Goal: Task Accomplishment & Management: Manage account settings

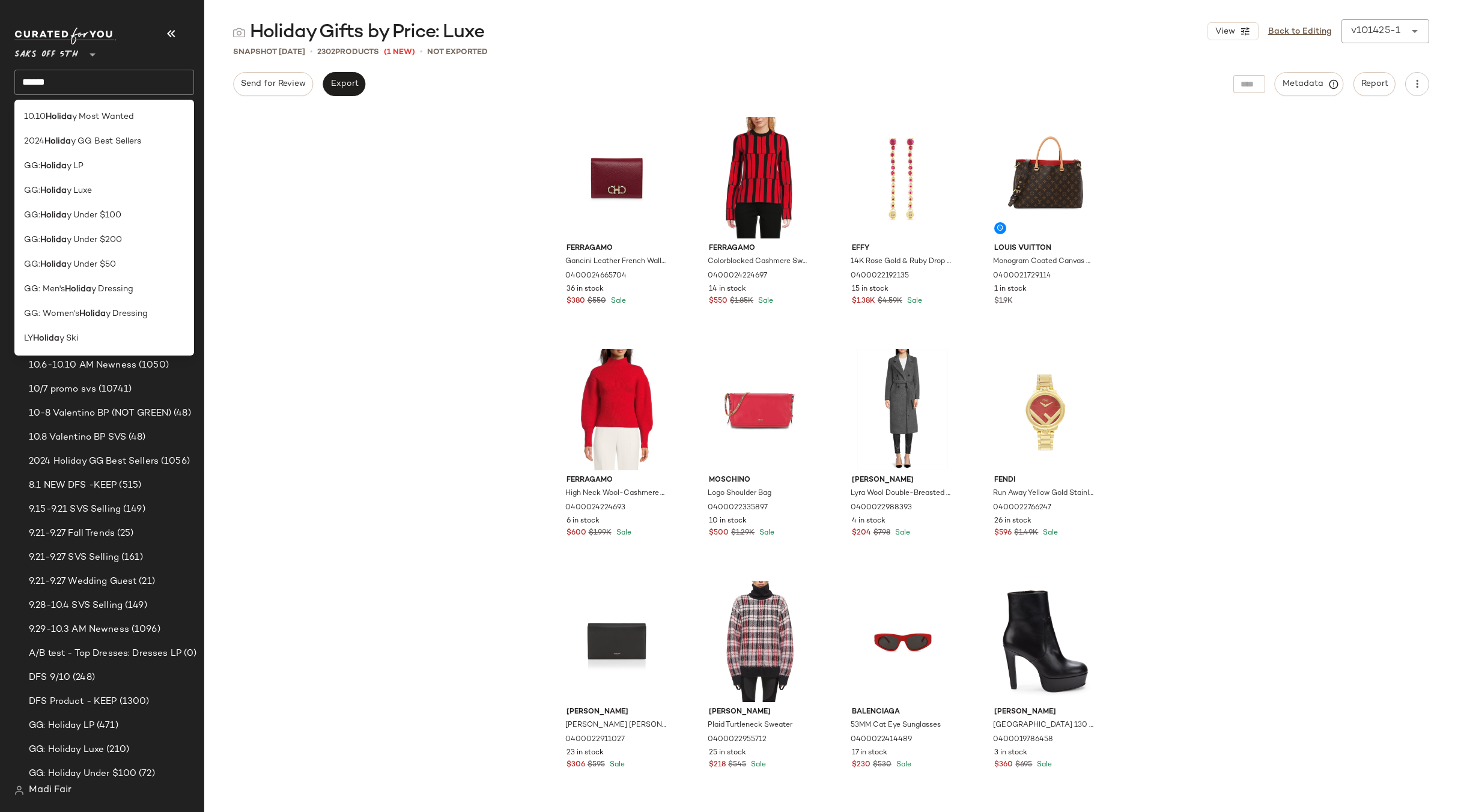
click at [337, 204] on div "Ferragamo Gancini Leather French Wallet 0400024665704 36 in stock $380 $550 Sal…" at bounding box center [831, 461] width 1254 height 702
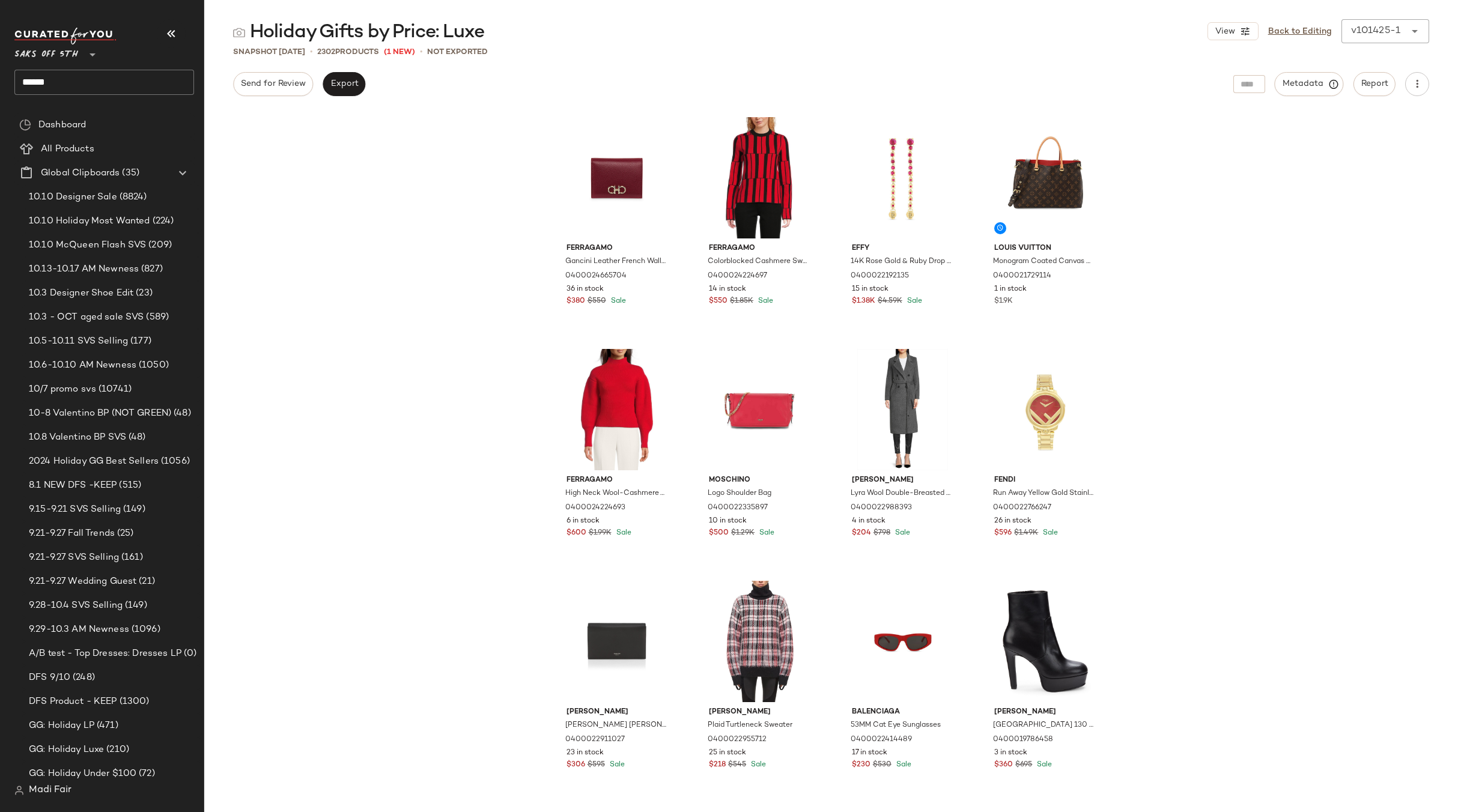
click at [78, 85] on input "******" at bounding box center [103, 82] width 179 height 25
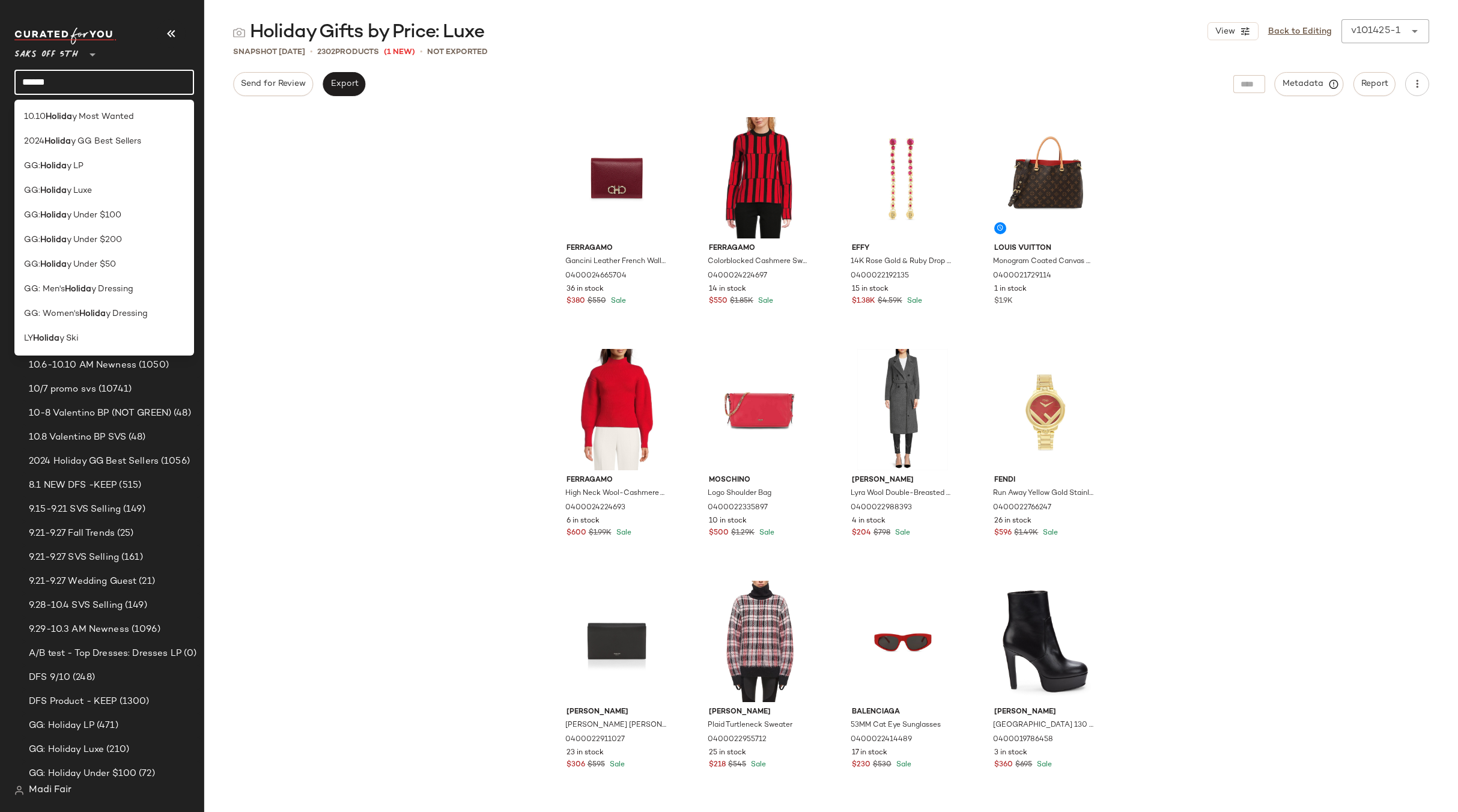
drag, startPoint x: 27, startPoint y: 81, endPoint x: -7, endPoint y: 79, distance: 34.1
click at [0, 79] on html "Saks OFF 5TH ** ****** Dashboard All Products Global Clipboards (35) 10.10 Desi…" at bounding box center [729, 406] width 1458 height 812
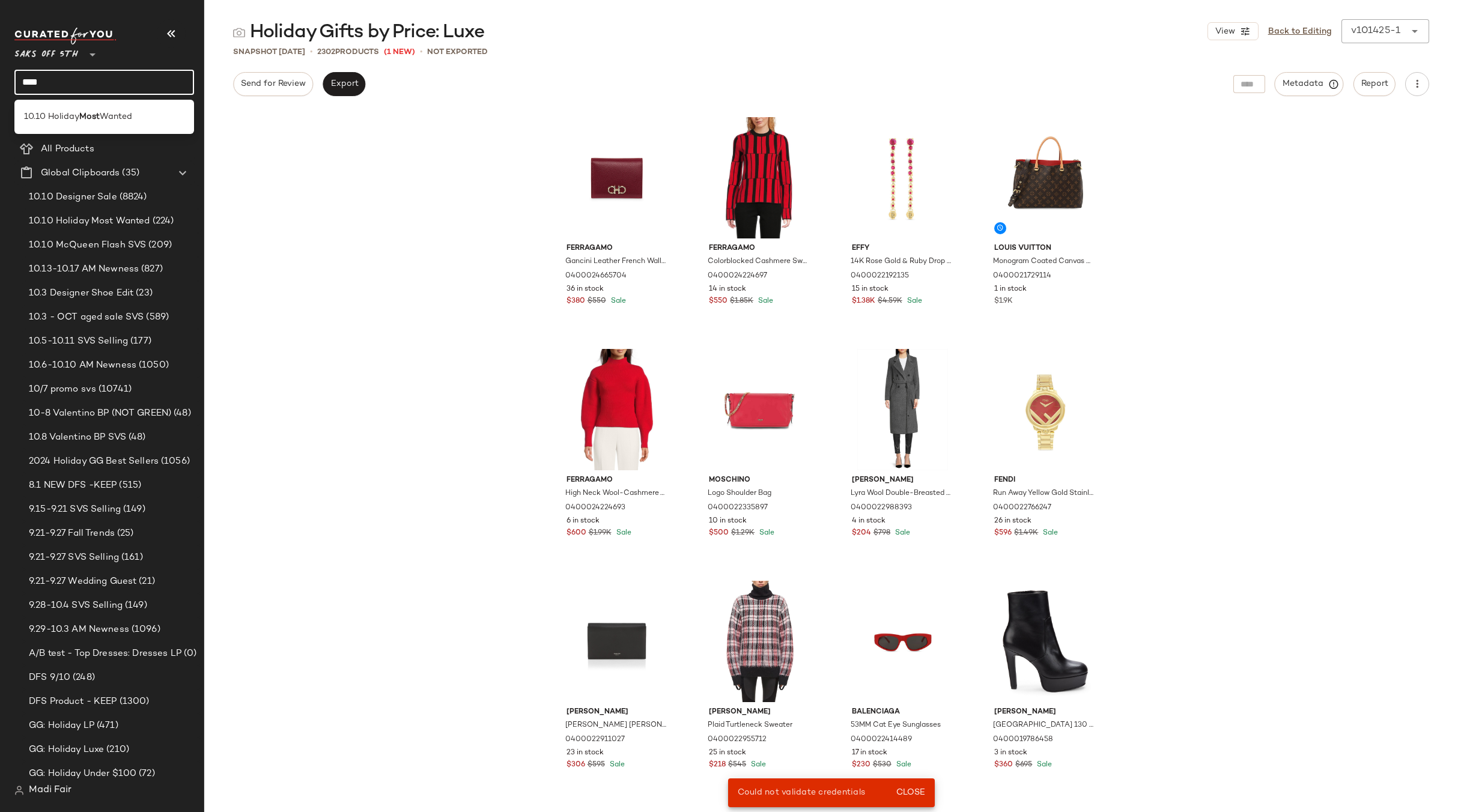
type input "****"
click at [281, 212] on div "Ferragamo Gancini Leather French Wallet 0400024665704 36 in stock $380 $550 Sal…" at bounding box center [831, 461] width 1254 height 702
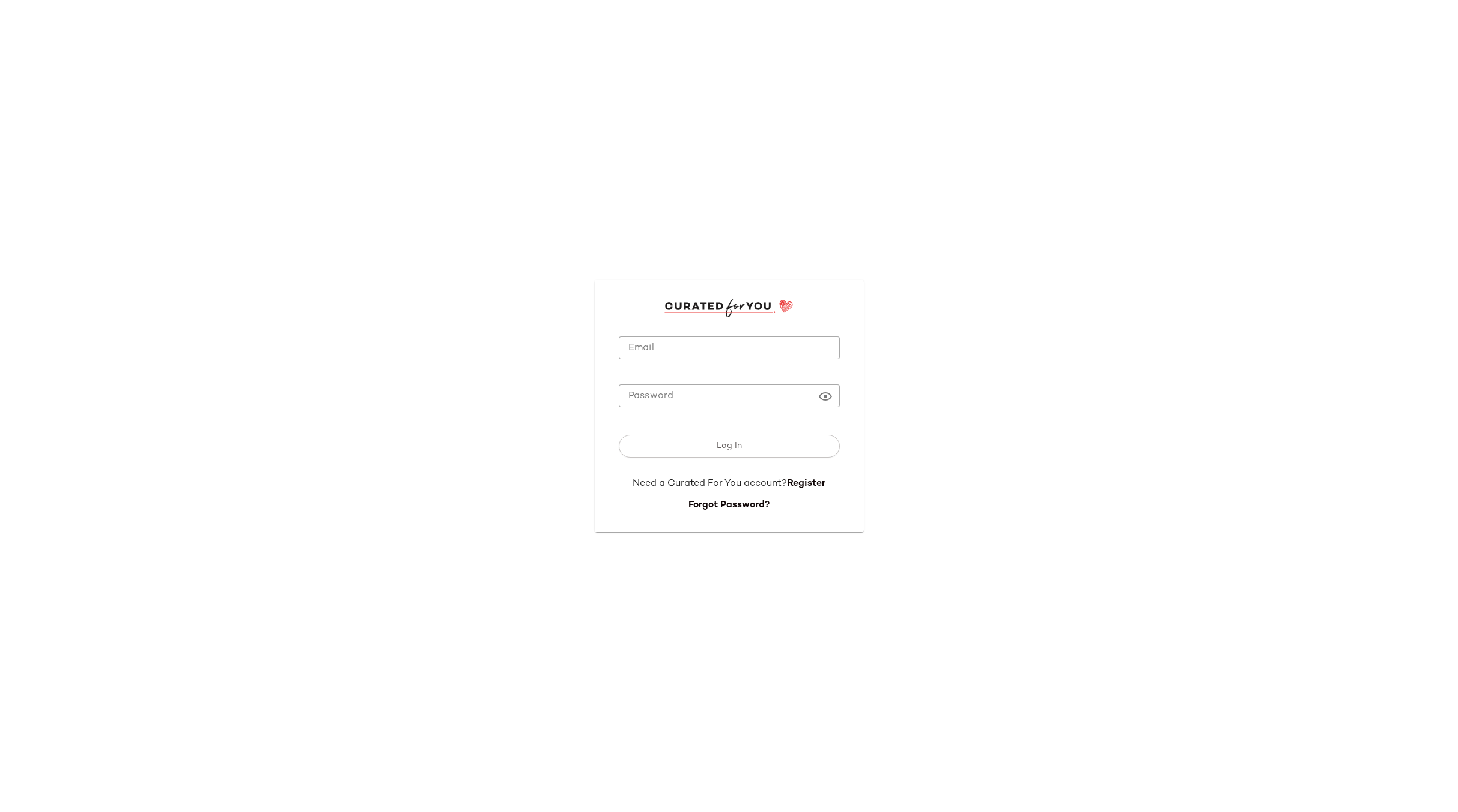
type input "**********"
click at [669, 354] on input "**********" at bounding box center [729, 348] width 221 height 23
click at [708, 442] on button "Log In" at bounding box center [729, 446] width 221 height 23
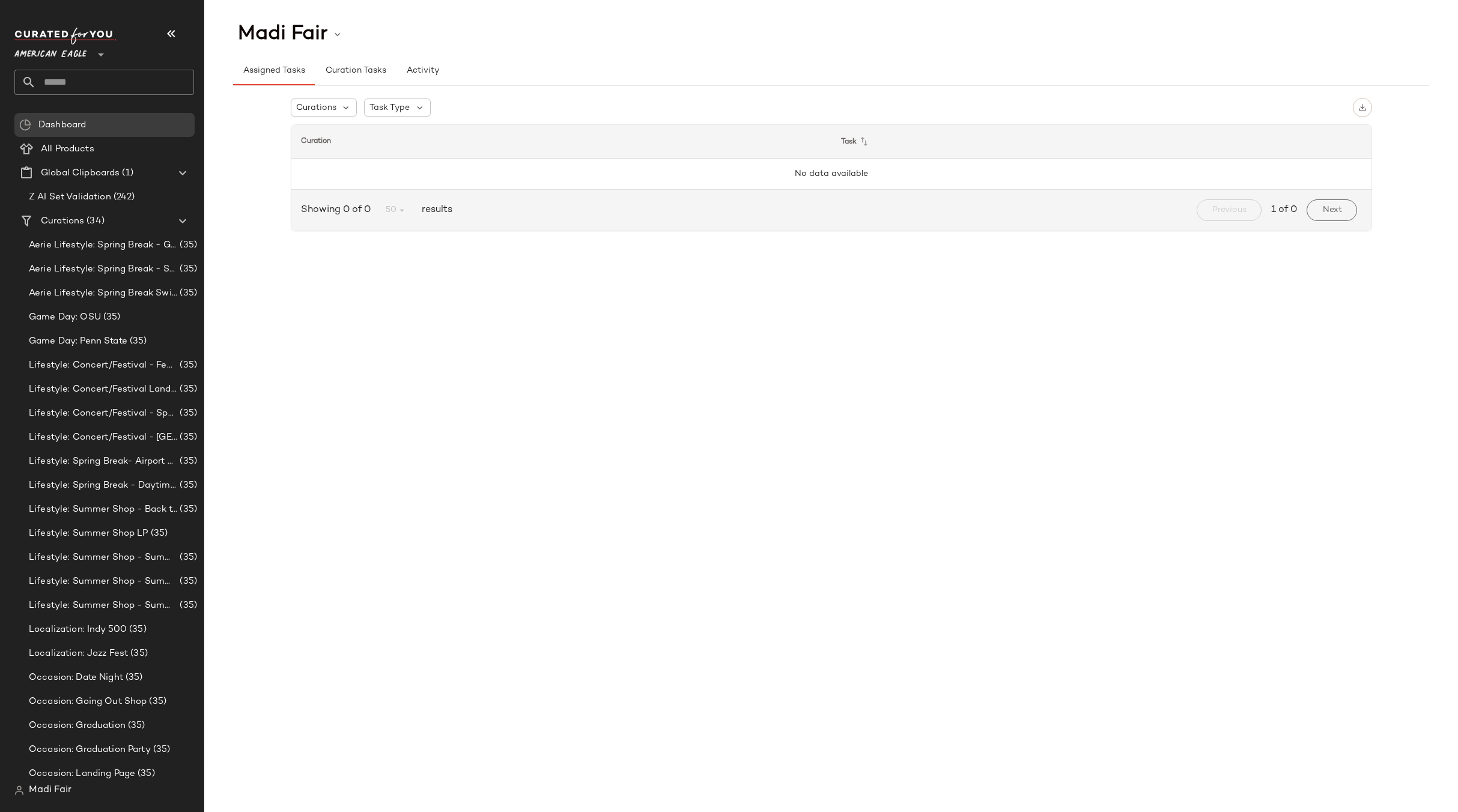
click at [69, 56] on span "American Eagle" at bounding box center [50, 52] width 72 height 22
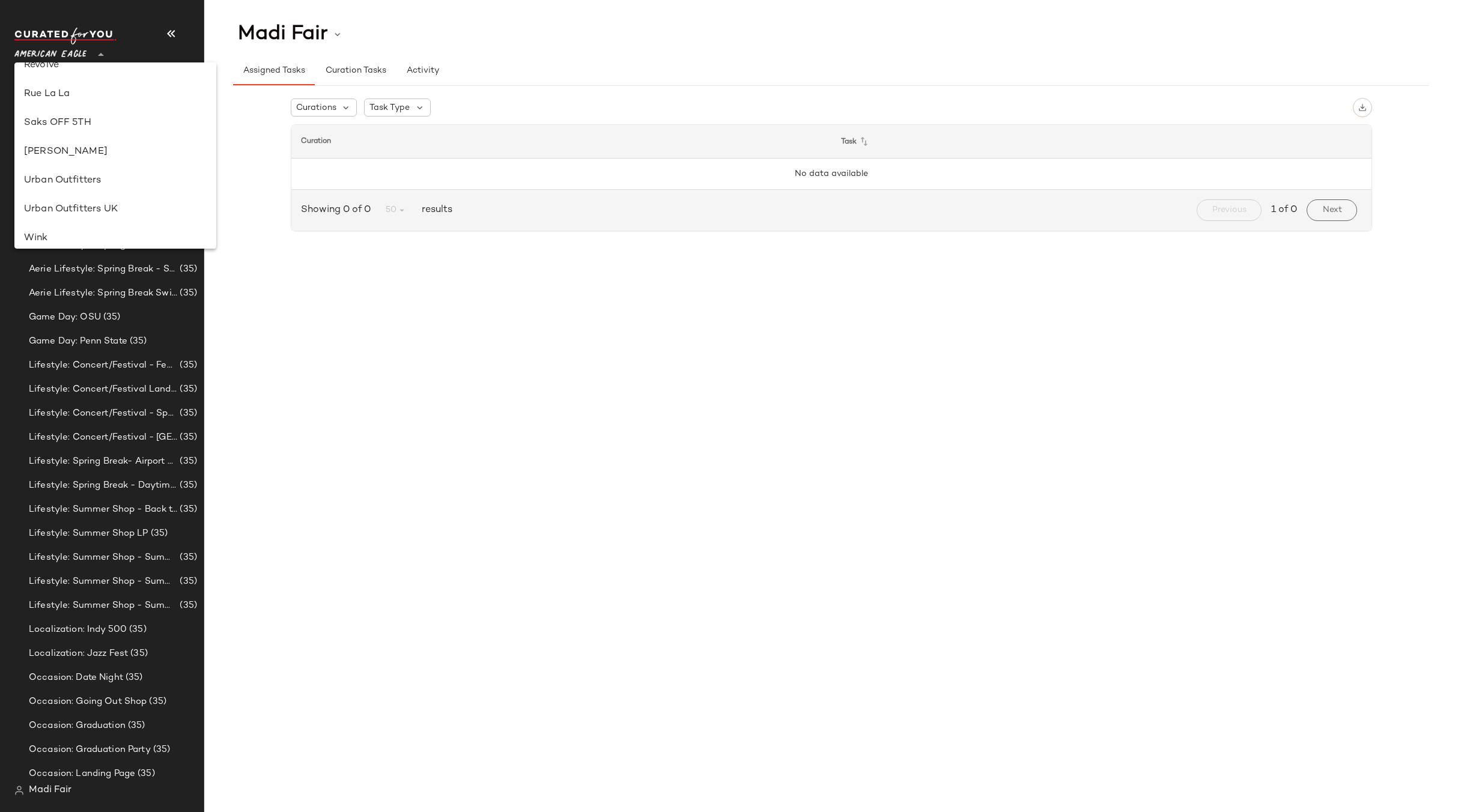
scroll to position [661, 0]
click at [84, 122] on div "Saks OFF 5TH" at bounding box center [115, 113] width 202 height 29
type input "**"
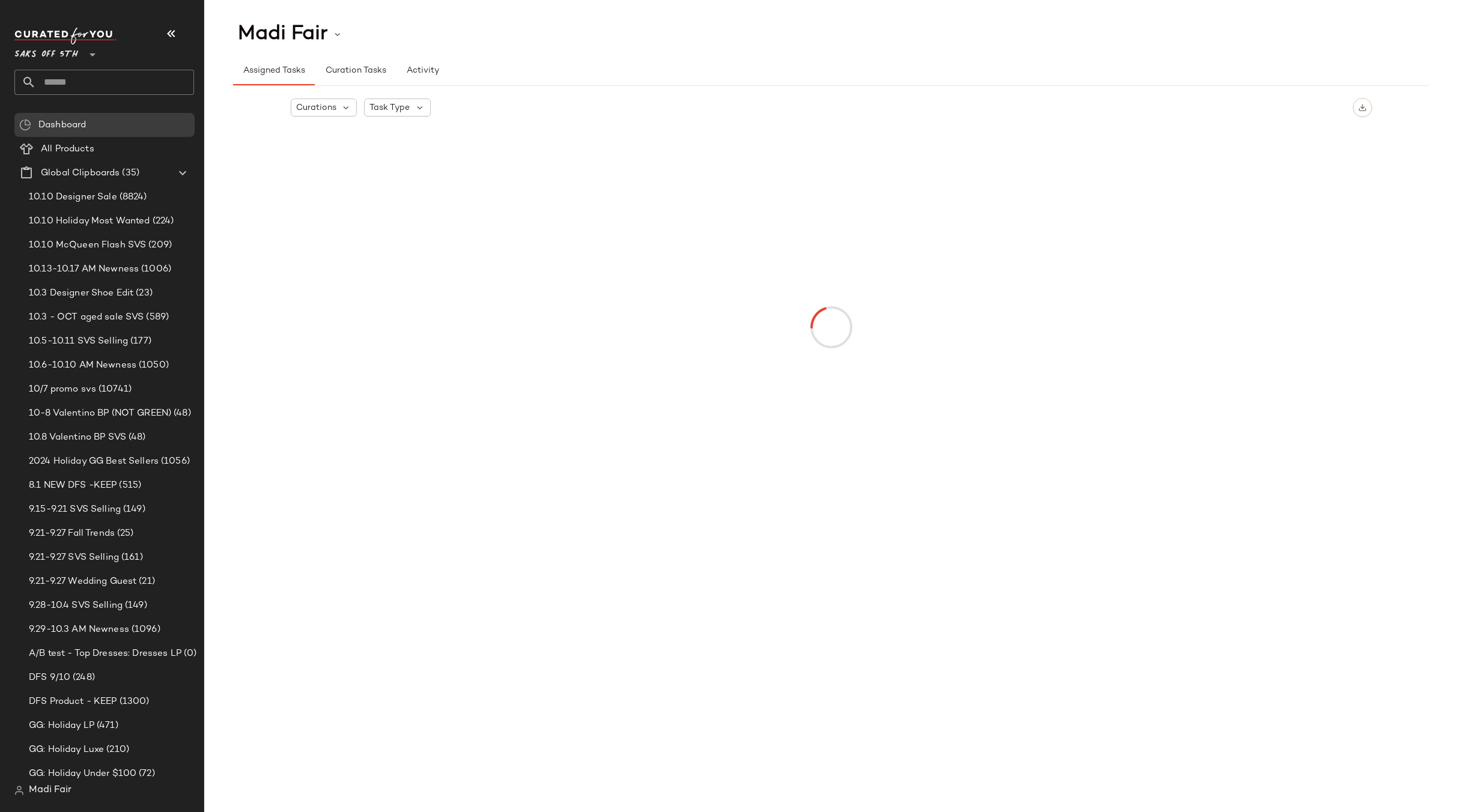
click at [79, 94] on input "text" at bounding box center [115, 82] width 158 height 25
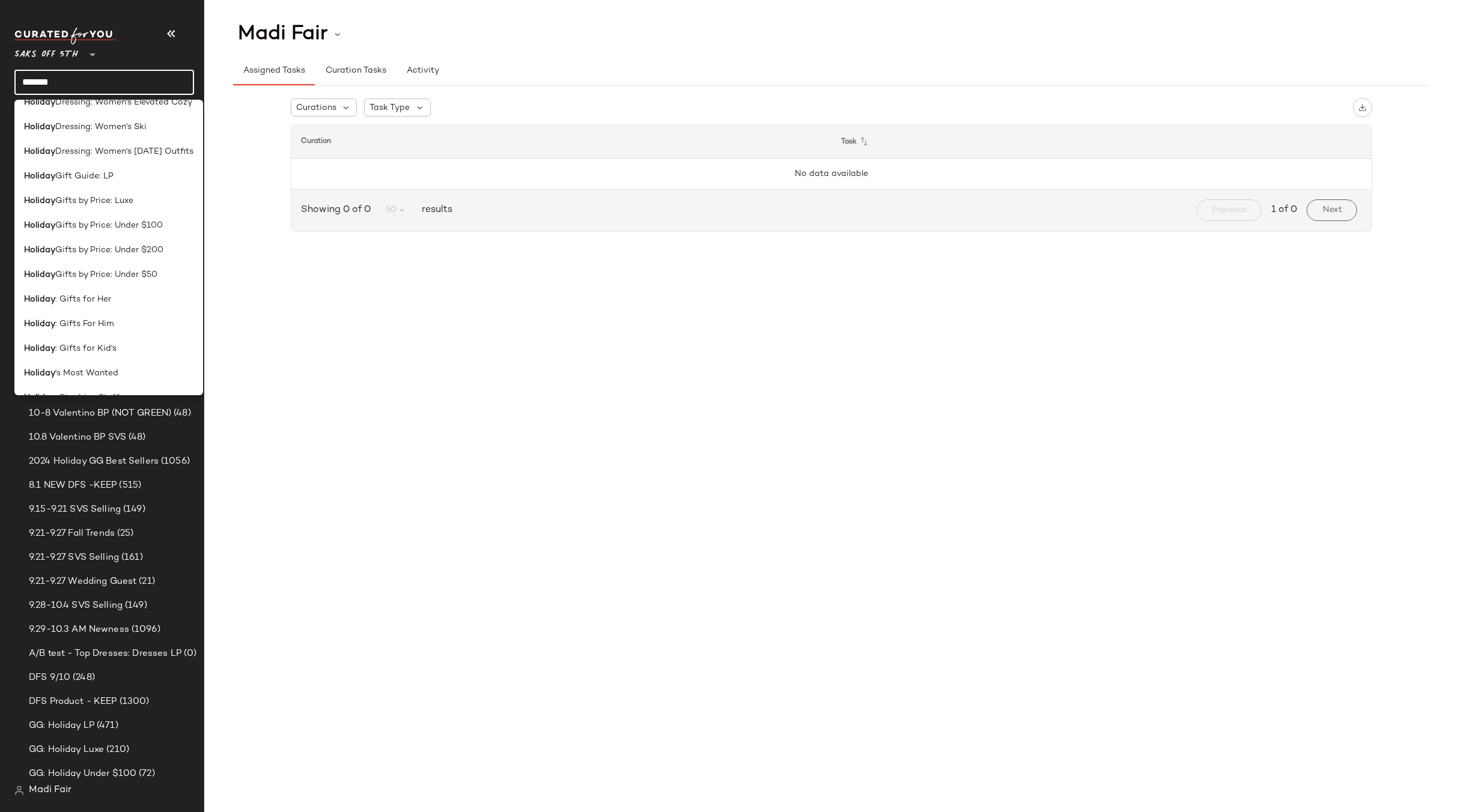
scroll to position [478, 0]
type input "*******"
click at [93, 356] on span "'s Most Wanted" at bounding box center [87, 353] width 63 height 13
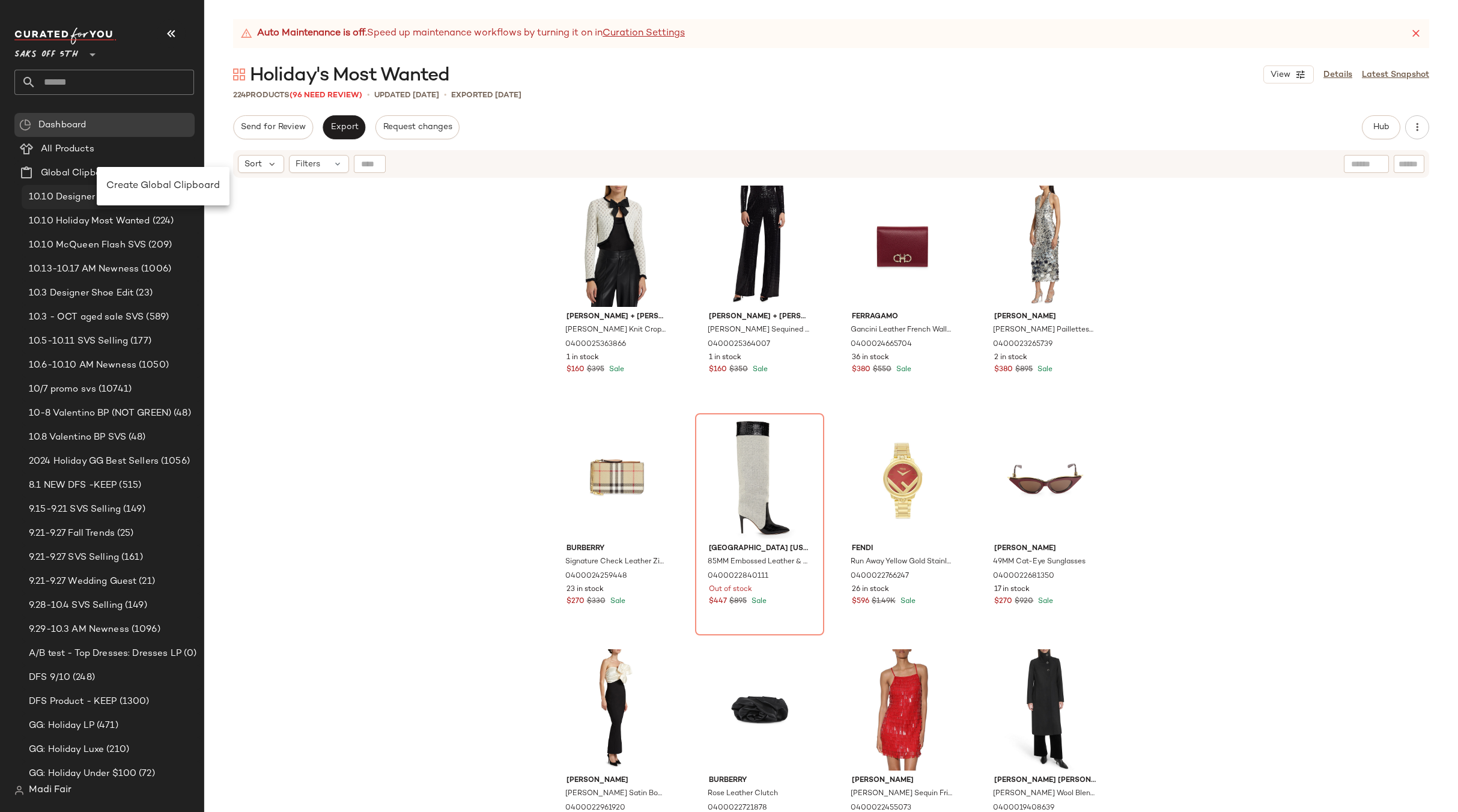
click at [139, 187] on span "Create Global Clipboard" at bounding box center [163, 186] width 114 height 10
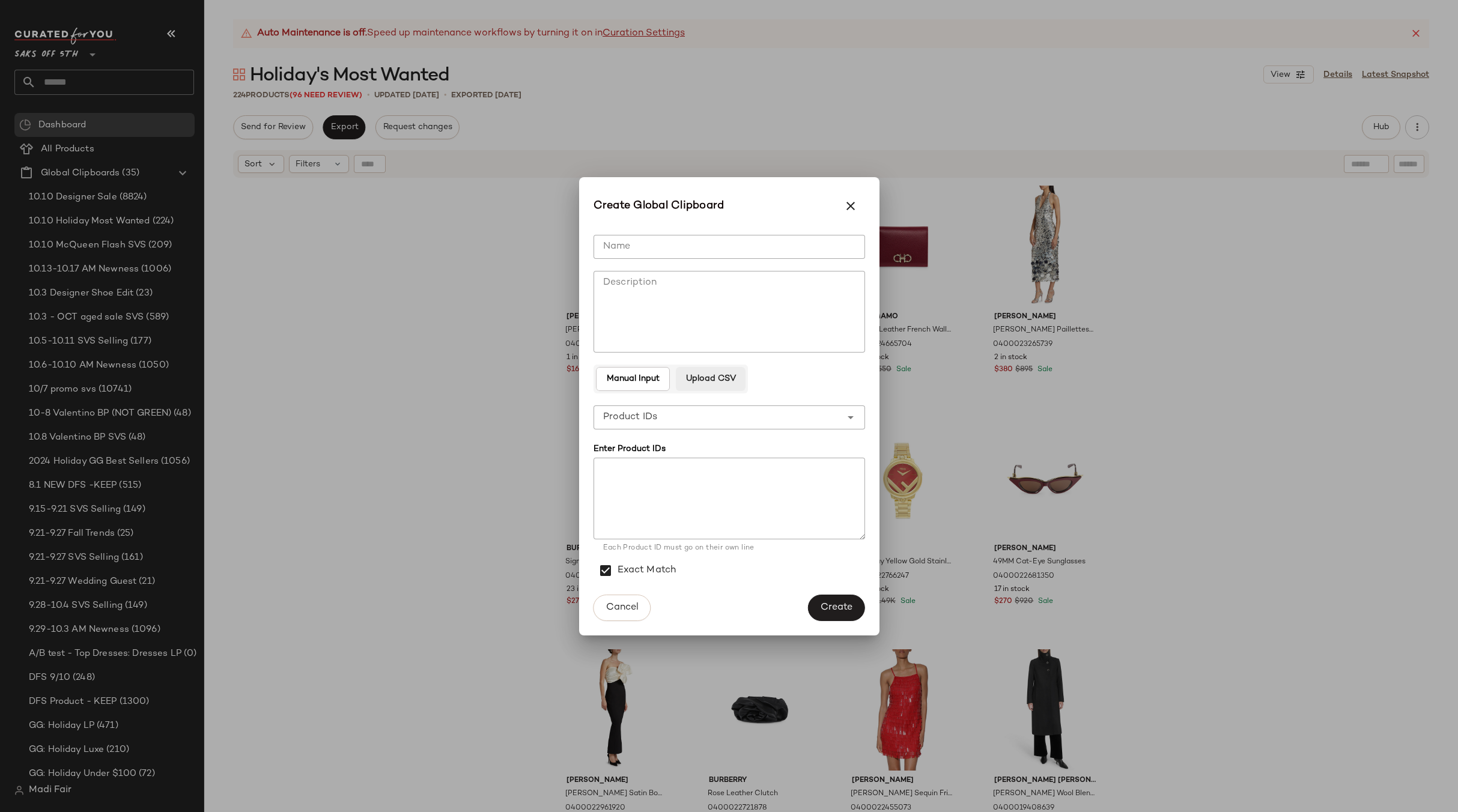
click at [720, 380] on span "Upload CSV" at bounding box center [710, 379] width 50 height 9
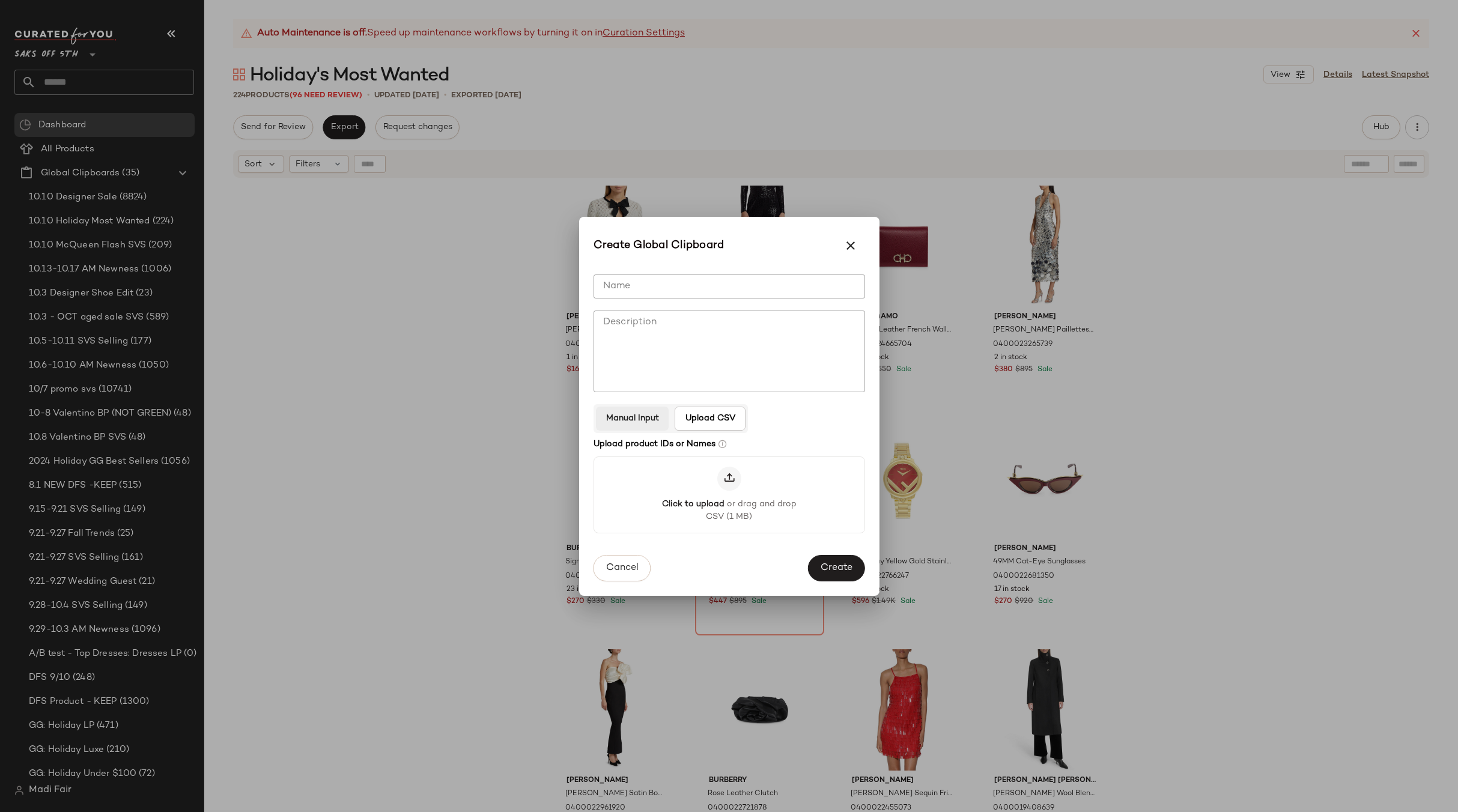
click at [644, 414] on span "Manual Input" at bounding box center [632, 419] width 53 height 9
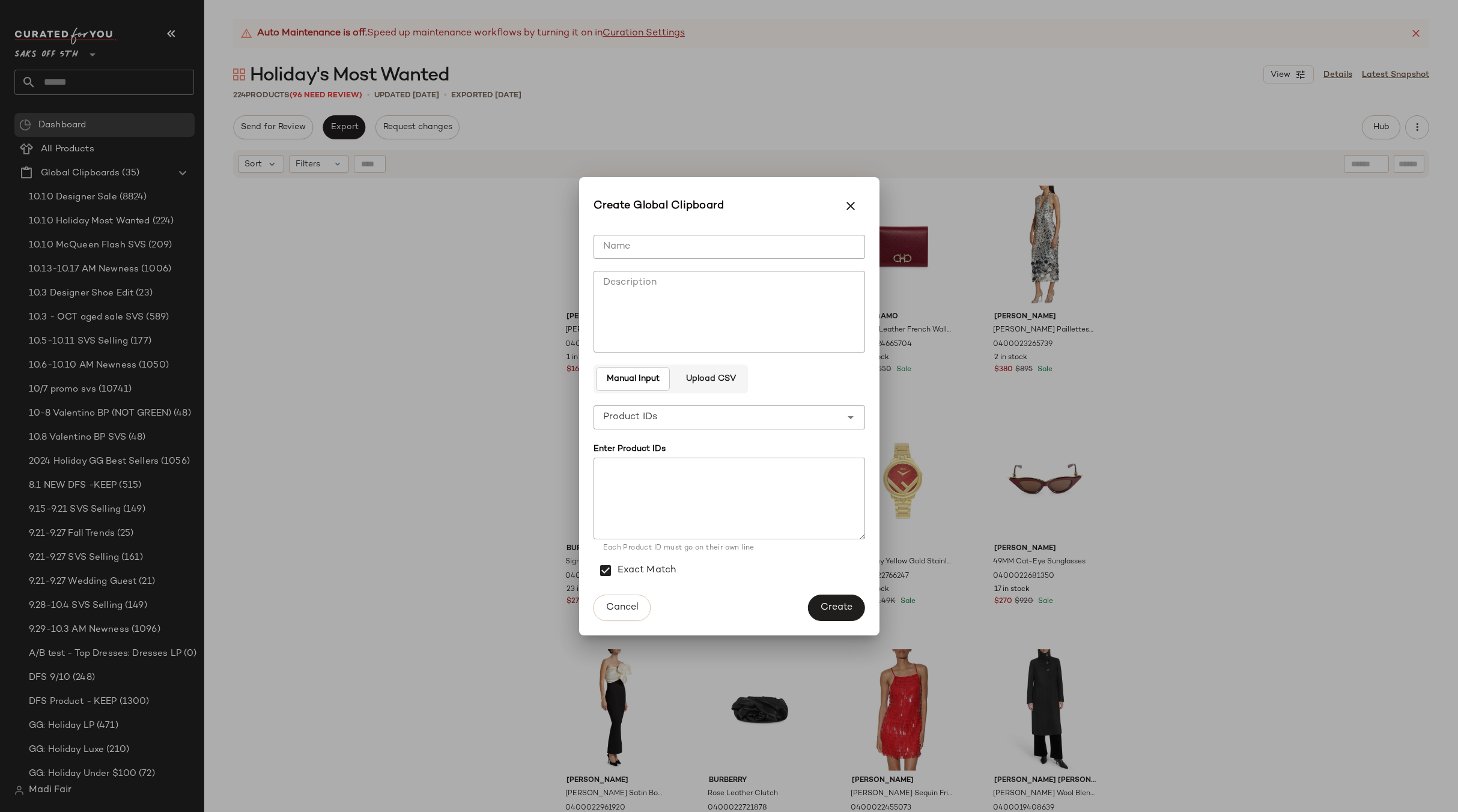
click at [625, 254] on input "Name" at bounding box center [729, 247] width 272 height 24
type input "**********"
click at [626, 486] on textarea at bounding box center [729, 498] width 272 height 81
paste textarea "**********"
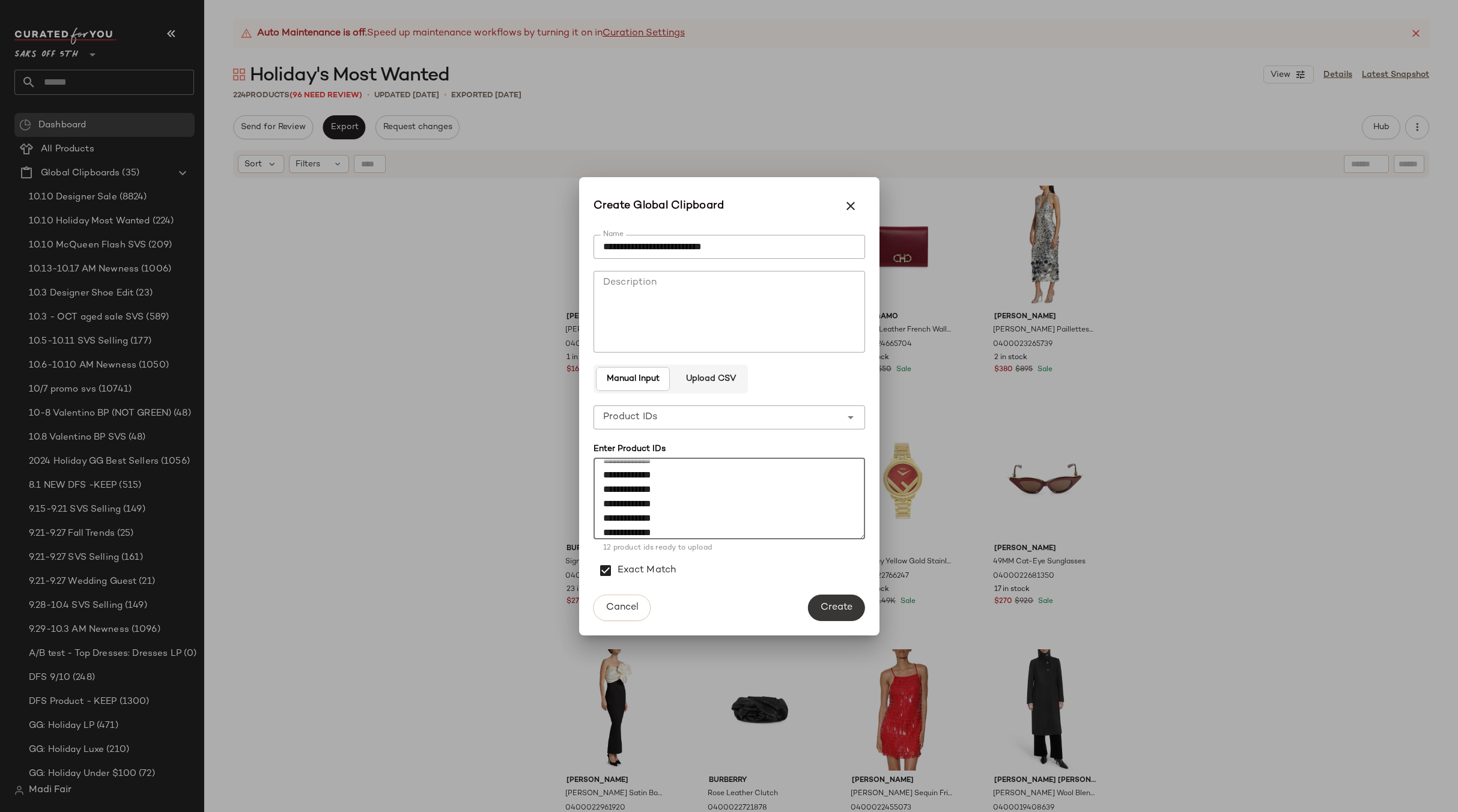
type textarea "**********"
click at [828, 605] on span "Create" at bounding box center [835, 608] width 32 height 12
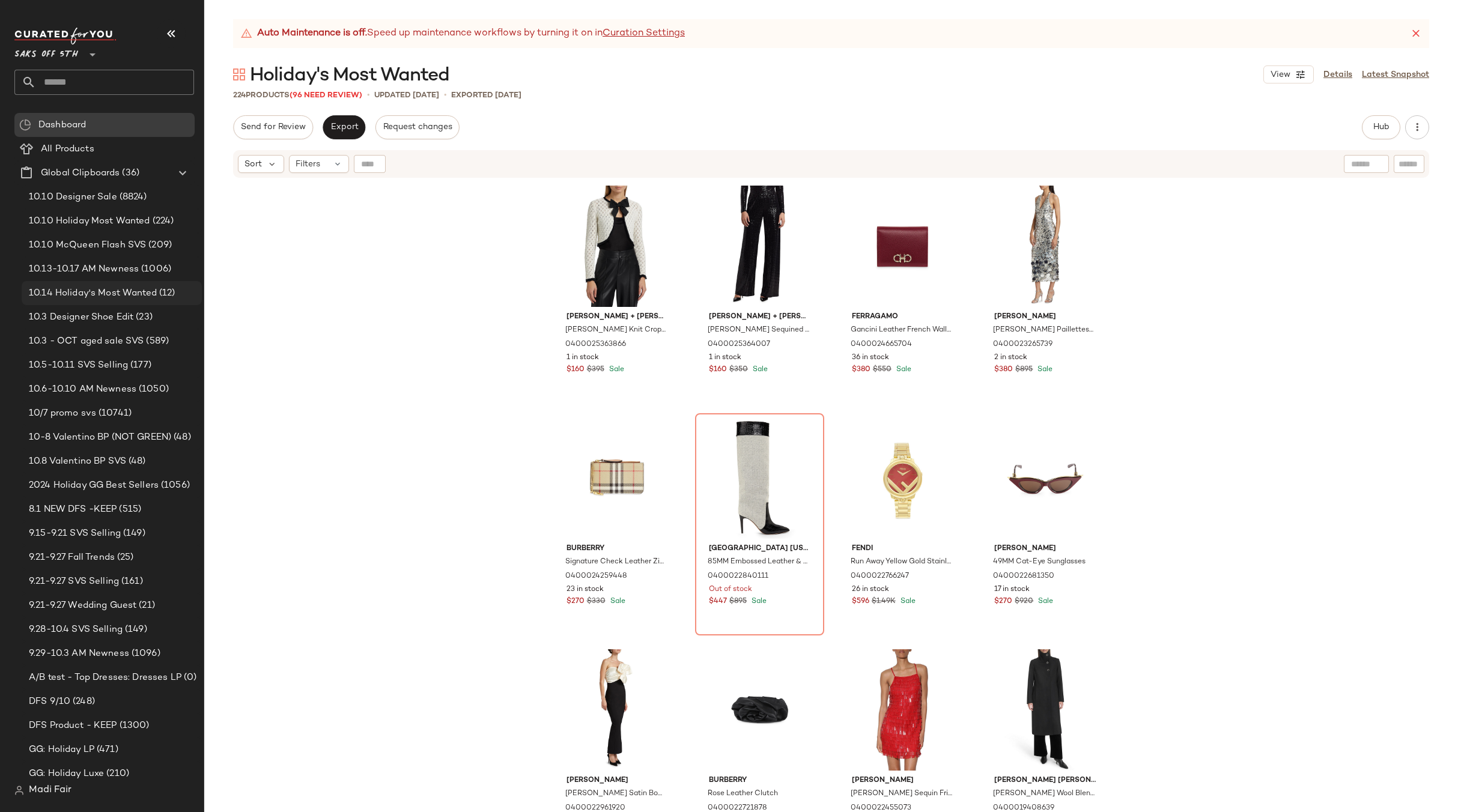
click at [157, 292] on span "(12)" at bounding box center [166, 294] width 19 height 14
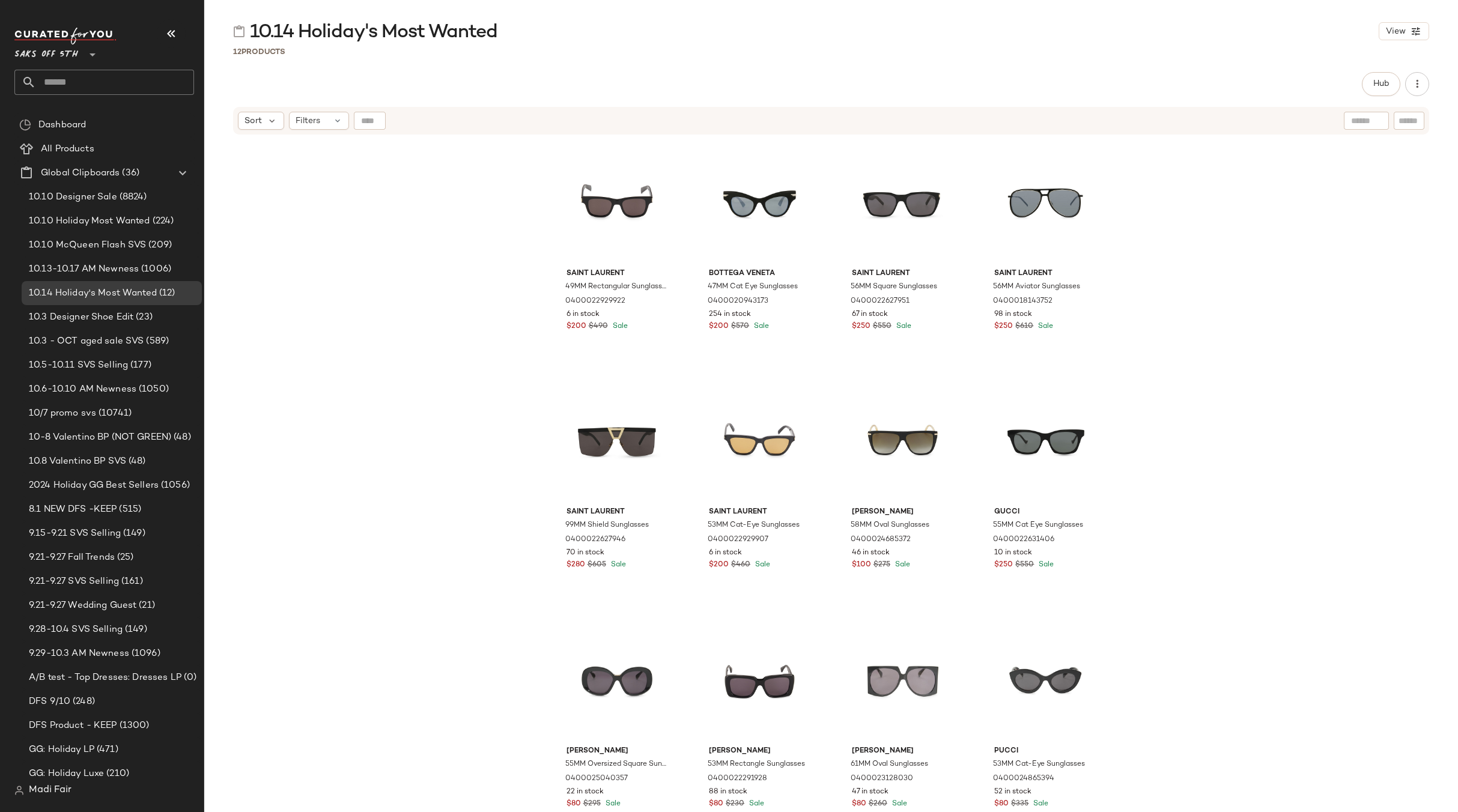
click at [445, 269] on div "Saint Laurent 49MM Rectangular Sunglasses 0400022929922 6 in stock $200 $490 Sa…" at bounding box center [831, 489] width 1254 height 709
click at [90, 82] on input "text" at bounding box center [115, 82] width 158 height 25
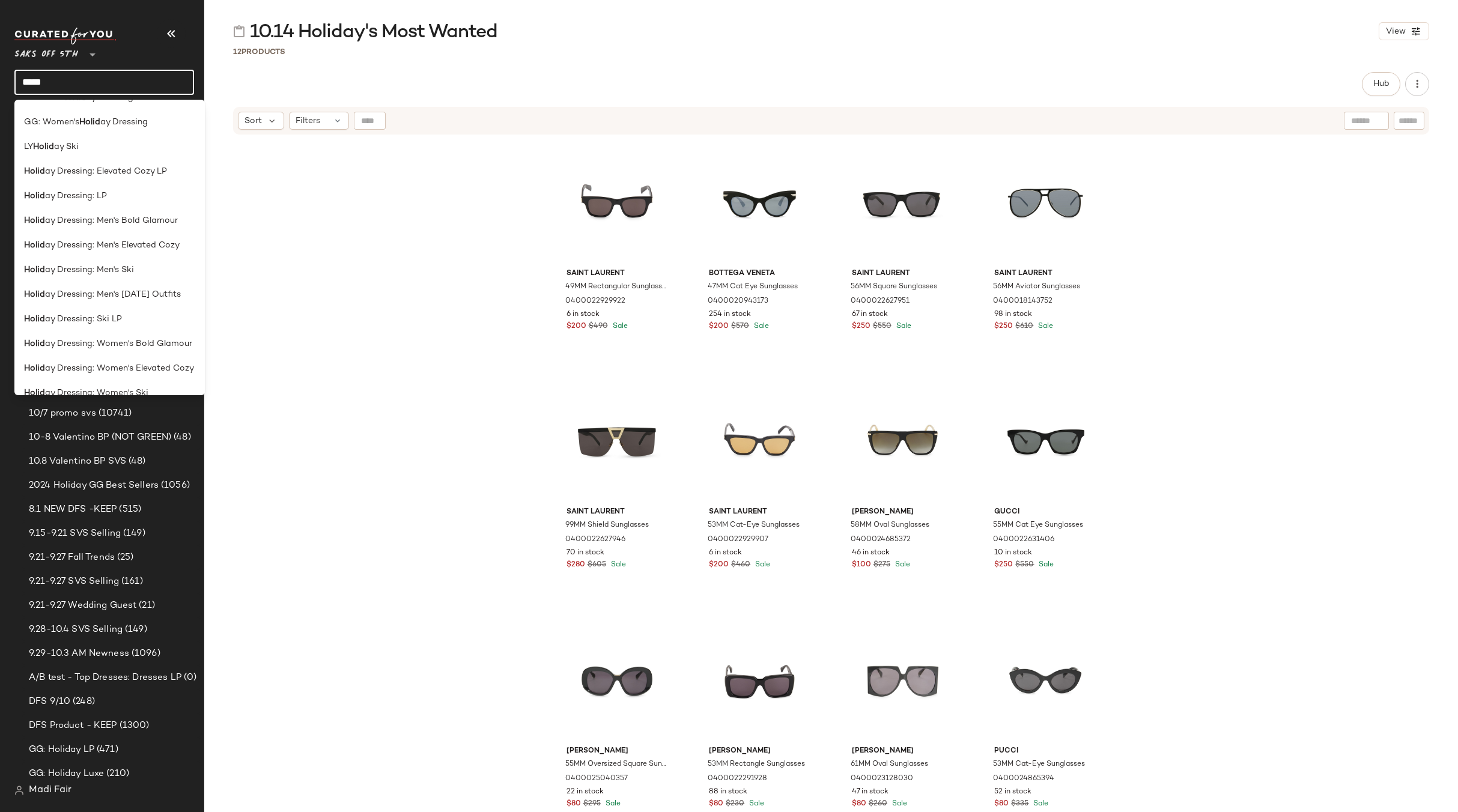
scroll to position [502, 0]
type input "*****"
click at [165, 348] on div "Holid ay's Most Wanted" at bounding box center [110, 353] width 171 height 13
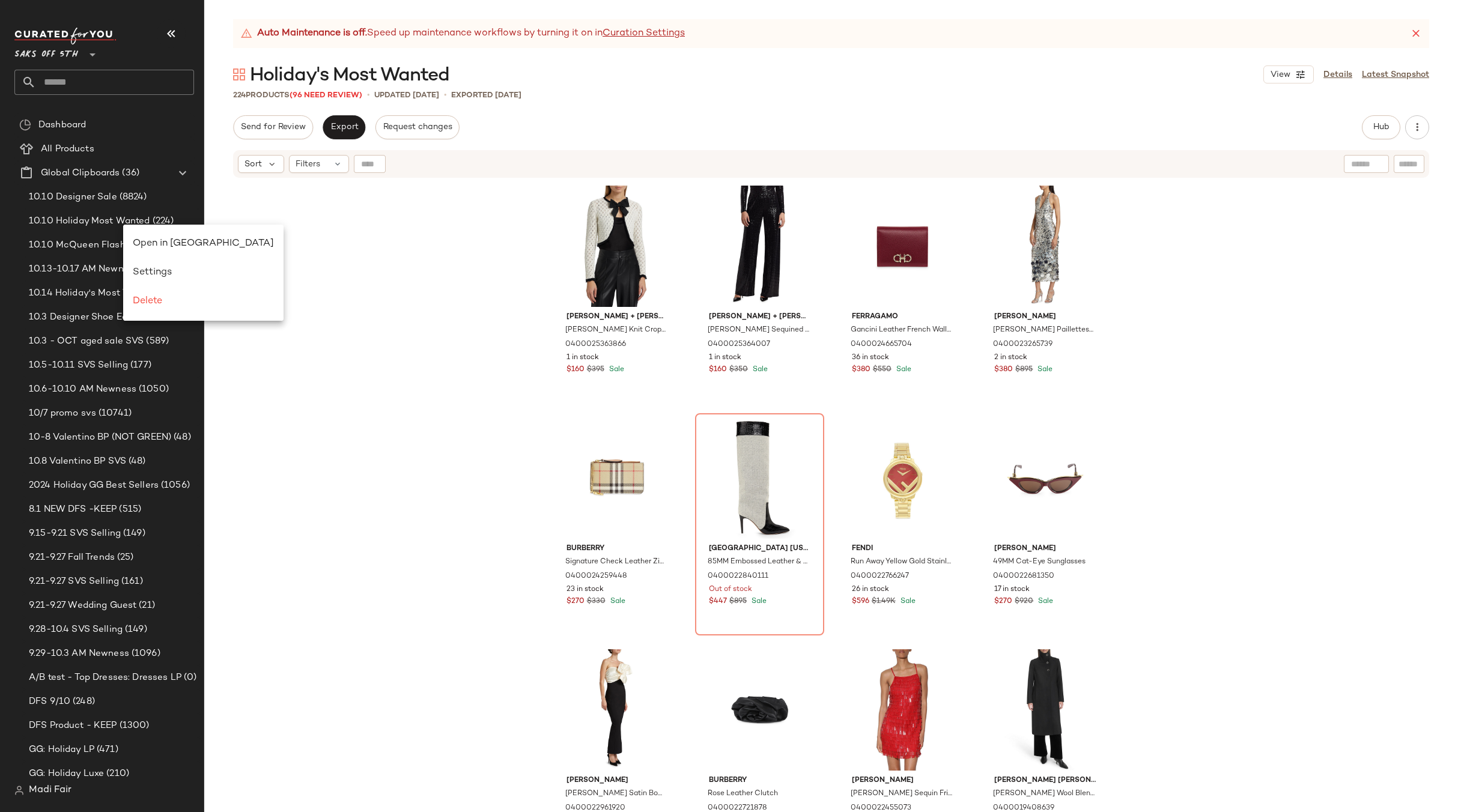
click at [292, 275] on div "[PERSON_NAME] + [PERSON_NAME] [PERSON_NAME] Bow Knit Cropped Cardigan 040002536…" at bounding box center [831, 511] width 1254 height 663
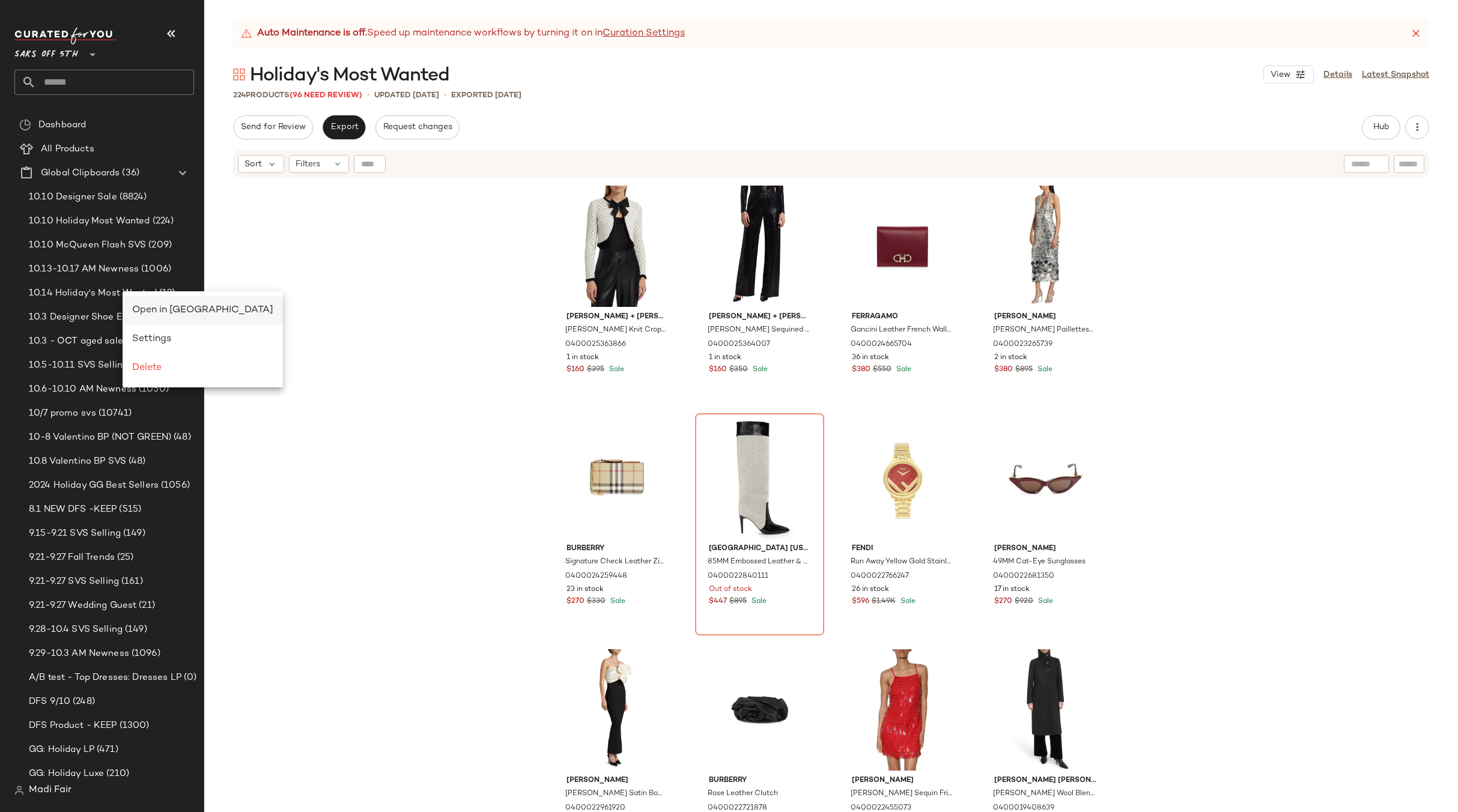
click at [146, 307] on span "Open in [GEOGRAPHIC_DATA]" at bounding box center [203, 310] width 141 height 10
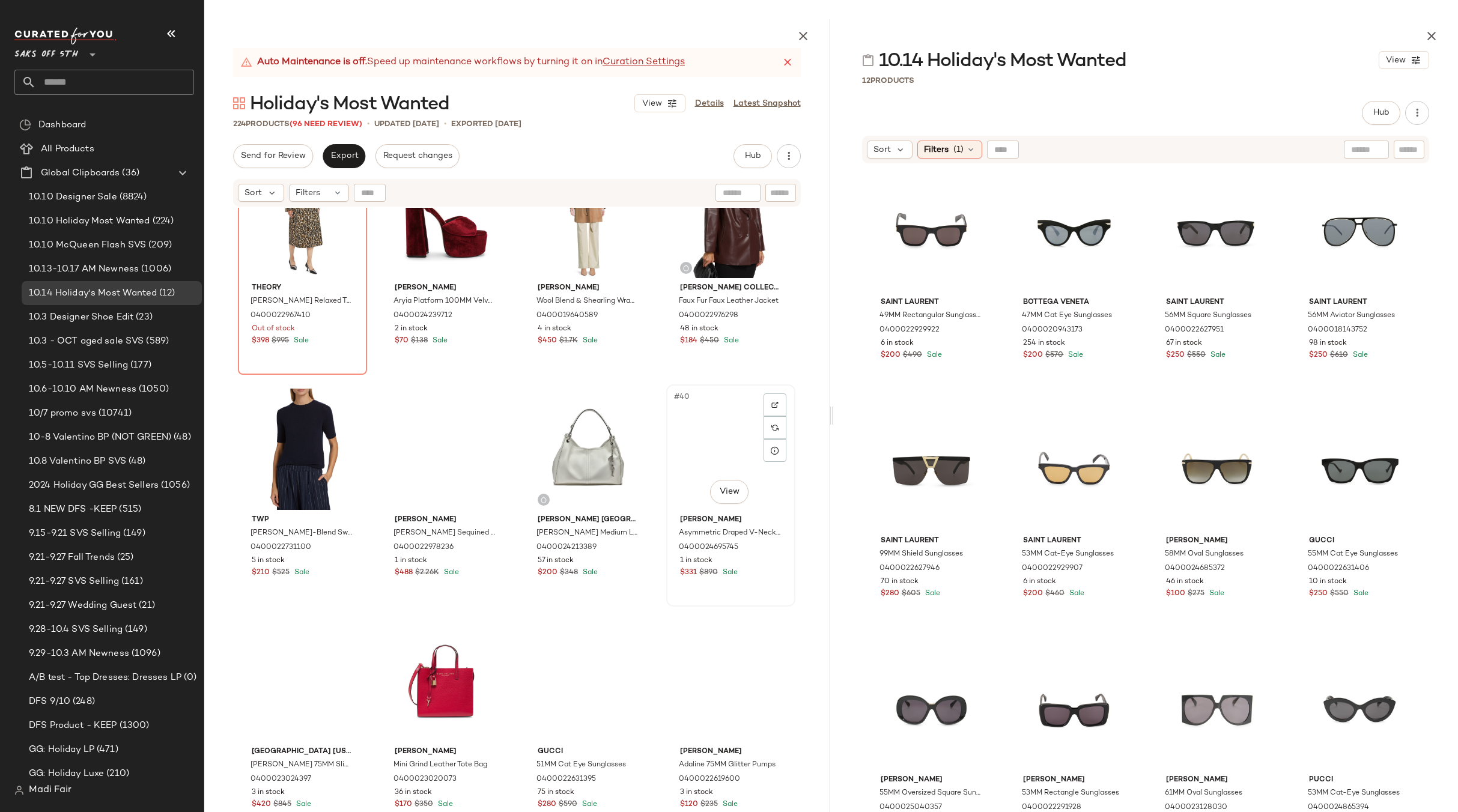
scroll to position [1932, 0]
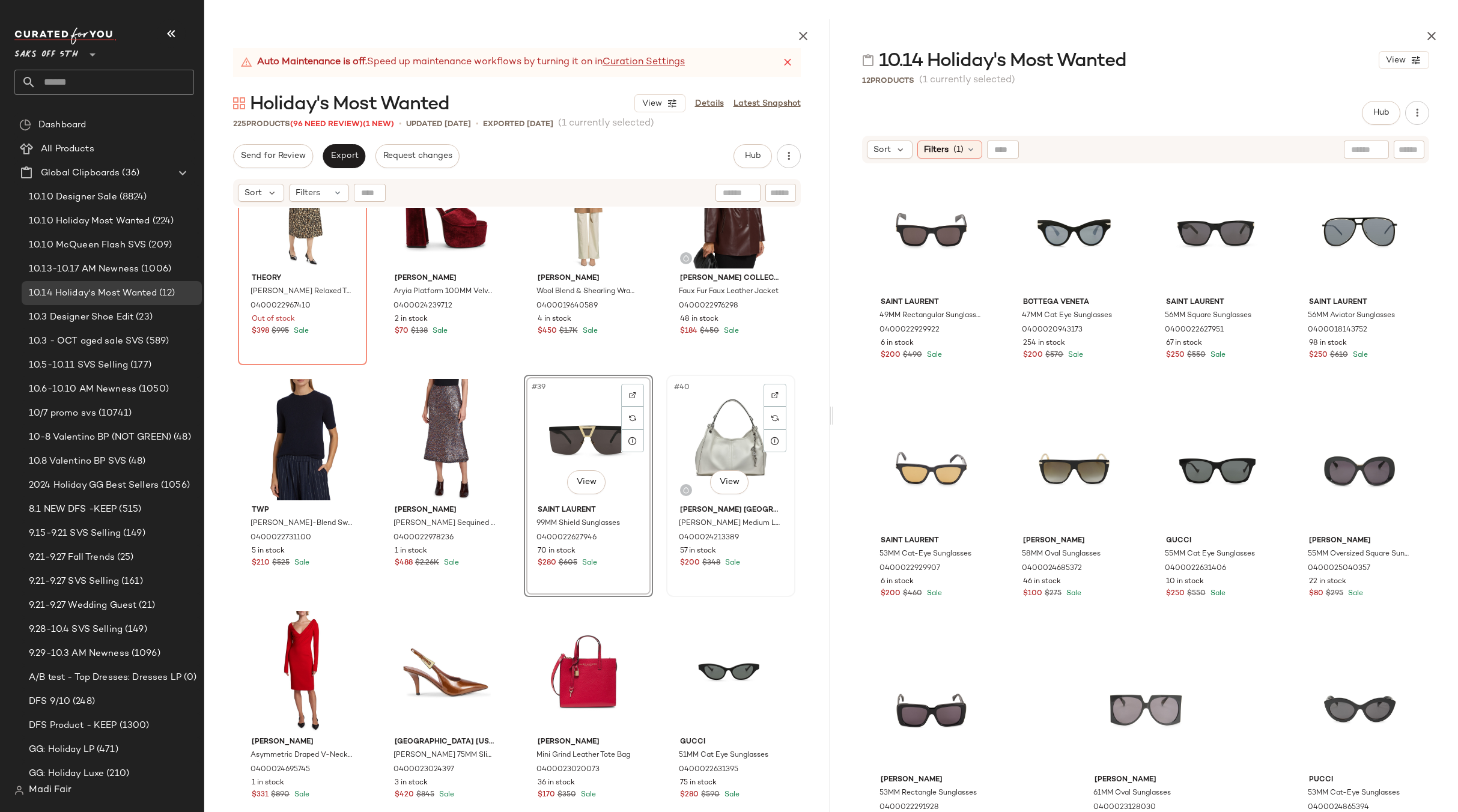
click at [716, 451] on div "#40 View" at bounding box center [731, 439] width 121 height 121
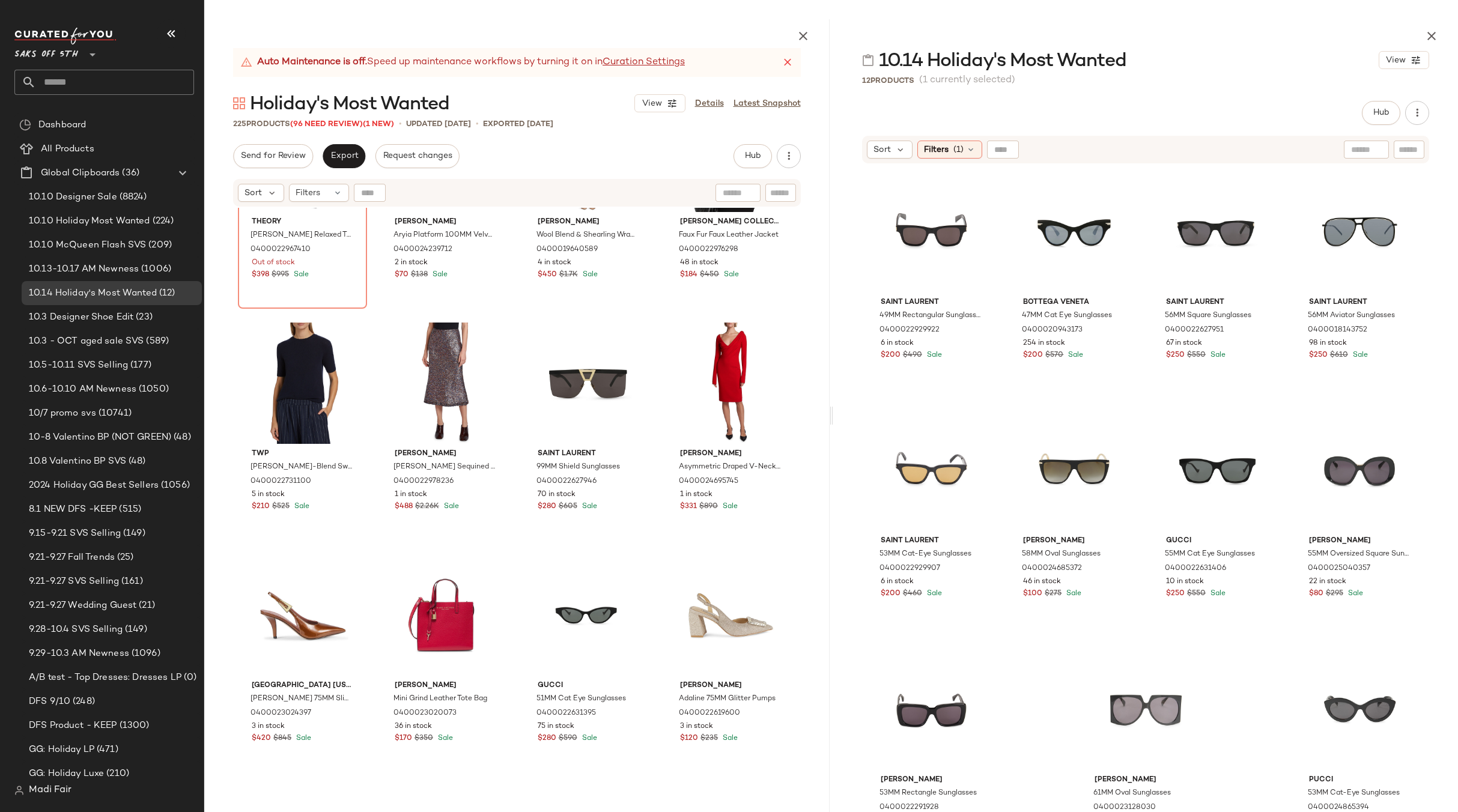
scroll to position [2052, 0]
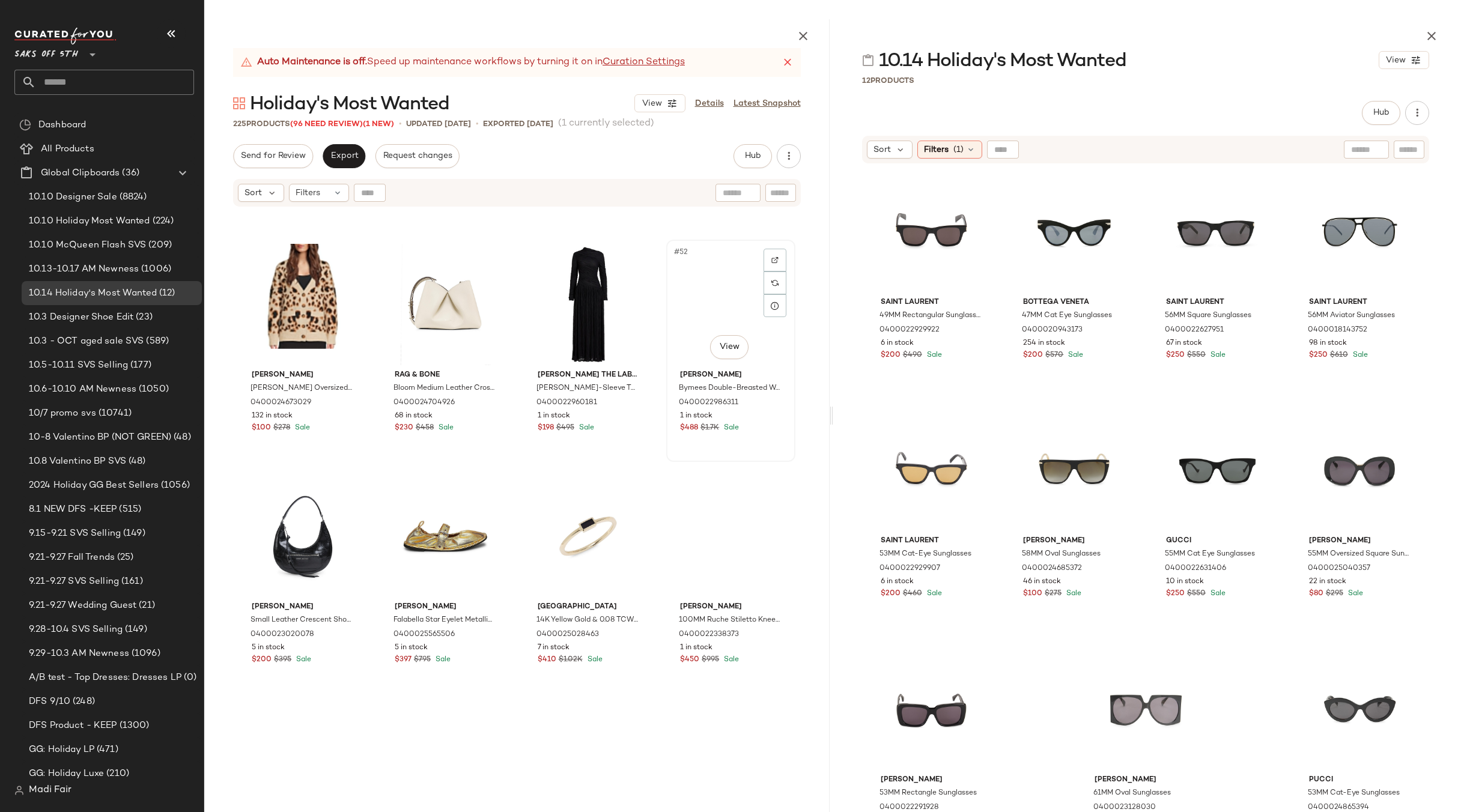
scroll to position [2832, 0]
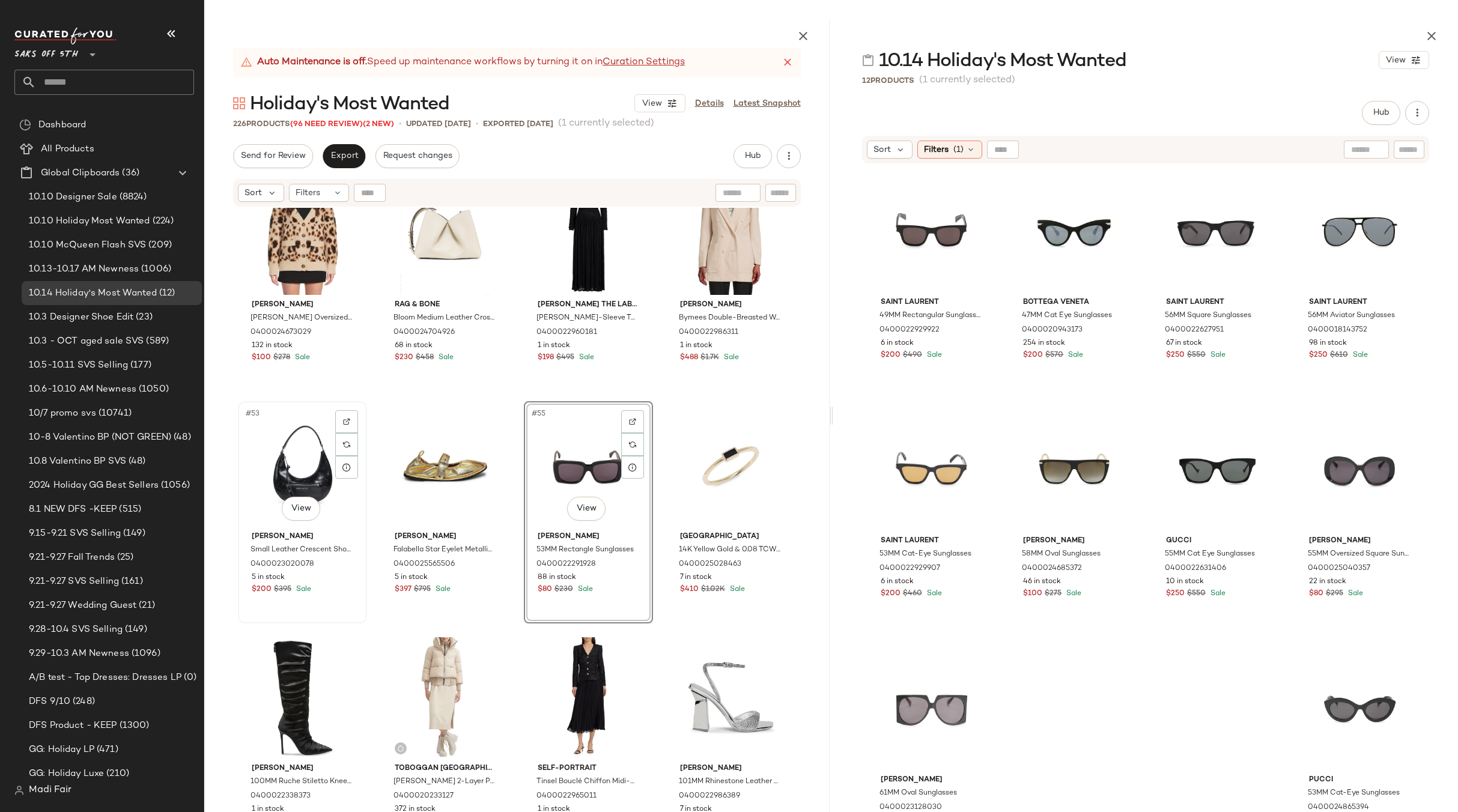
click at [297, 455] on div "#53 View" at bounding box center [302, 466] width 121 height 121
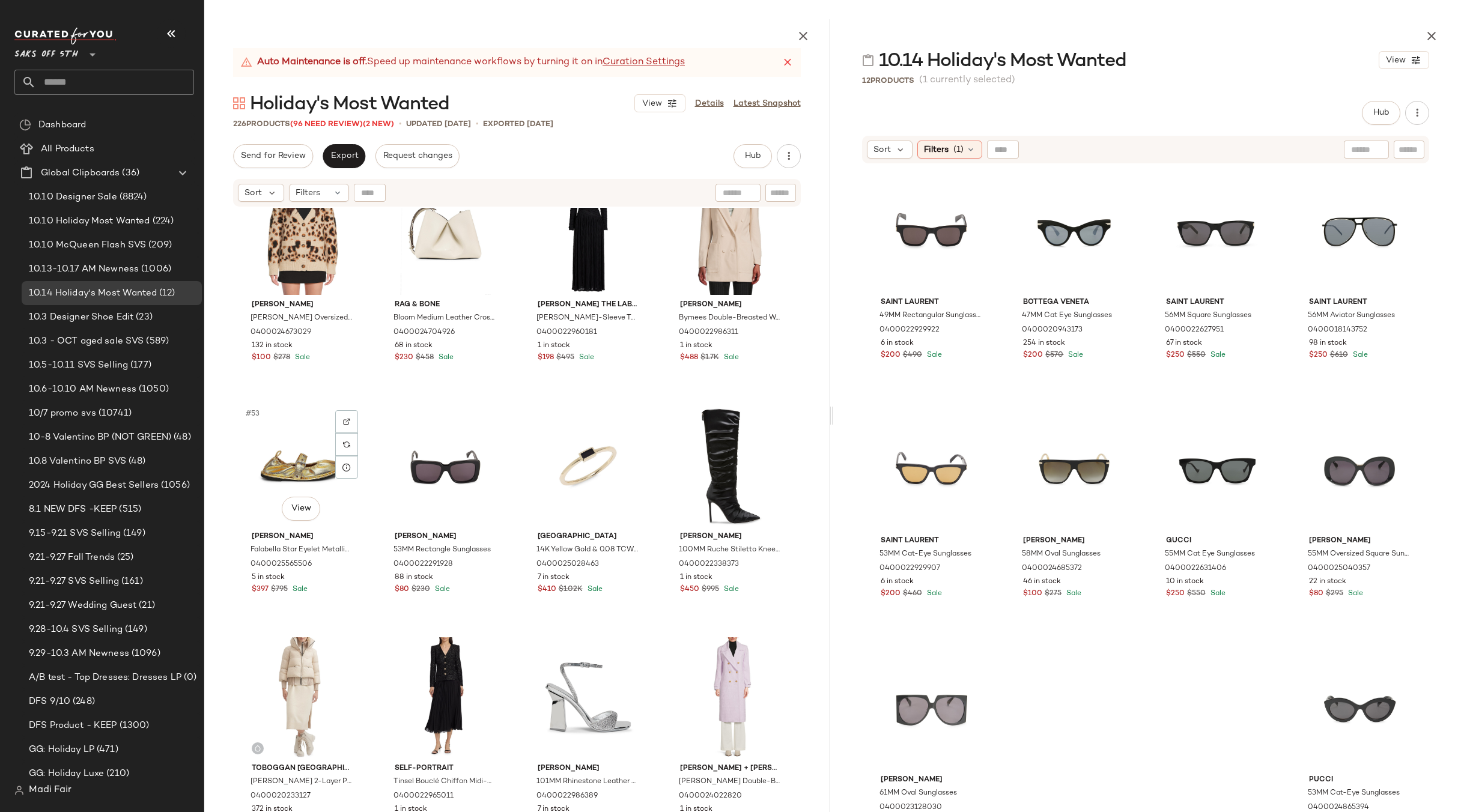
click at [648, 405] on div "Saks Fifth Avenue 14K Yellow Gold & 0.08 TCW Onyx Ring 0400025028463 7 in stock…" at bounding box center [588, 512] width 129 height 222
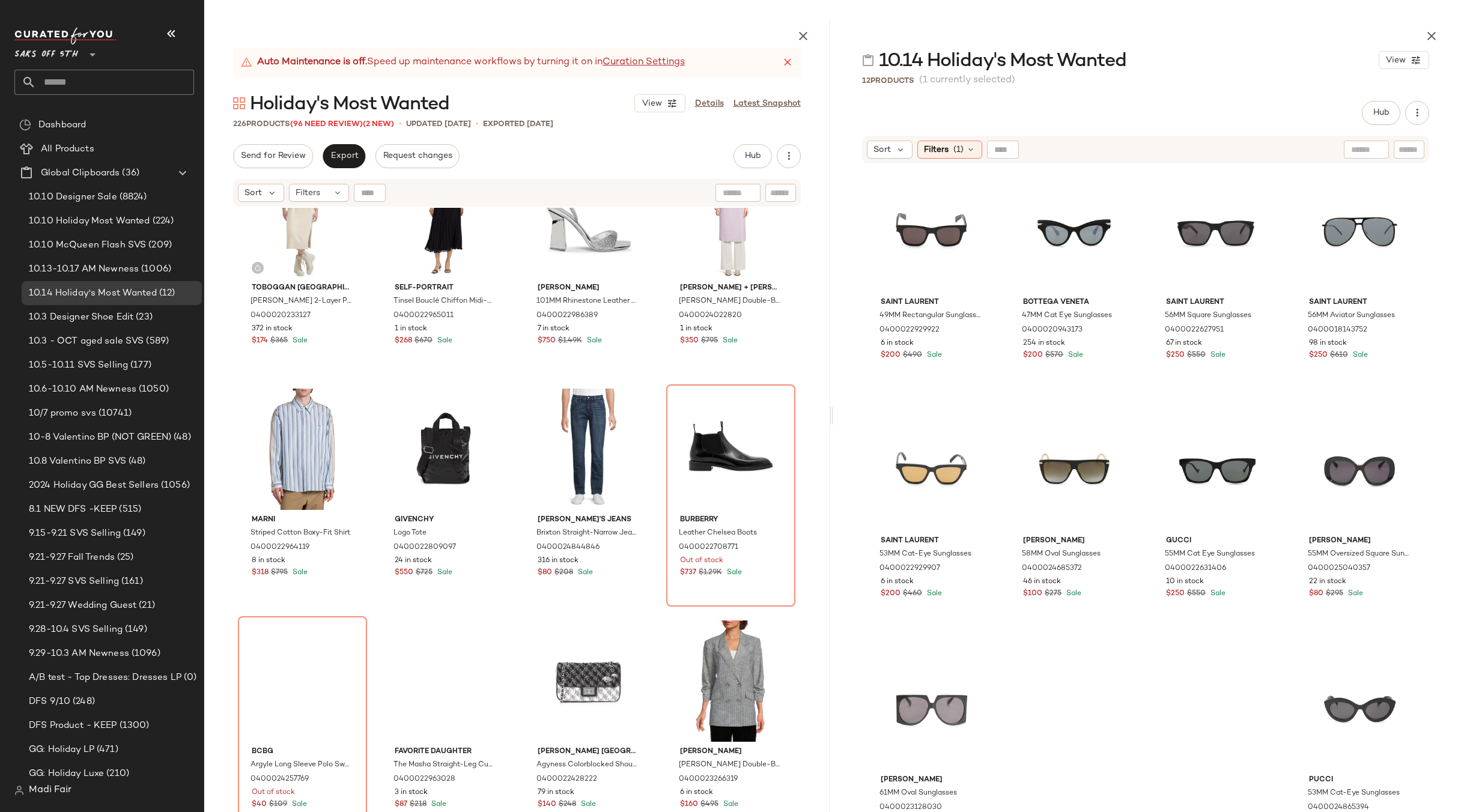
click at [656, 376] on div "#53 View [PERSON_NAME] [PERSON_NAME] Star Eyelet Metallic Vegan Leather Balleri…" at bounding box center [517, 539] width 626 height 663
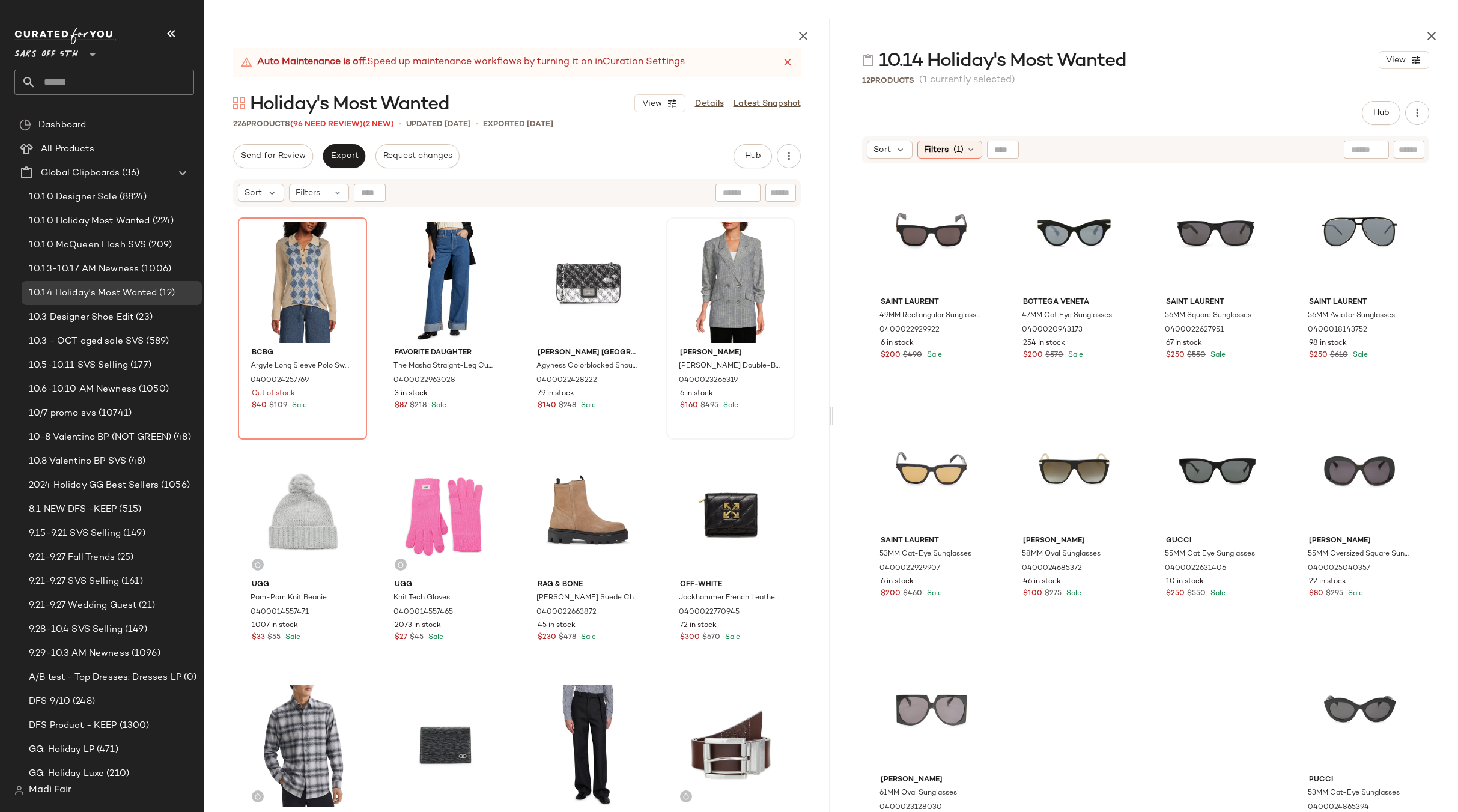
scroll to position [3733, 0]
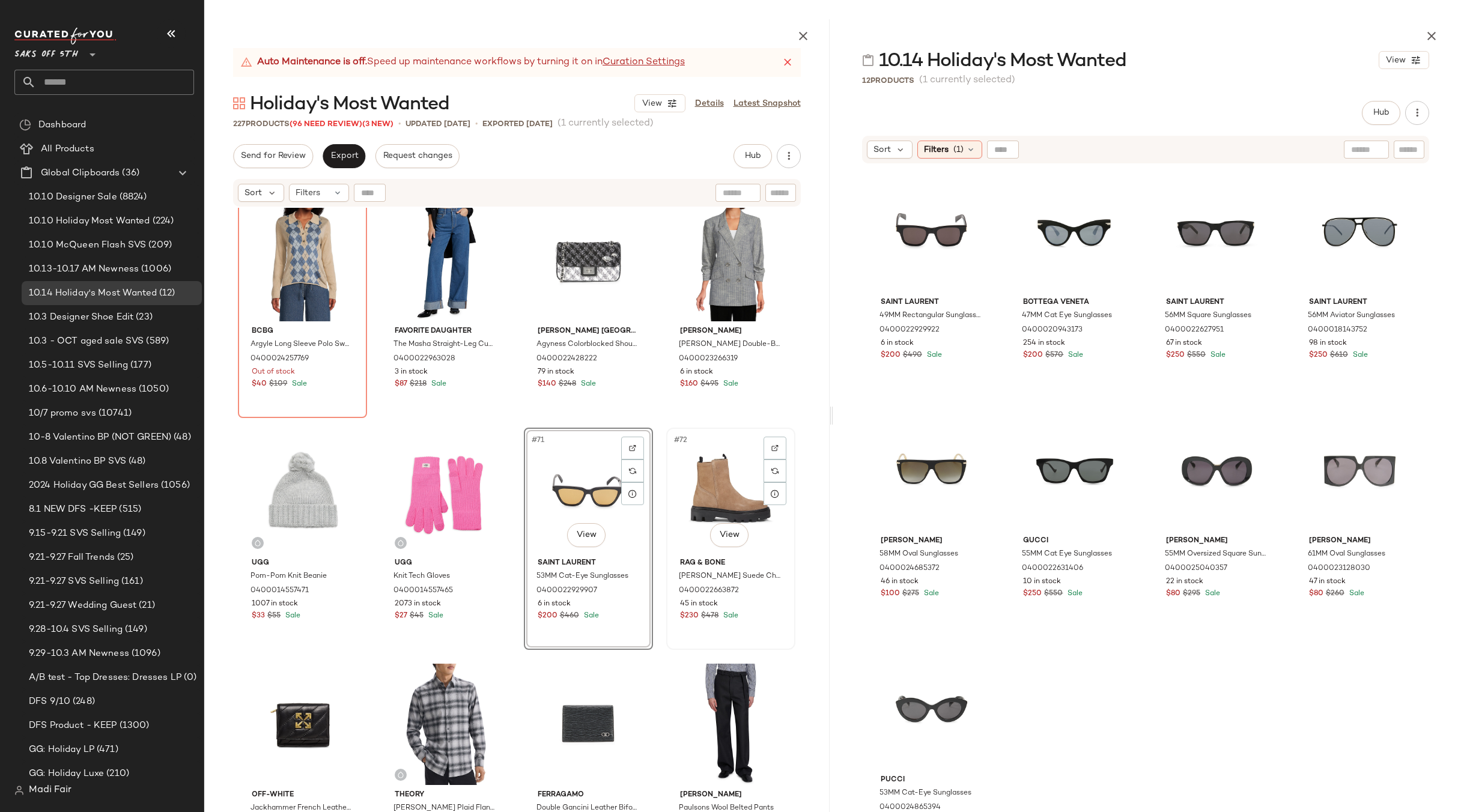
click at [706, 485] on div "#72 View" at bounding box center [731, 493] width 121 height 121
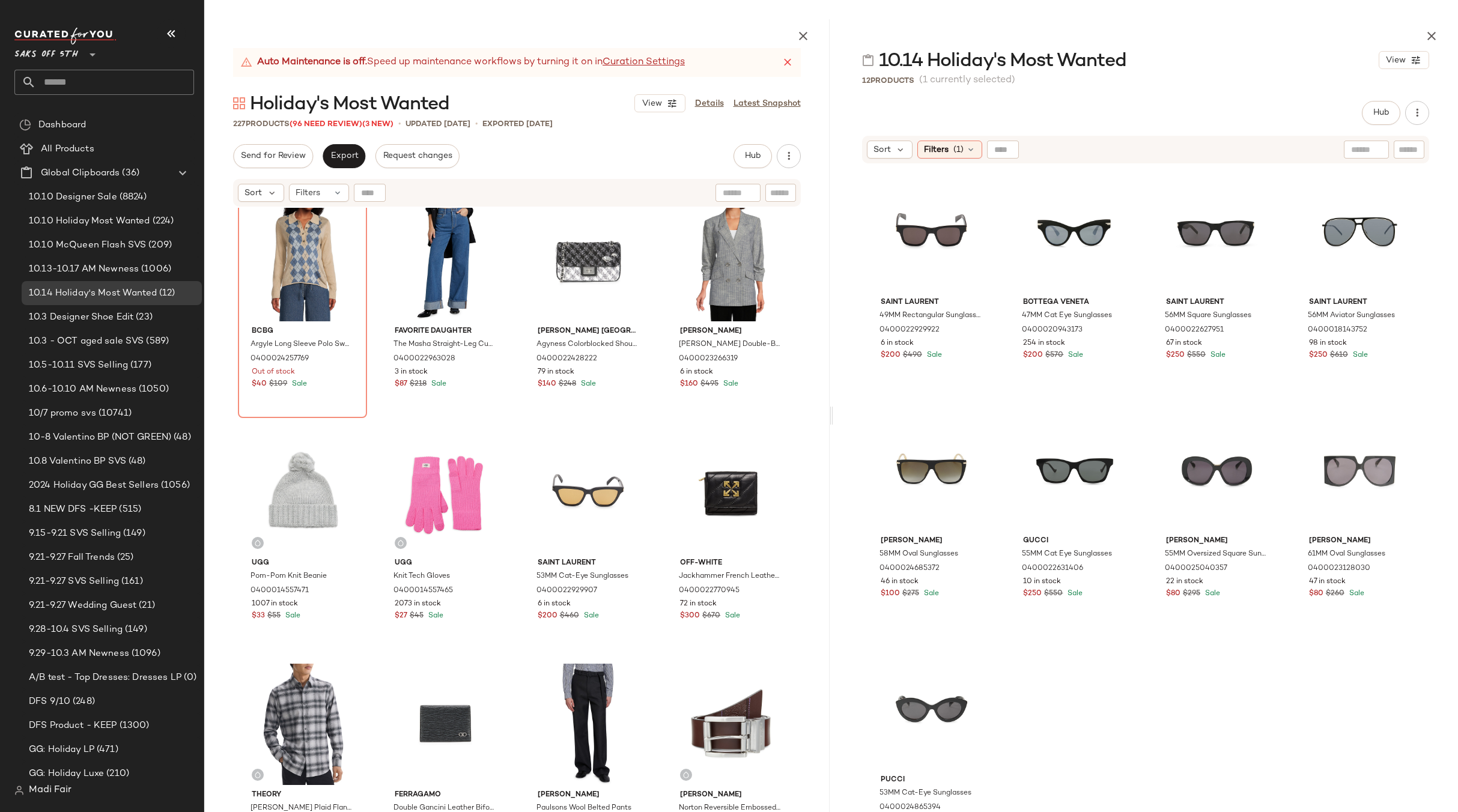
click at [655, 423] on div "Marni Striped Cotton Boxy-Fit Shirt 0400022964119 8 in stock $318 $795 Sale Giv…" at bounding box center [517, 539] width 626 height 663
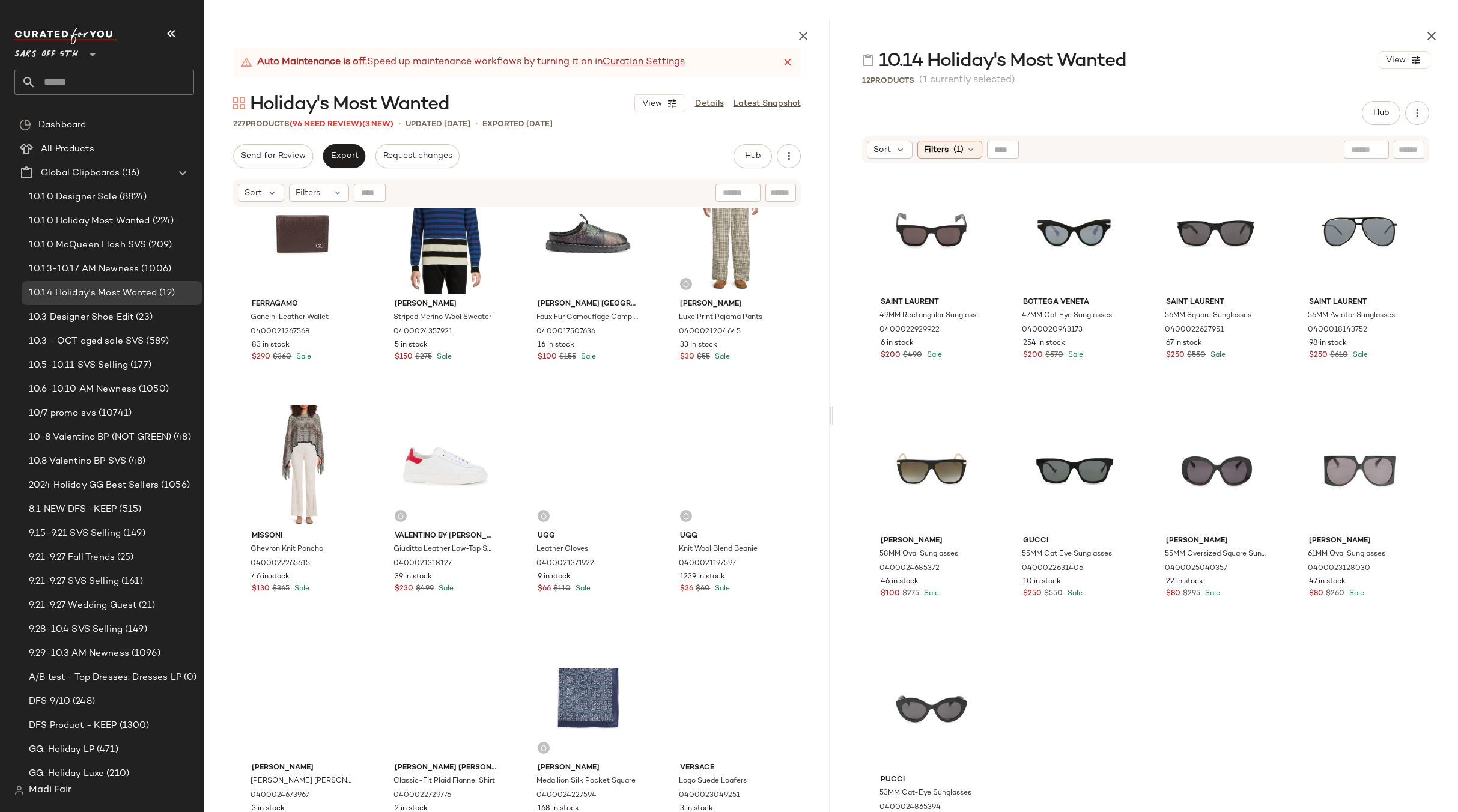
scroll to position [4694, 0]
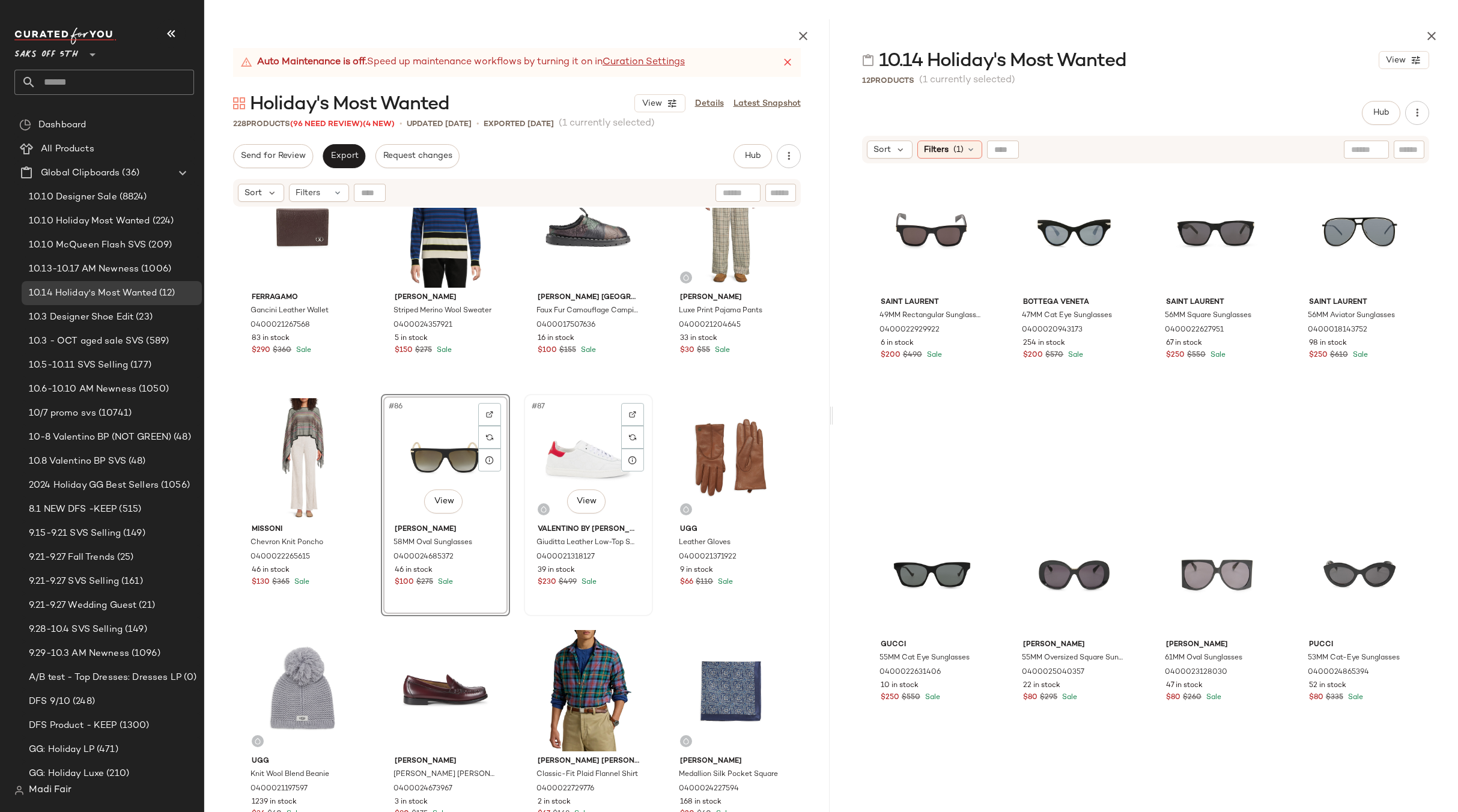
click at [552, 462] on div "#87 View" at bounding box center [588, 459] width 121 height 121
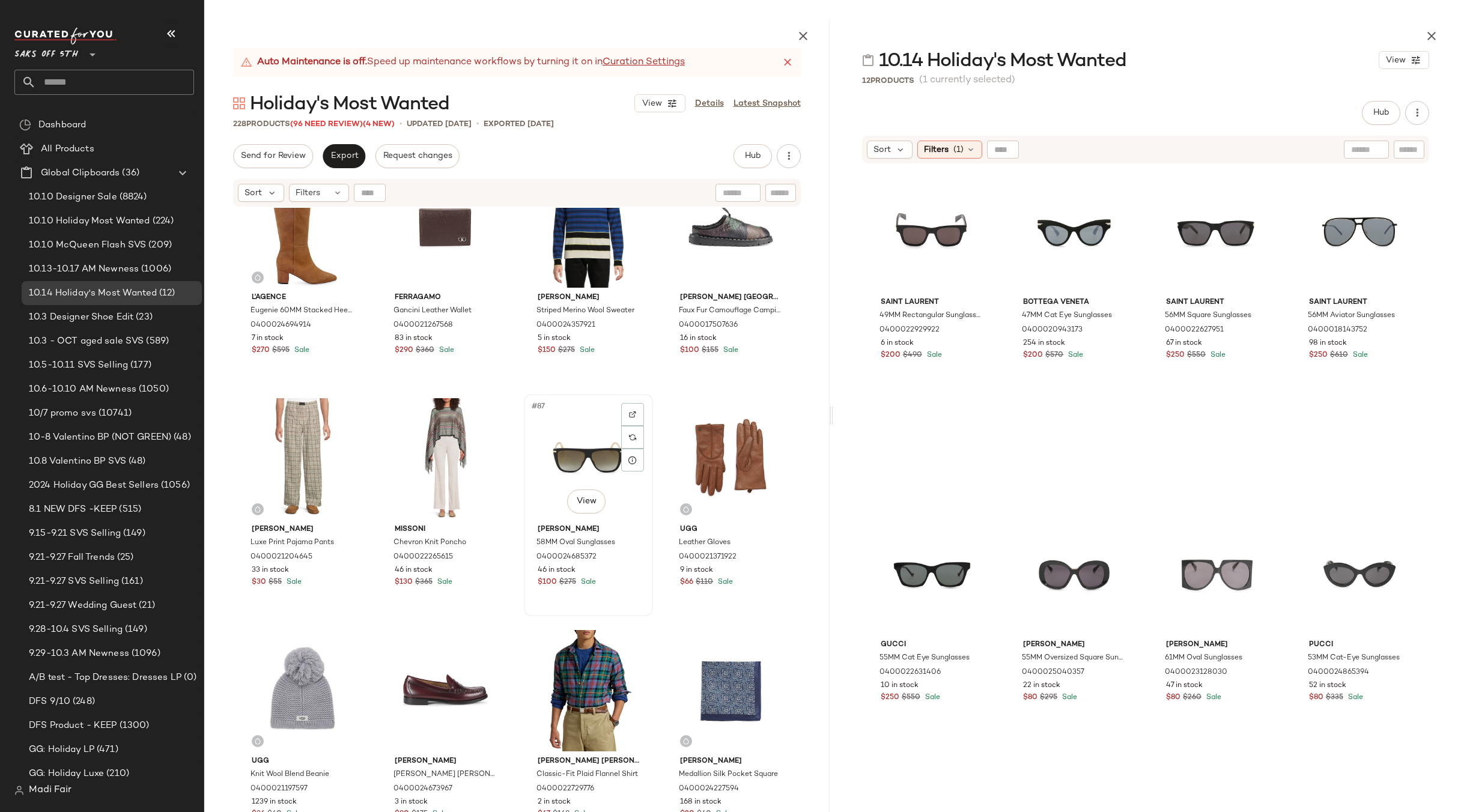
scroll to position [4462, 0]
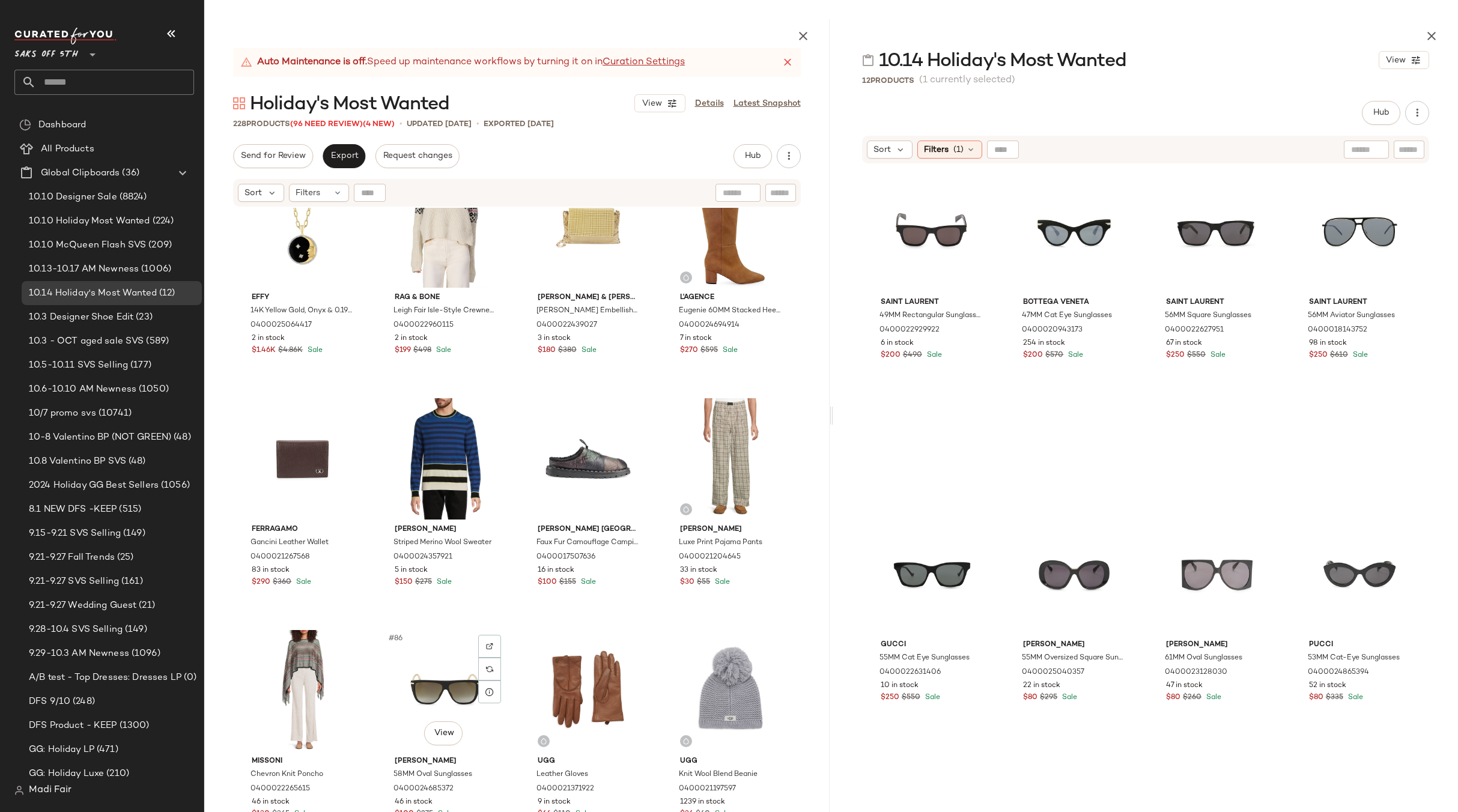
click at [659, 391] on div "Effy 14K Yellow Gold, Onyx & 0.19 TCW Diamond Moon Pendant Necklace 04000250644…" at bounding box center [517, 539] width 626 height 663
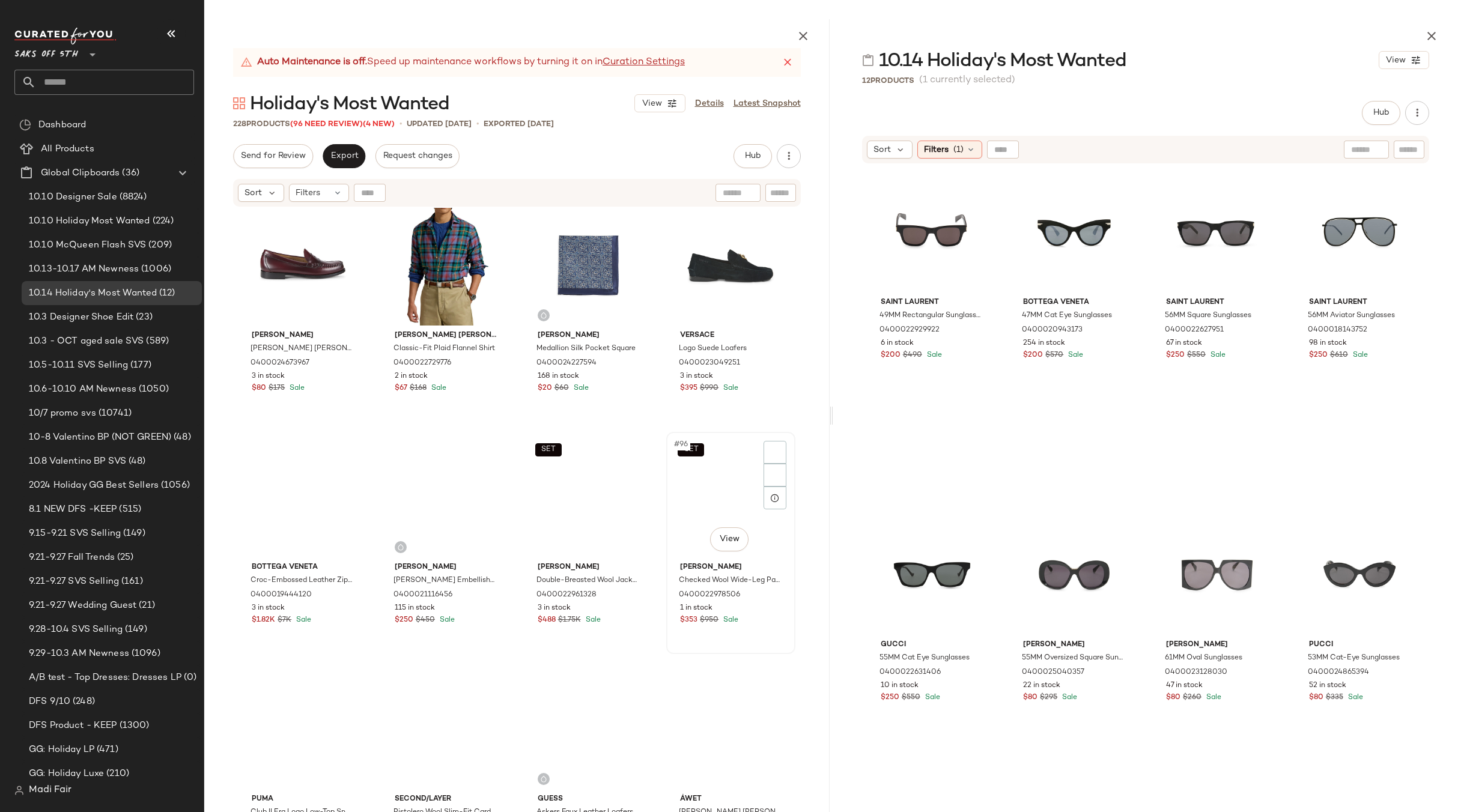
scroll to position [5123, 0]
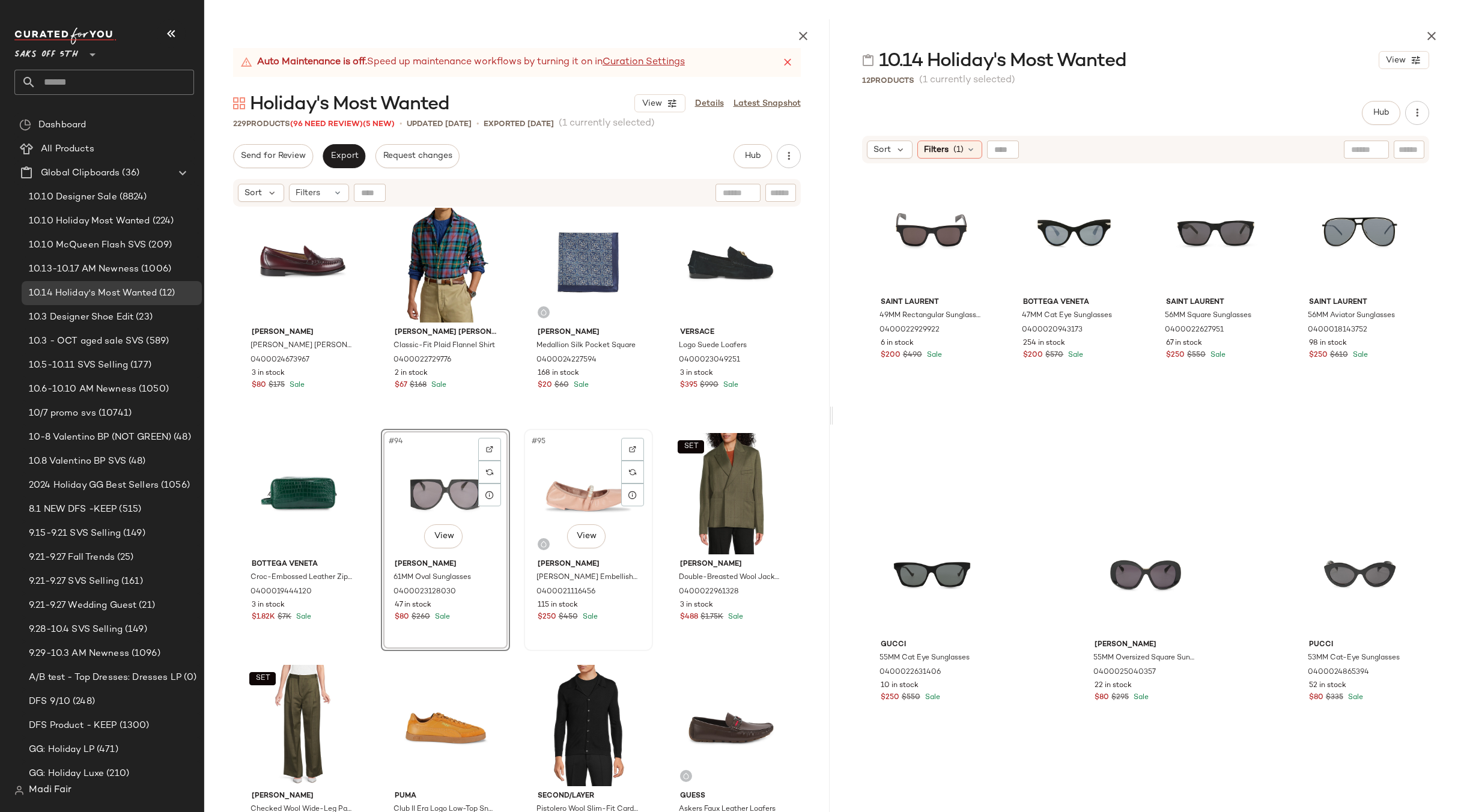
click at [565, 494] on div "#95 View" at bounding box center [588, 493] width 121 height 121
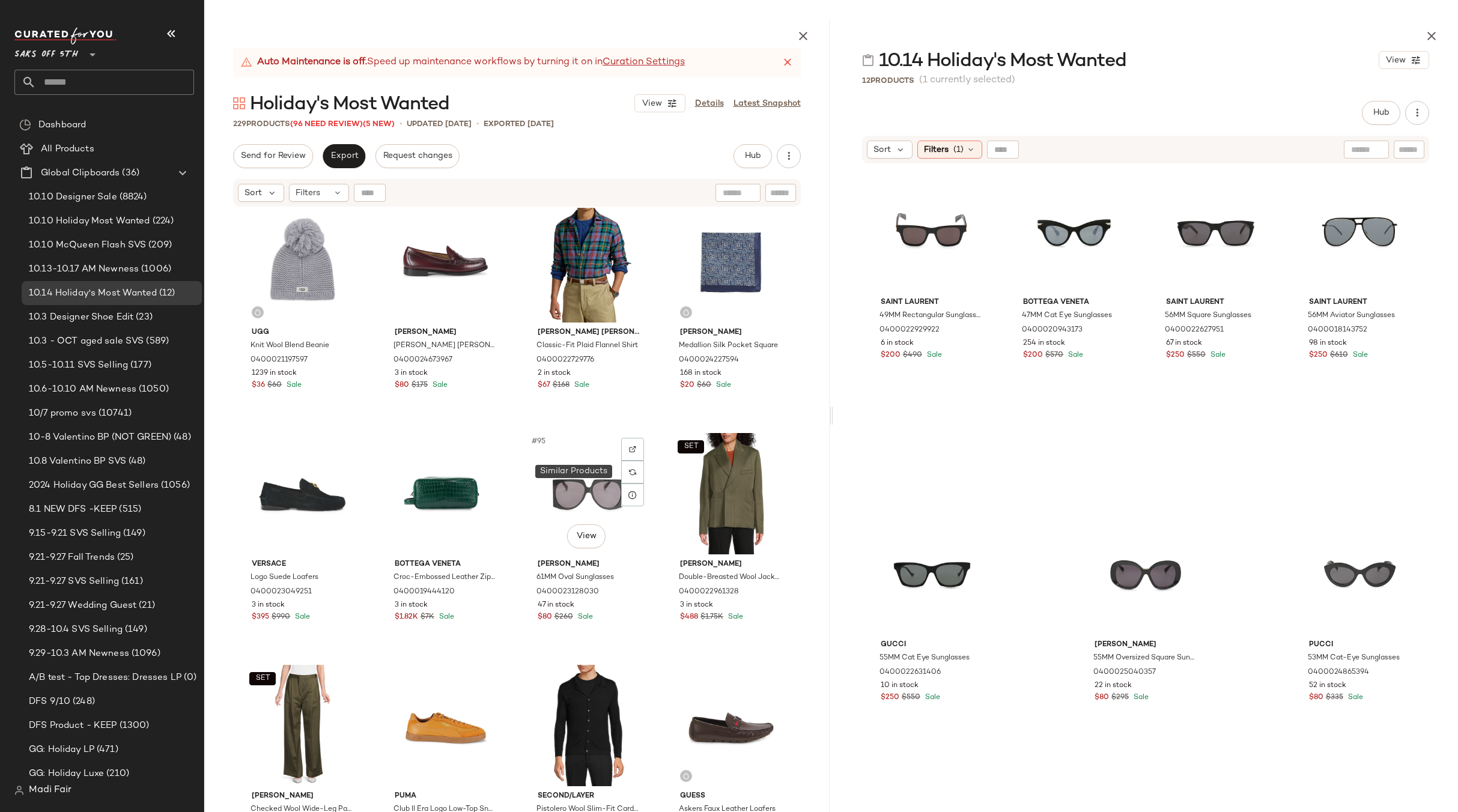
scroll to position [4892, 0]
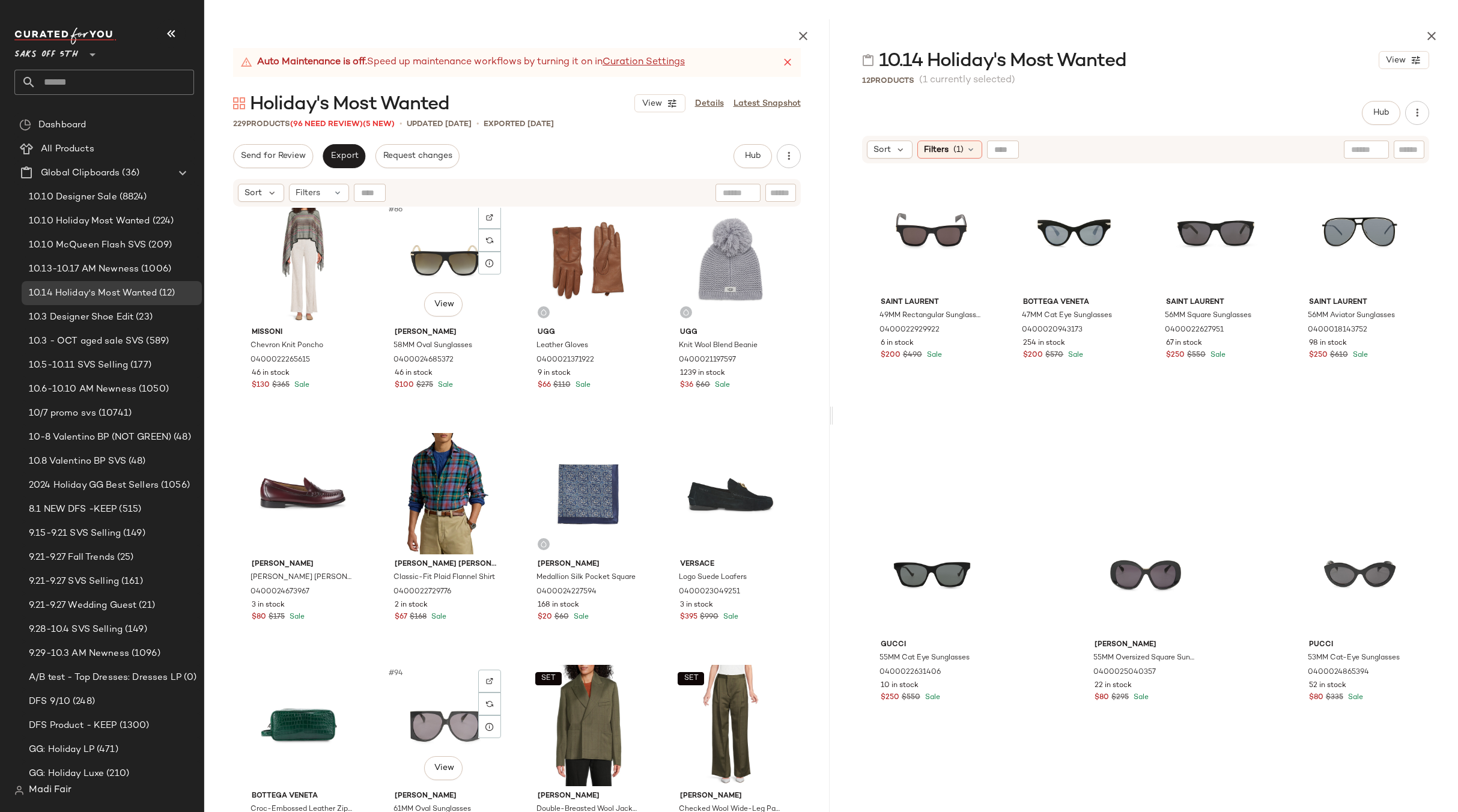
click at [651, 431] on div "Missoni Chevron Knit Poncho 0400022265615 46 in stock $130 $365 Sale #86 View […" at bounding box center [517, 539] width 626 height 663
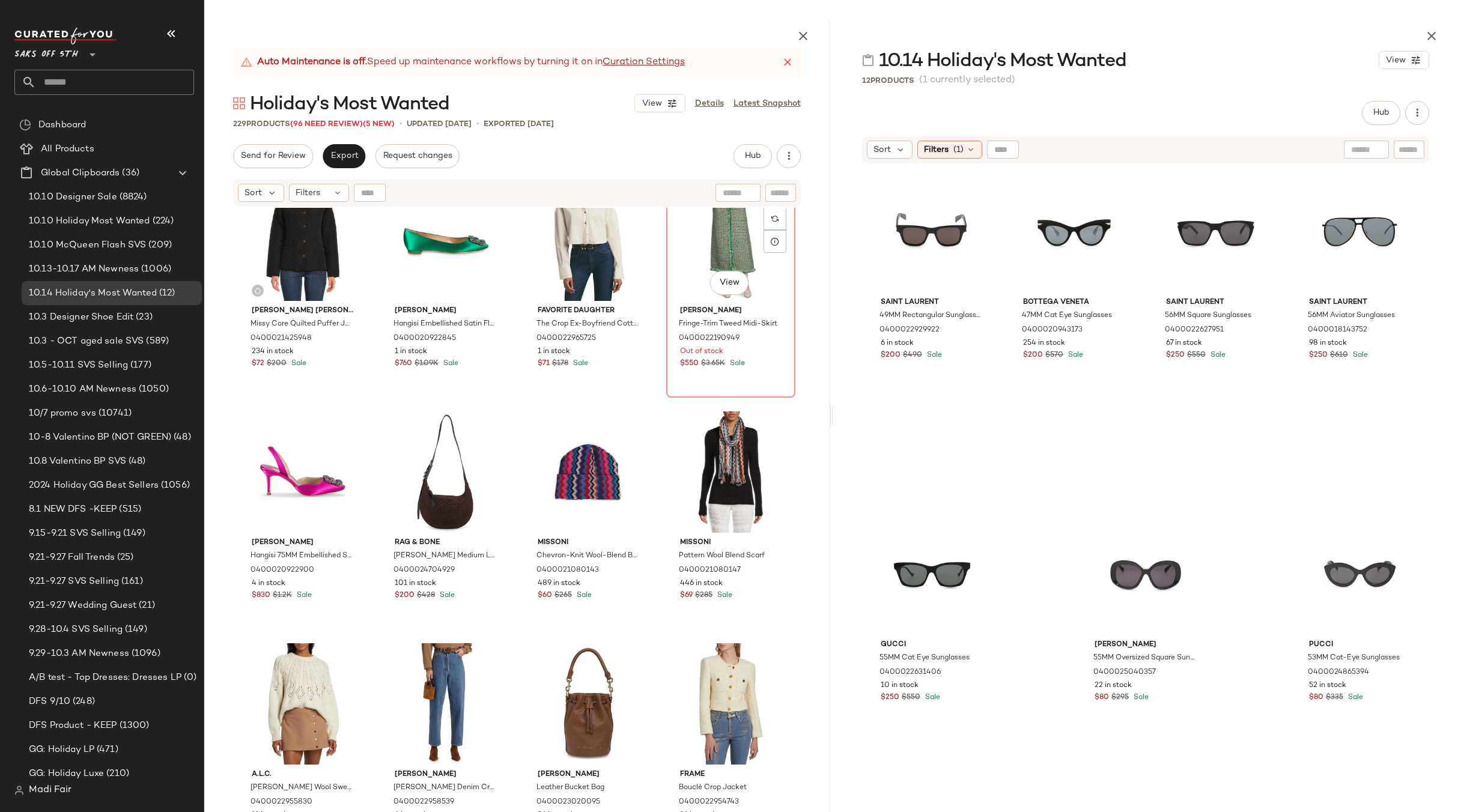
scroll to position [5852, 0]
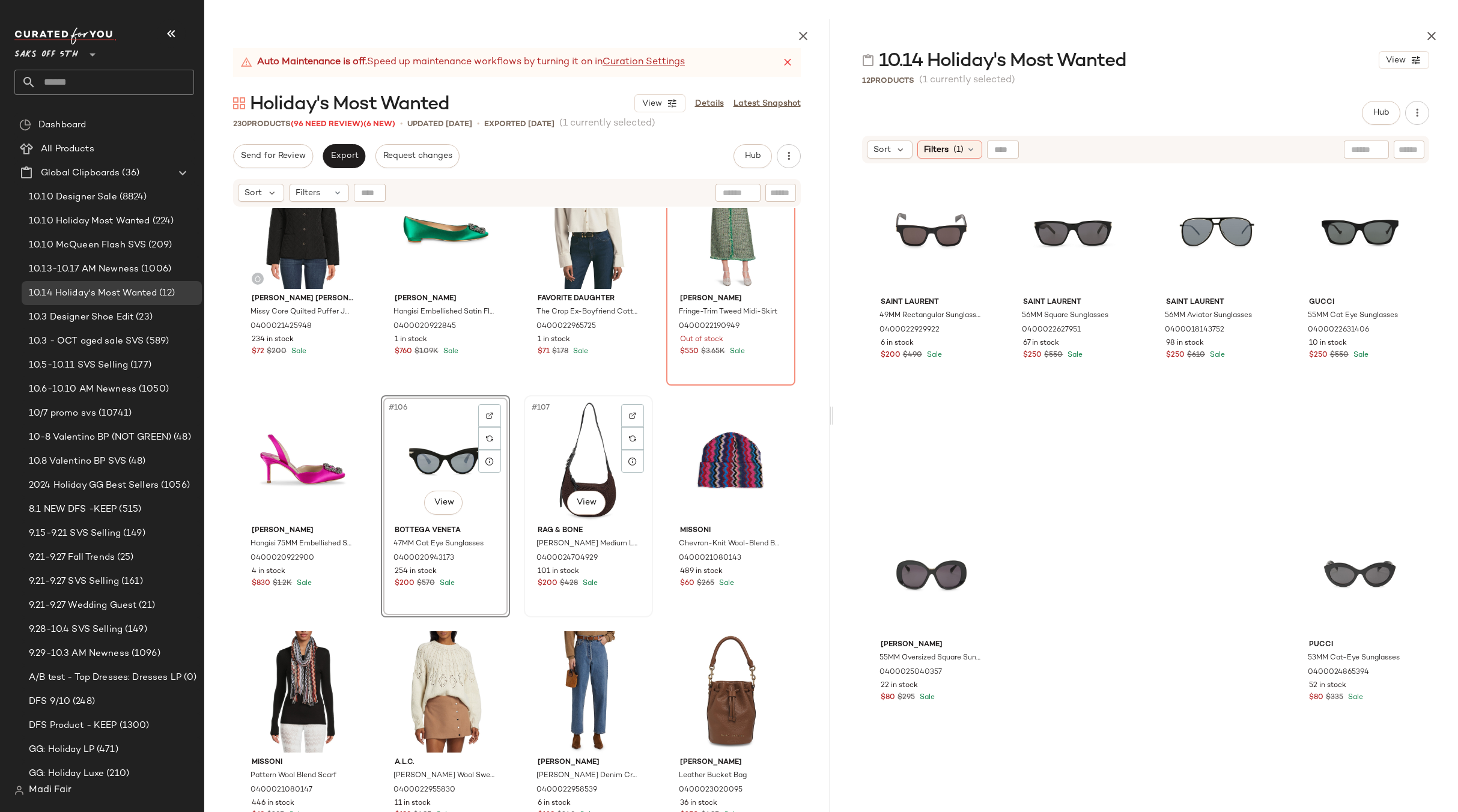
click at [559, 457] on div "#107 View" at bounding box center [588, 460] width 121 height 121
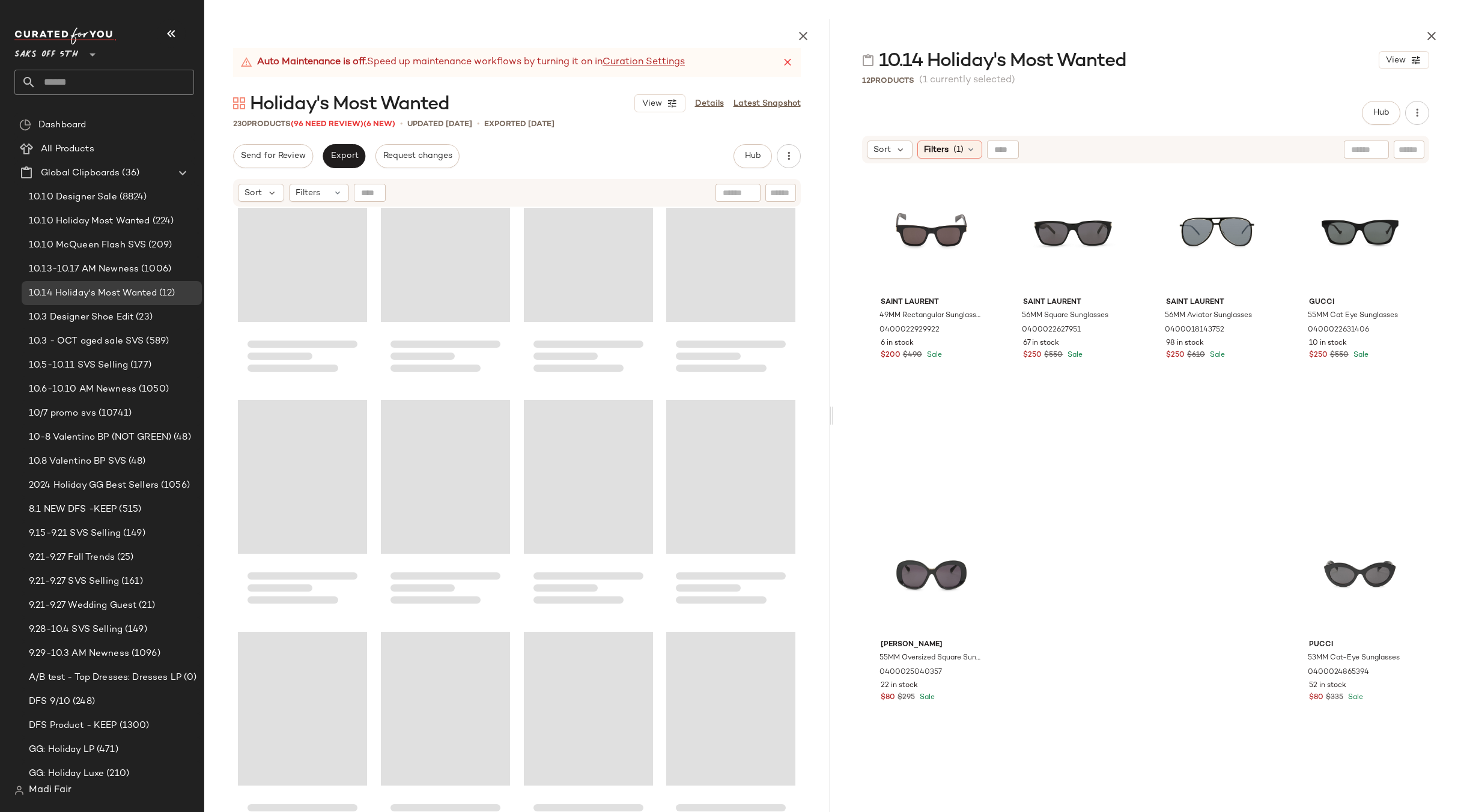
scroll to position [5621, 0]
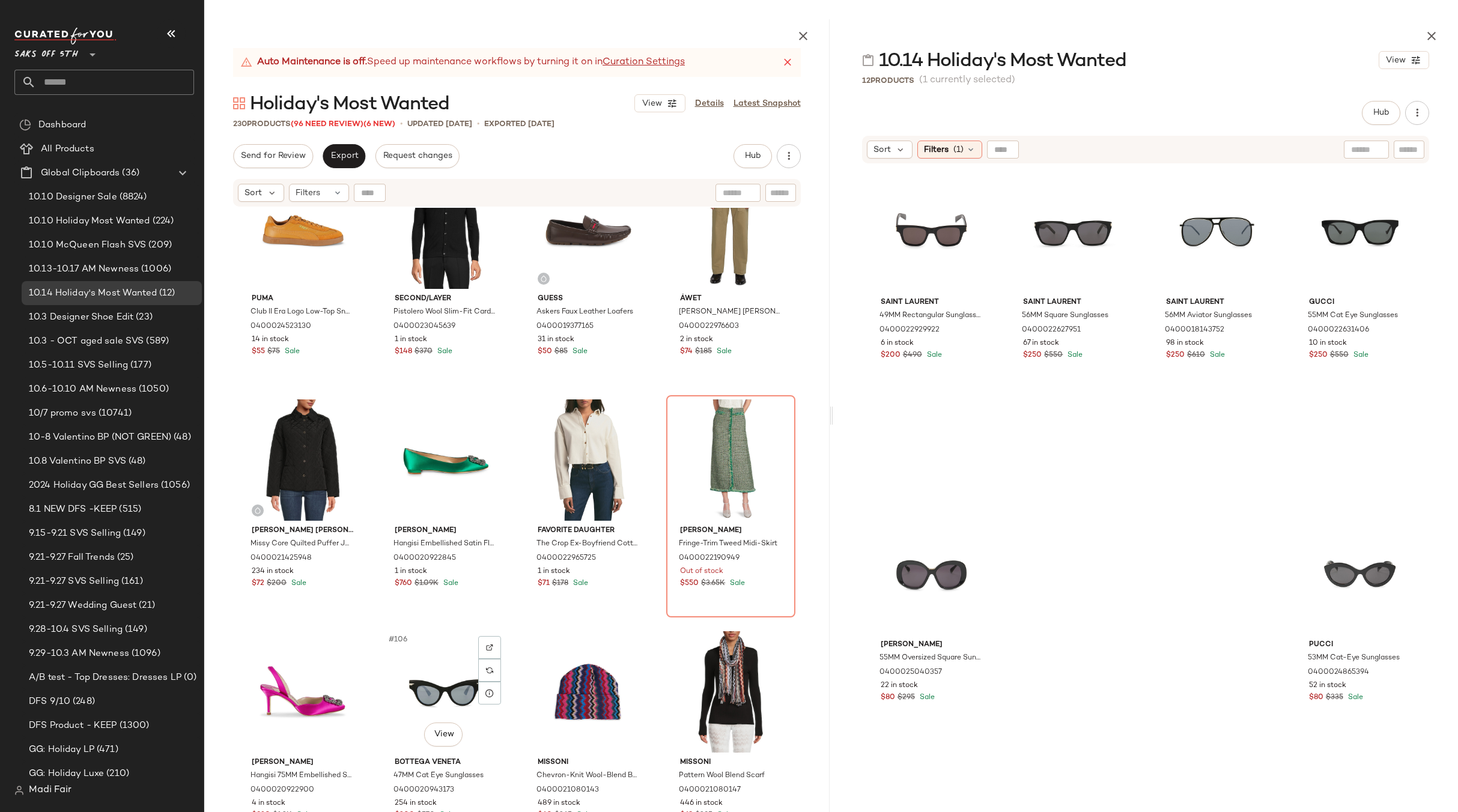
click at [656, 395] on div "Puma Club II Era Logo Low-Top Sneakers 0400024523130 14 in stock $55 $75 Sale S…" at bounding box center [517, 539] width 626 height 663
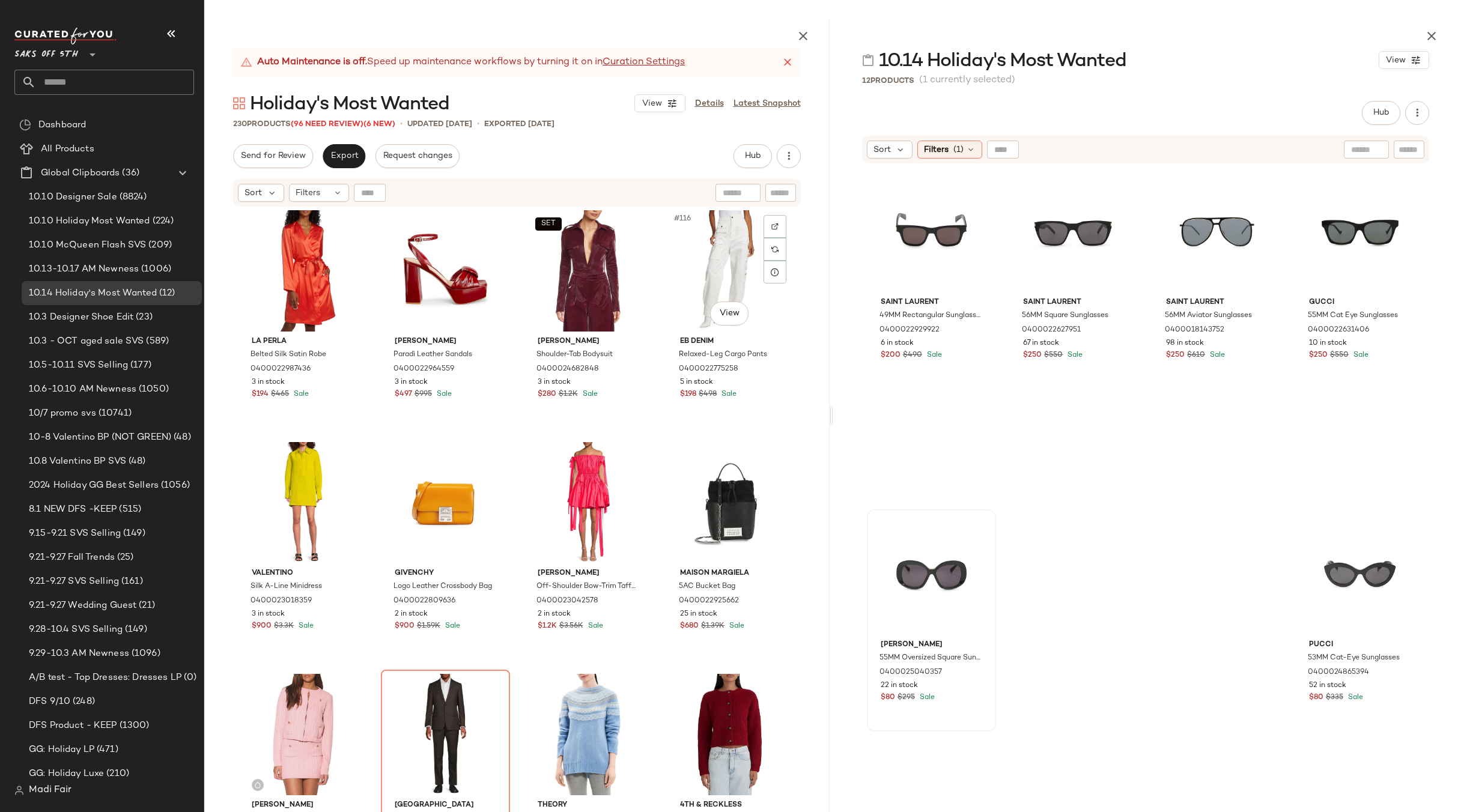
scroll to position [6581, 0]
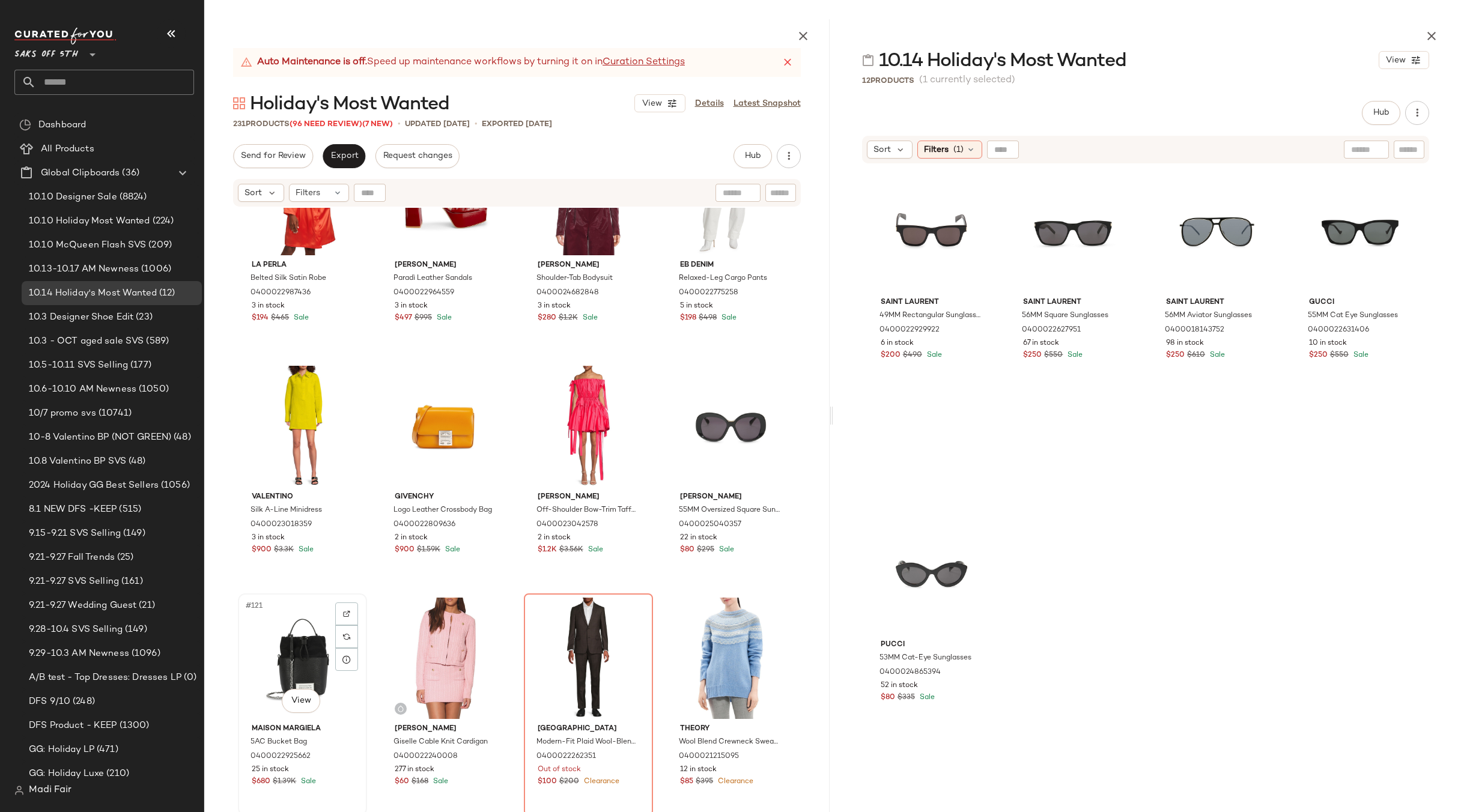
click at [272, 648] on div "#121 View" at bounding box center [302, 658] width 121 height 121
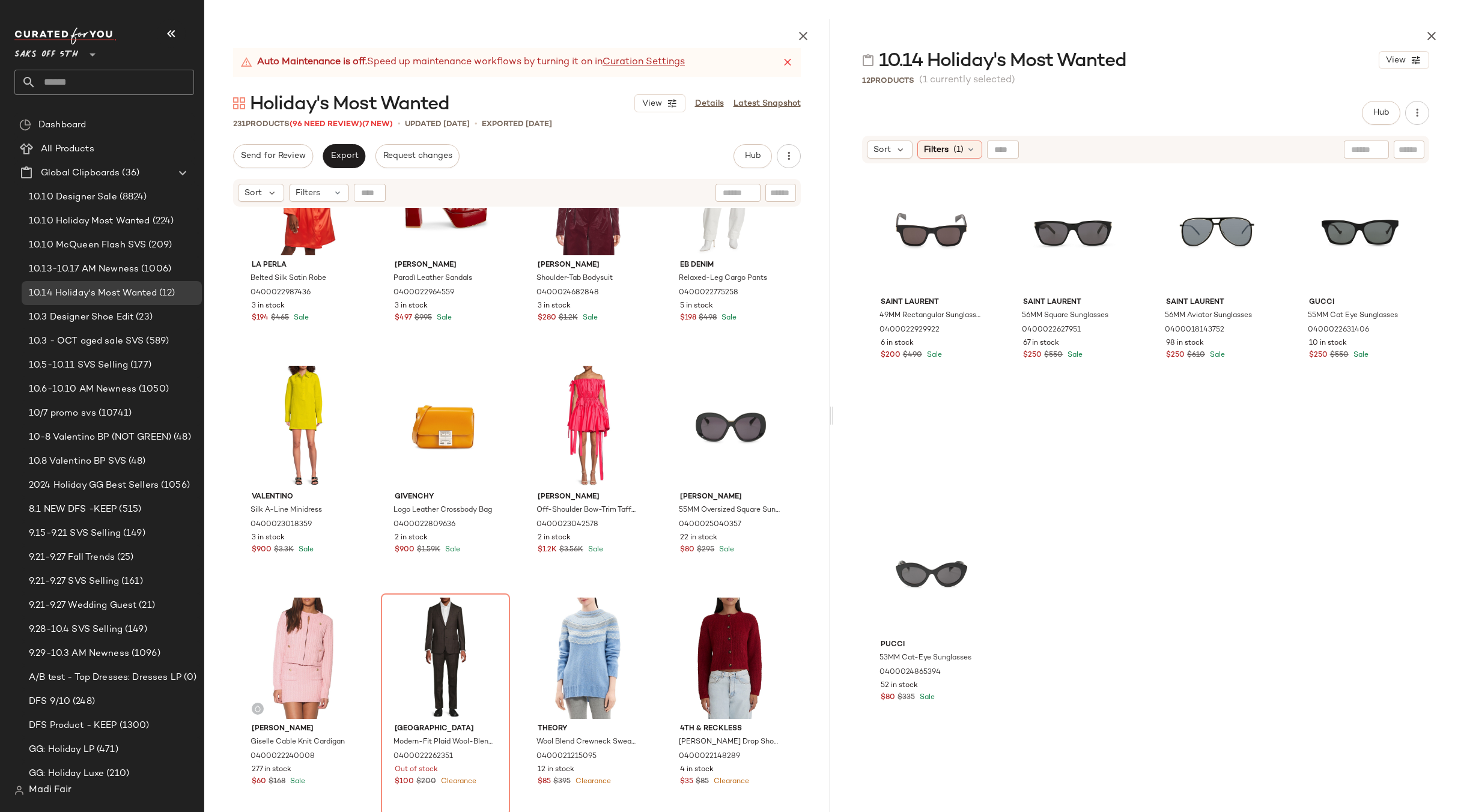
click at [654, 355] on div "La Perla Belted Silk Satin Robe 0400022987436 3 in stock $194 $465 Sale [PERSON…" at bounding box center [517, 539] width 626 height 663
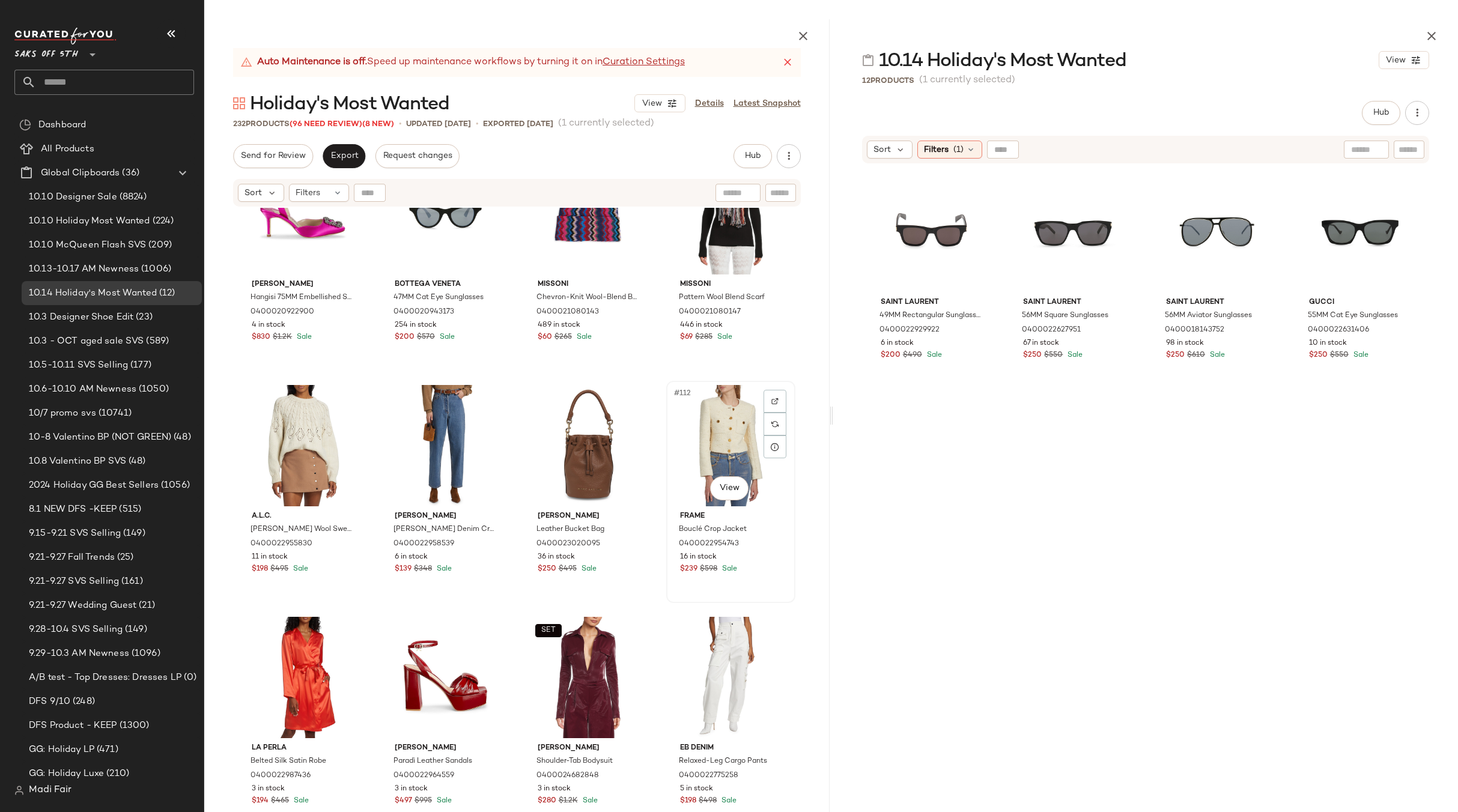
scroll to position [6041, 0]
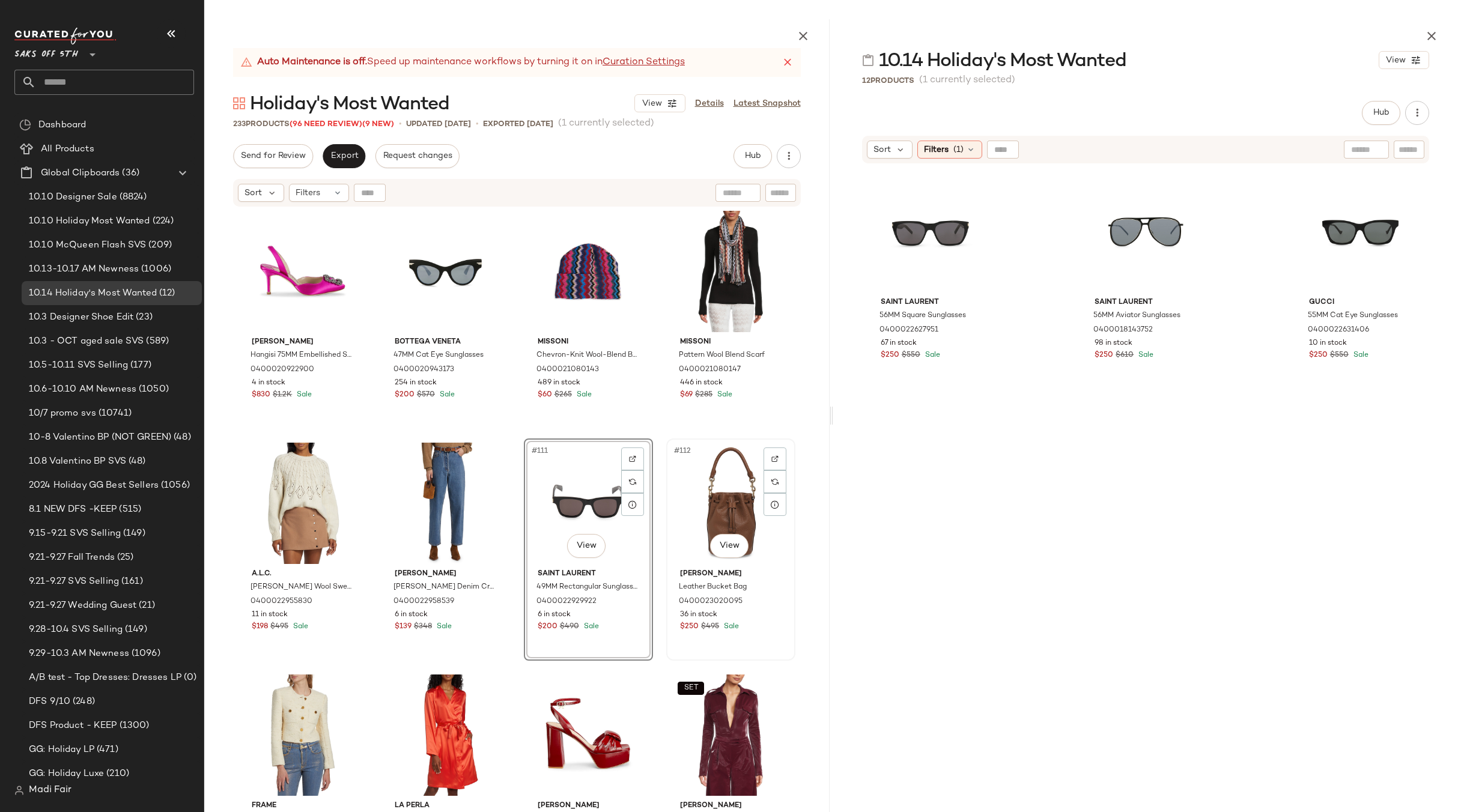
click at [701, 489] on div "#112 View" at bounding box center [731, 503] width 121 height 121
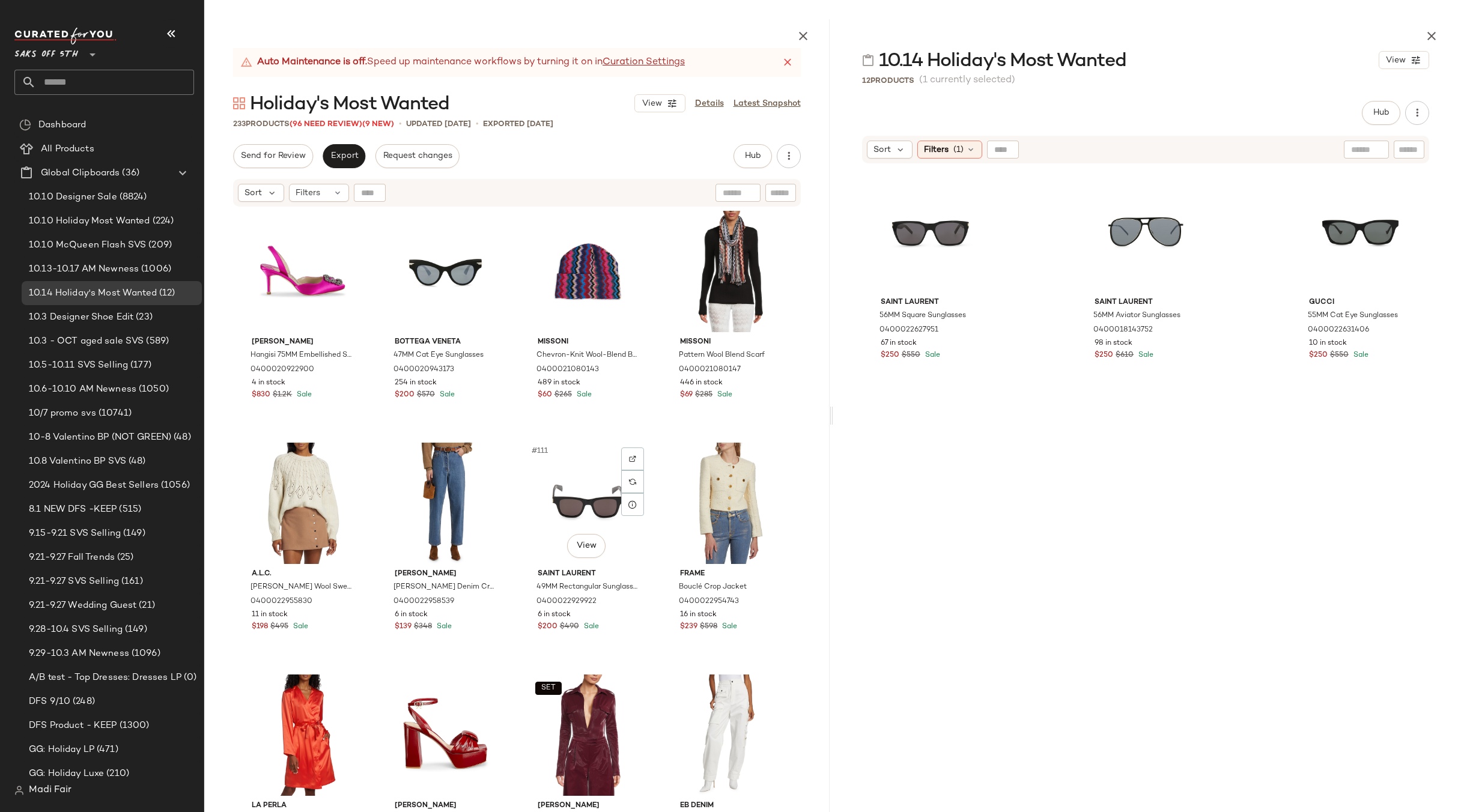
click at [655, 430] on div "[PERSON_NAME] Hangisi 75MM Embellished Slingback Pumps 0400020922900 4 in stock…" at bounding box center [517, 539] width 626 height 663
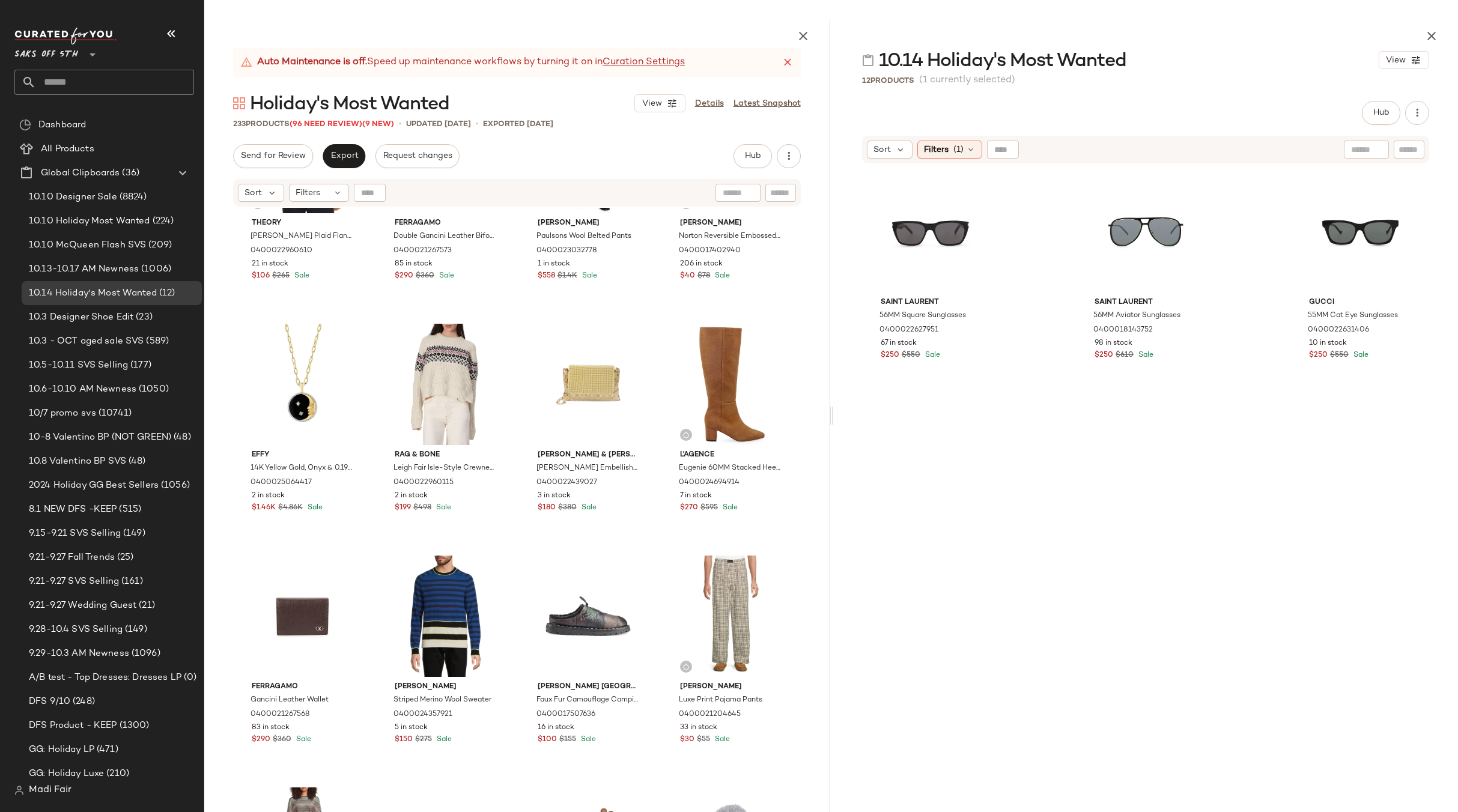
scroll to position [4239, 0]
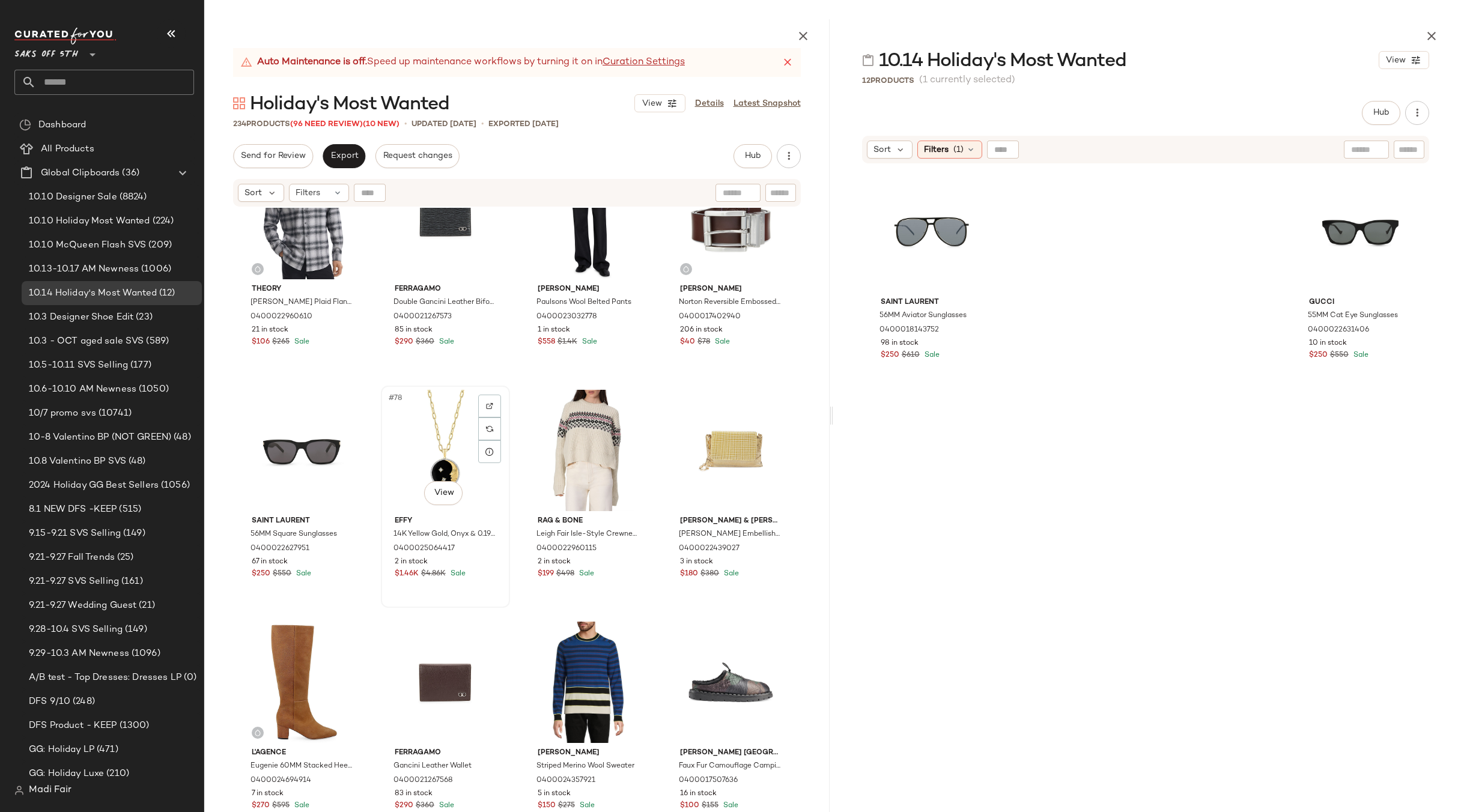
click at [408, 446] on div "#78 View" at bounding box center [446, 450] width 121 height 121
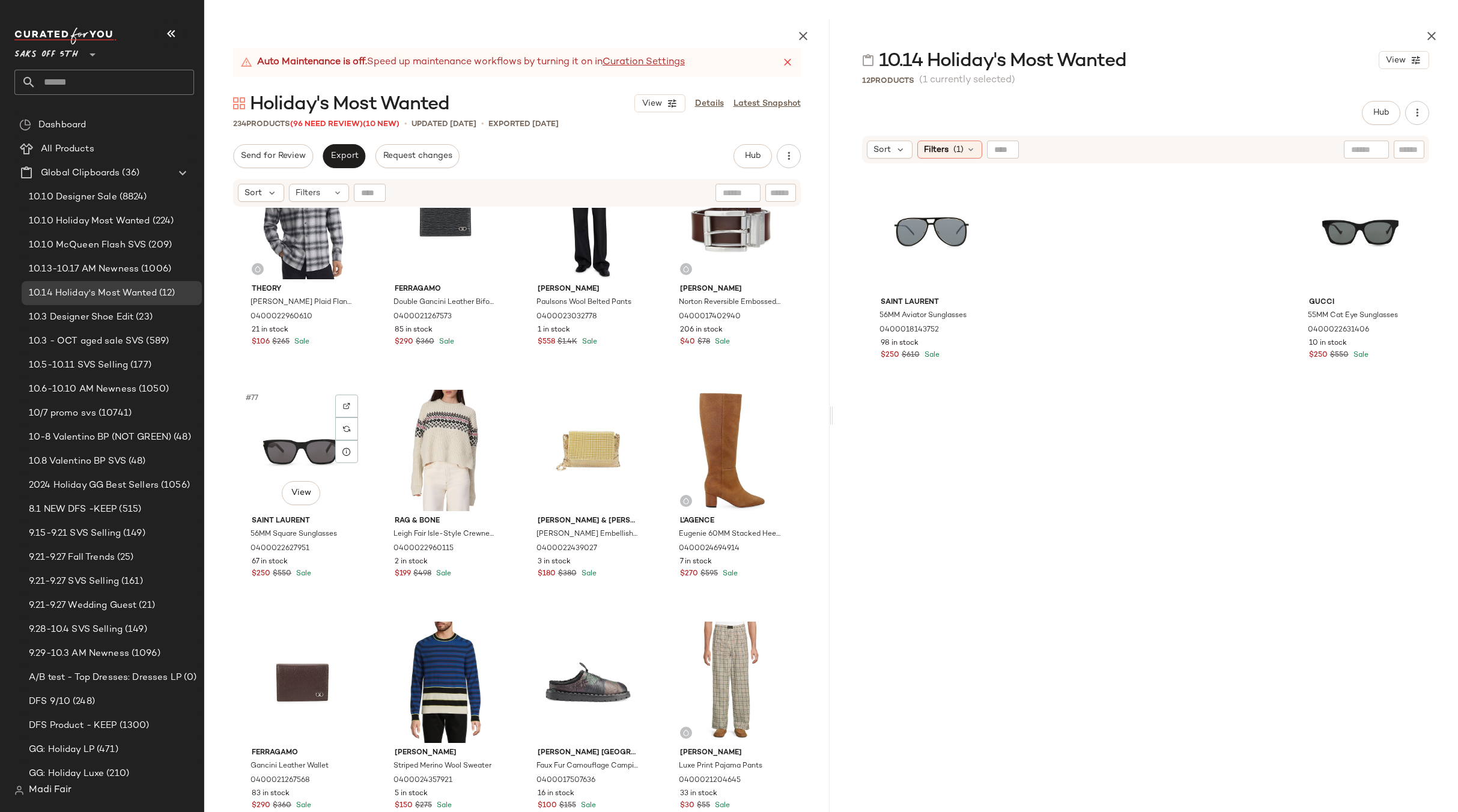
click at [651, 385] on div "Theory Irving Shadow Plaid Flannel Shirt 0400022960610 21 in stock $106 $265 Sa…" at bounding box center [517, 539] width 626 height 663
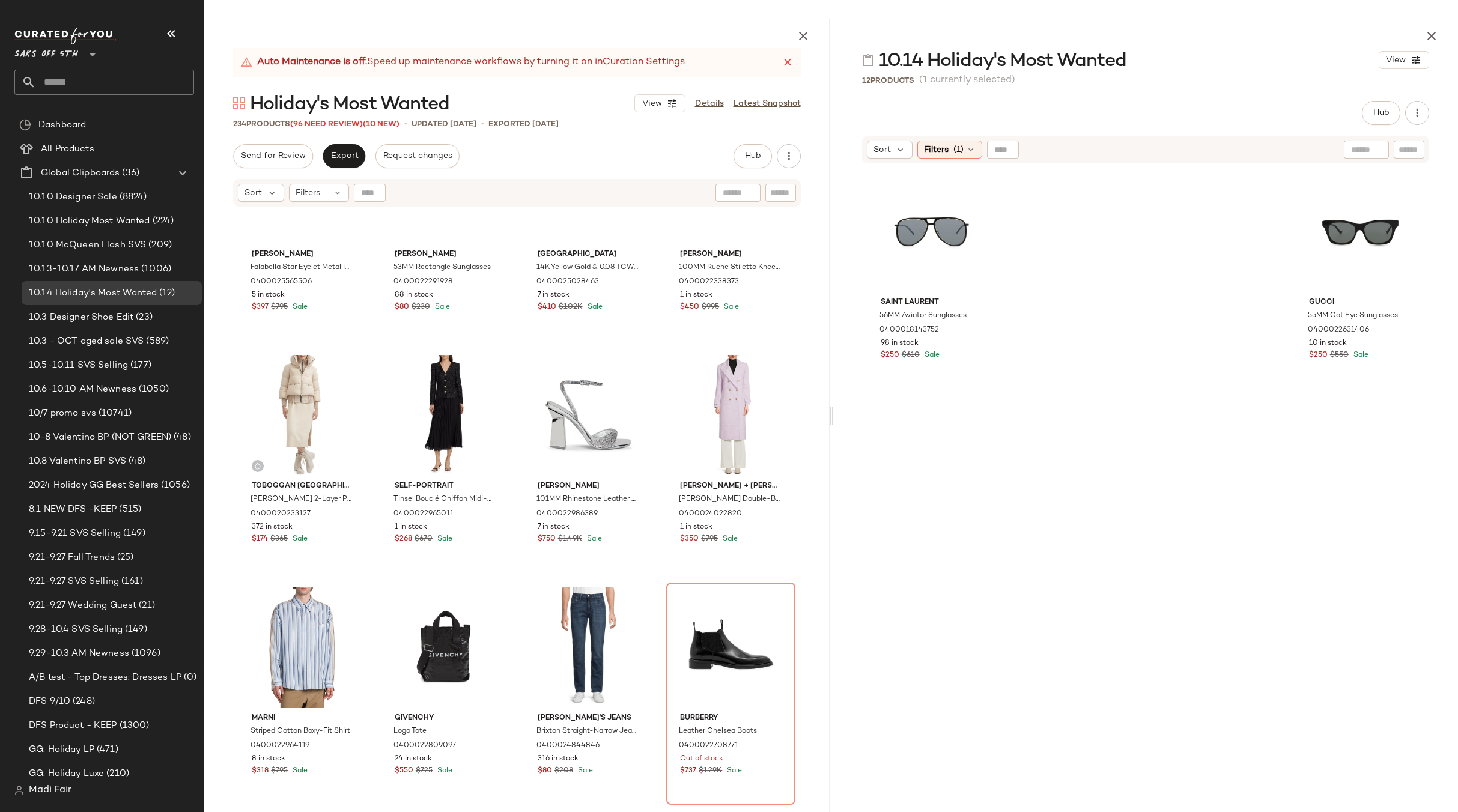
scroll to position [3098, 0]
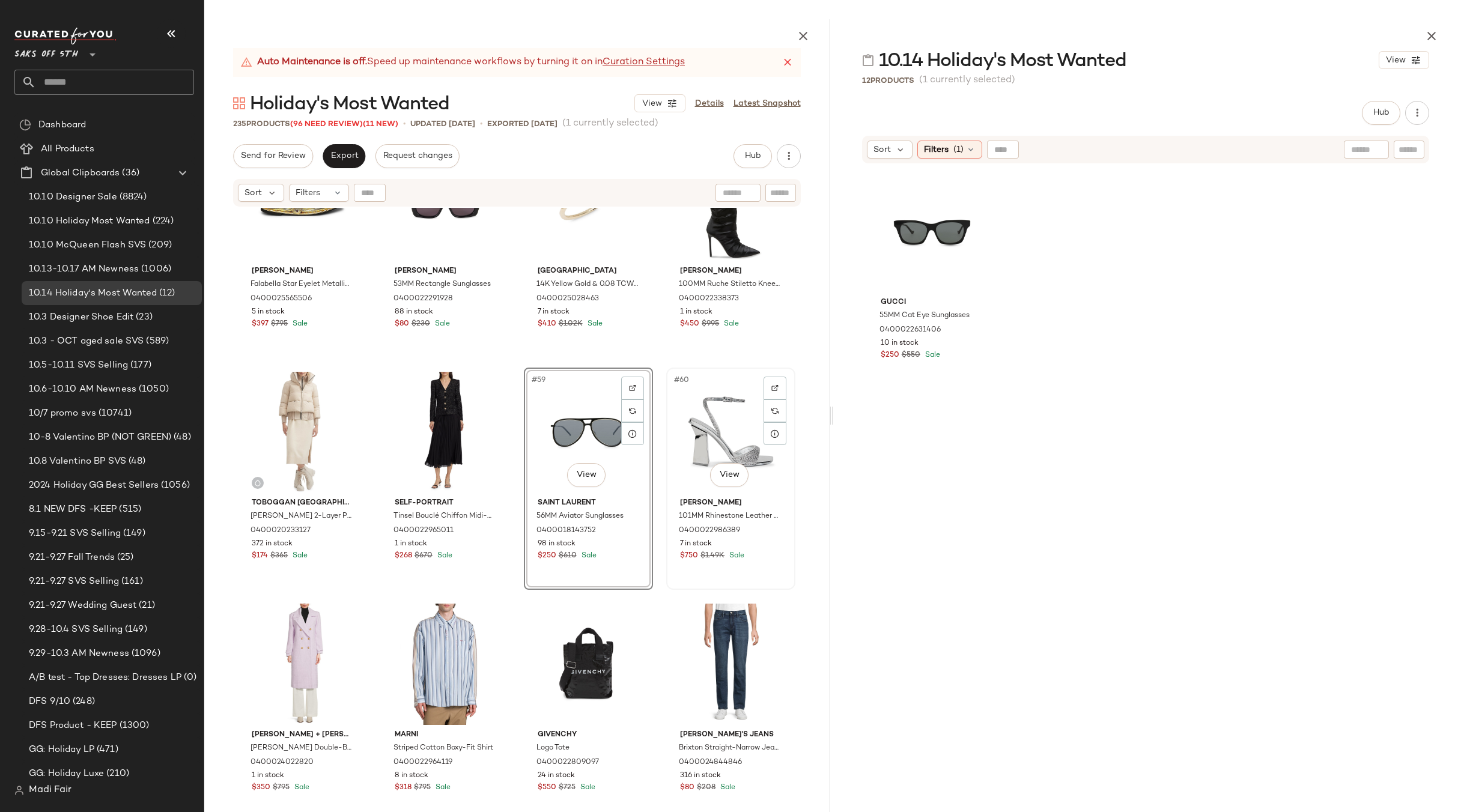
click at [716, 419] on div "#60 View" at bounding box center [731, 432] width 121 height 121
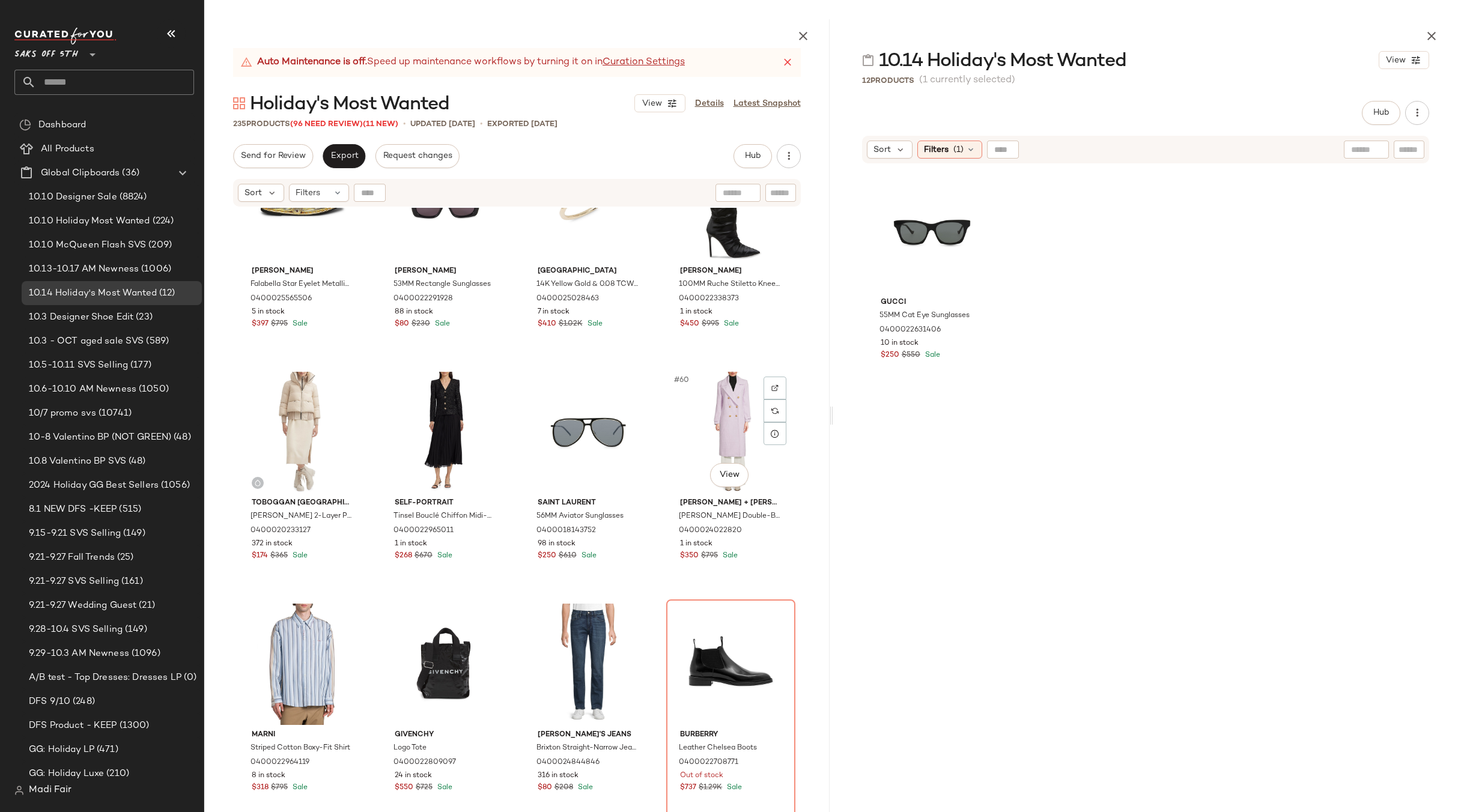
click at [654, 370] on div "[PERSON_NAME] [PERSON_NAME] Star Eyelet Metallic Vegan Leather Ballerina Flats …" at bounding box center [517, 539] width 626 height 663
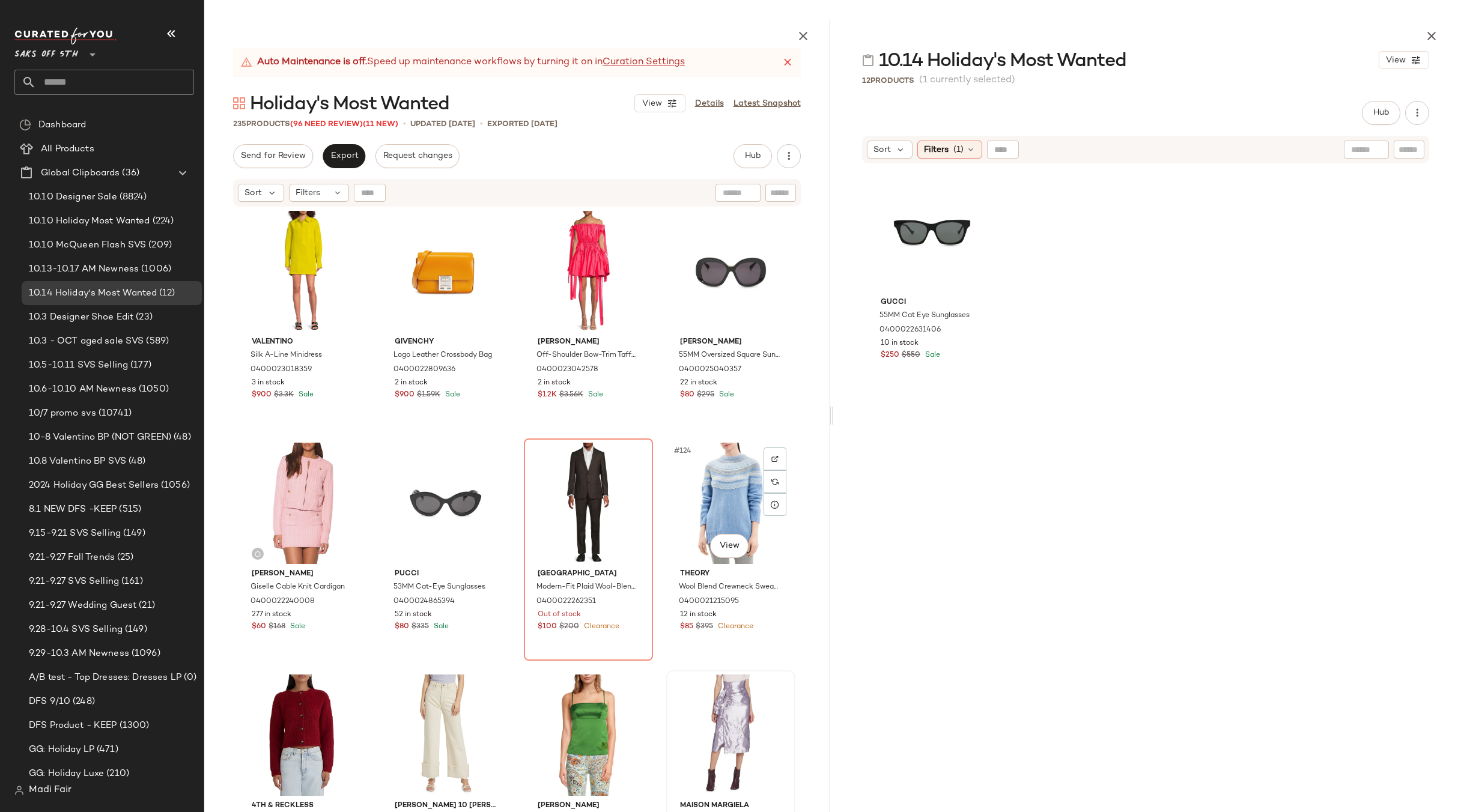
scroll to position [6677, 0]
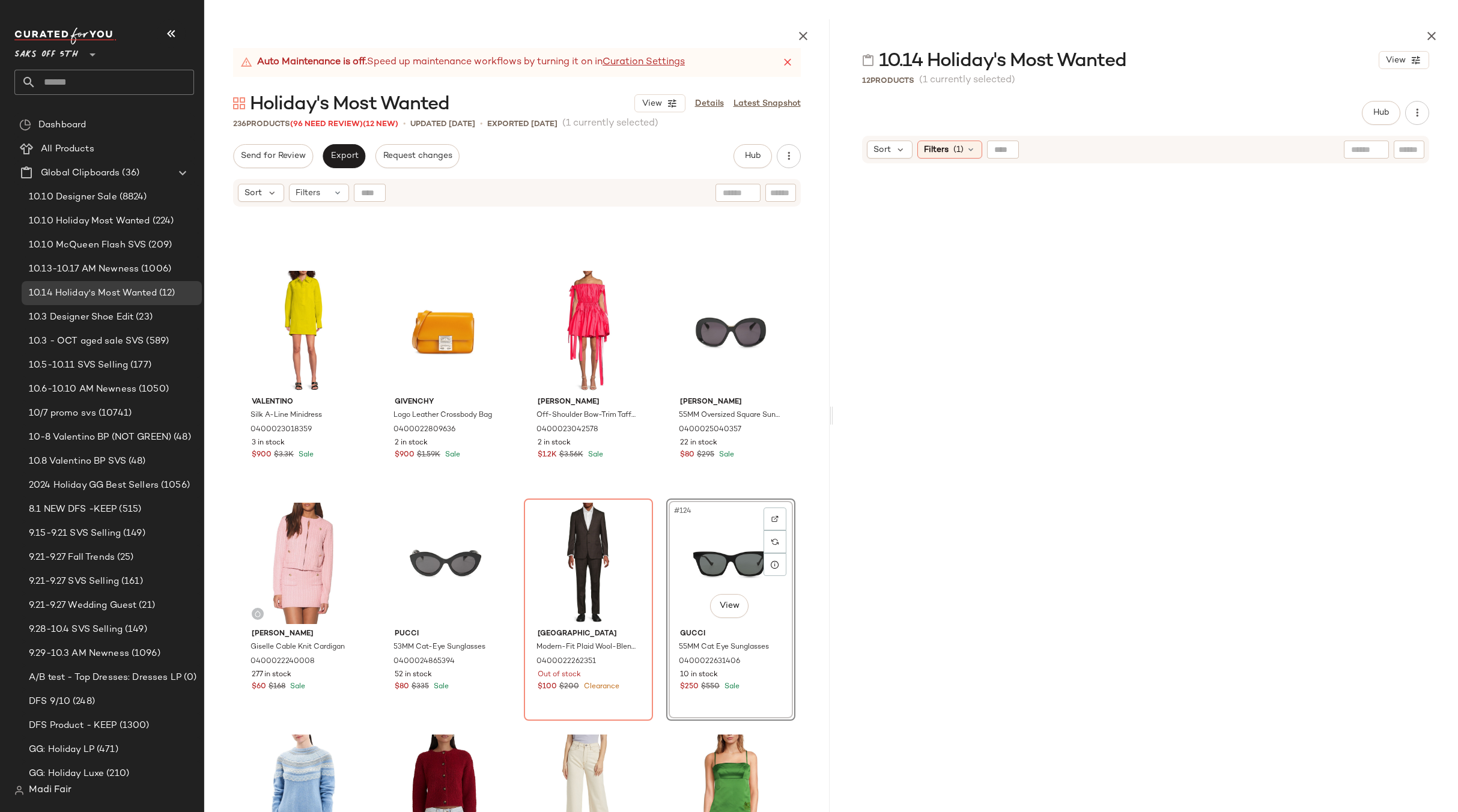
click at [659, 492] on div "Valentino Silk A-Line Minidress 0400023018359 3 in stock $900 $3.3K Sale Givenc…" at bounding box center [517, 539] width 626 height 663
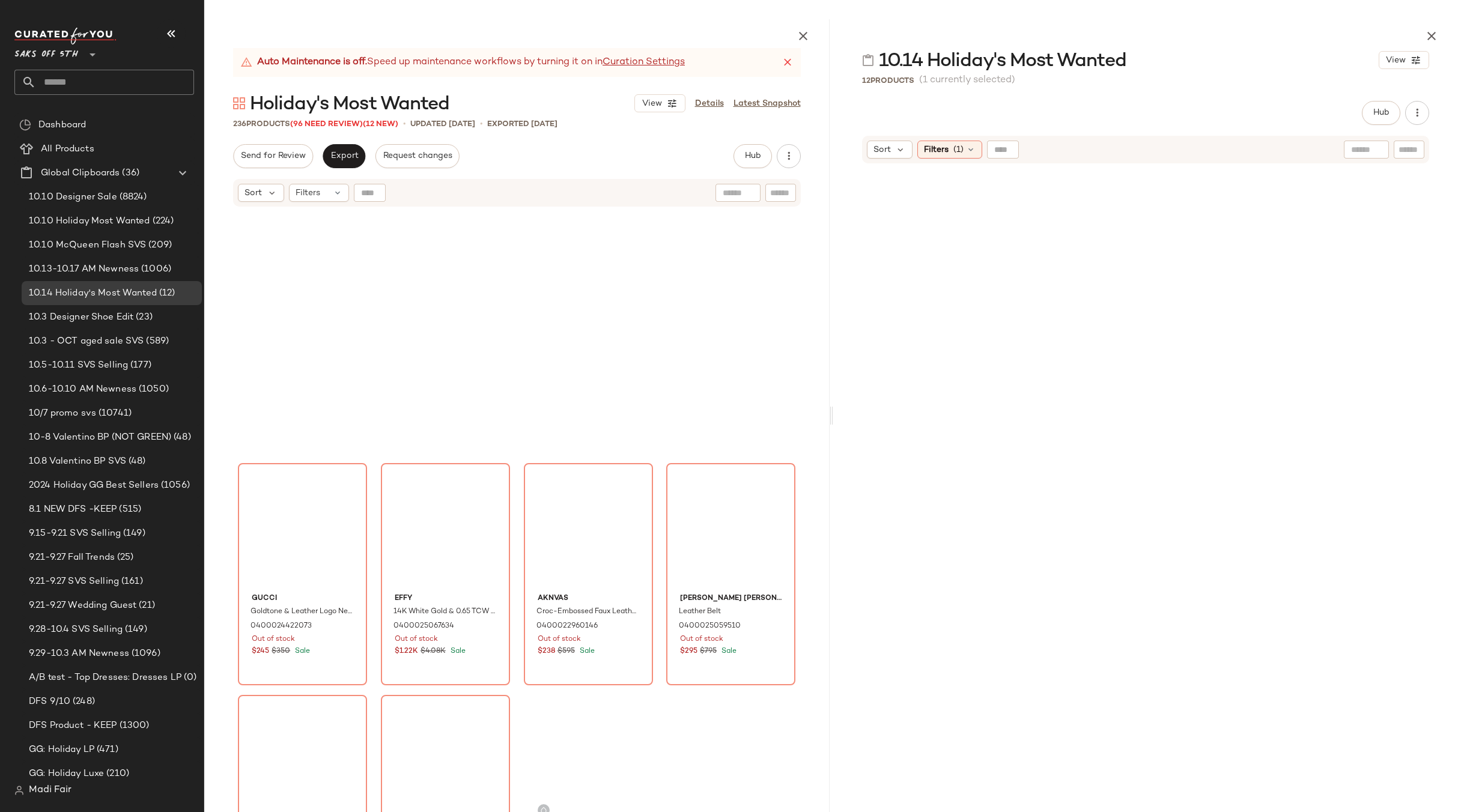
scroll to position [13018, 0]
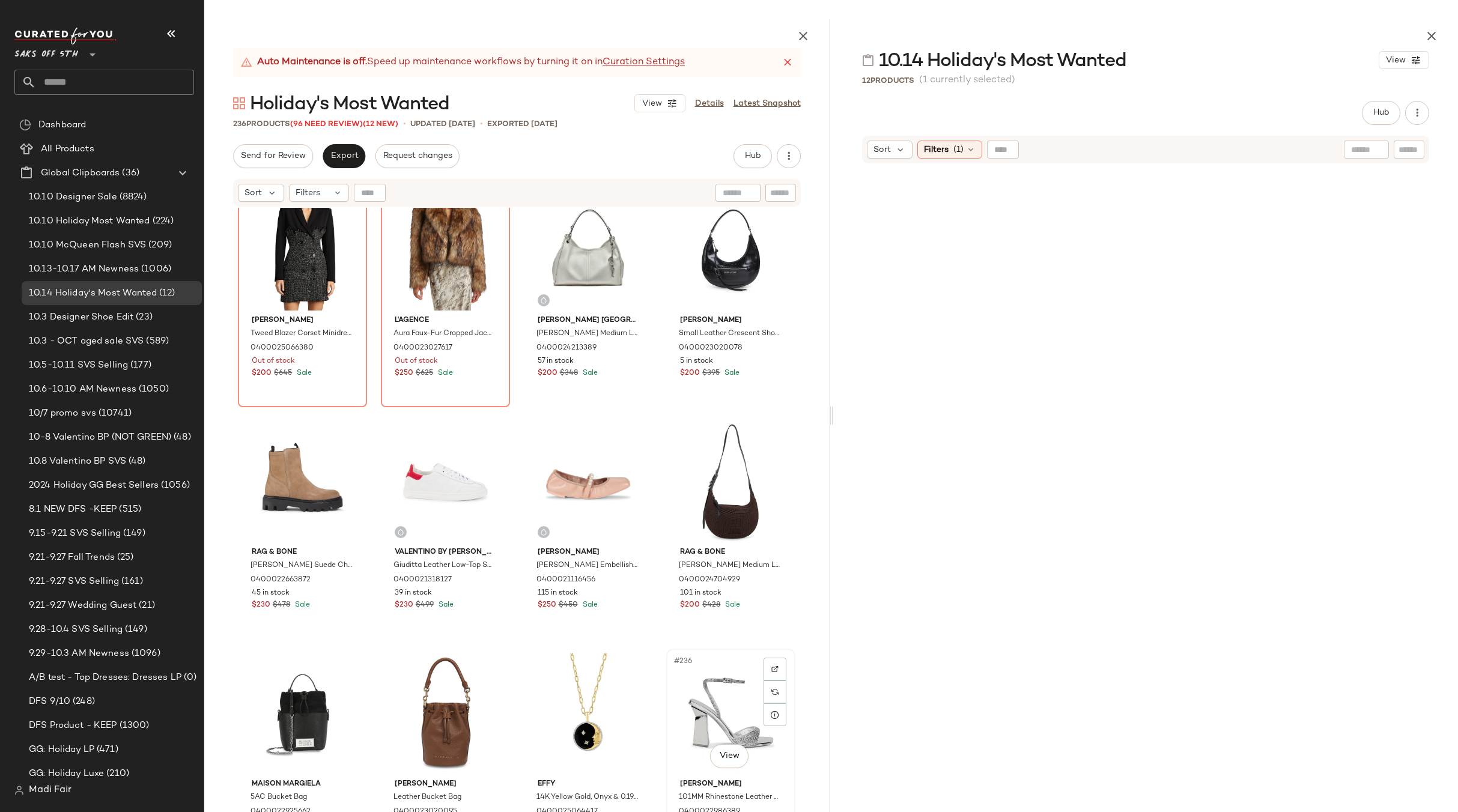
click at [724, 713] on div "#236 View" at bounding box center [731, 713] width 121 height 121
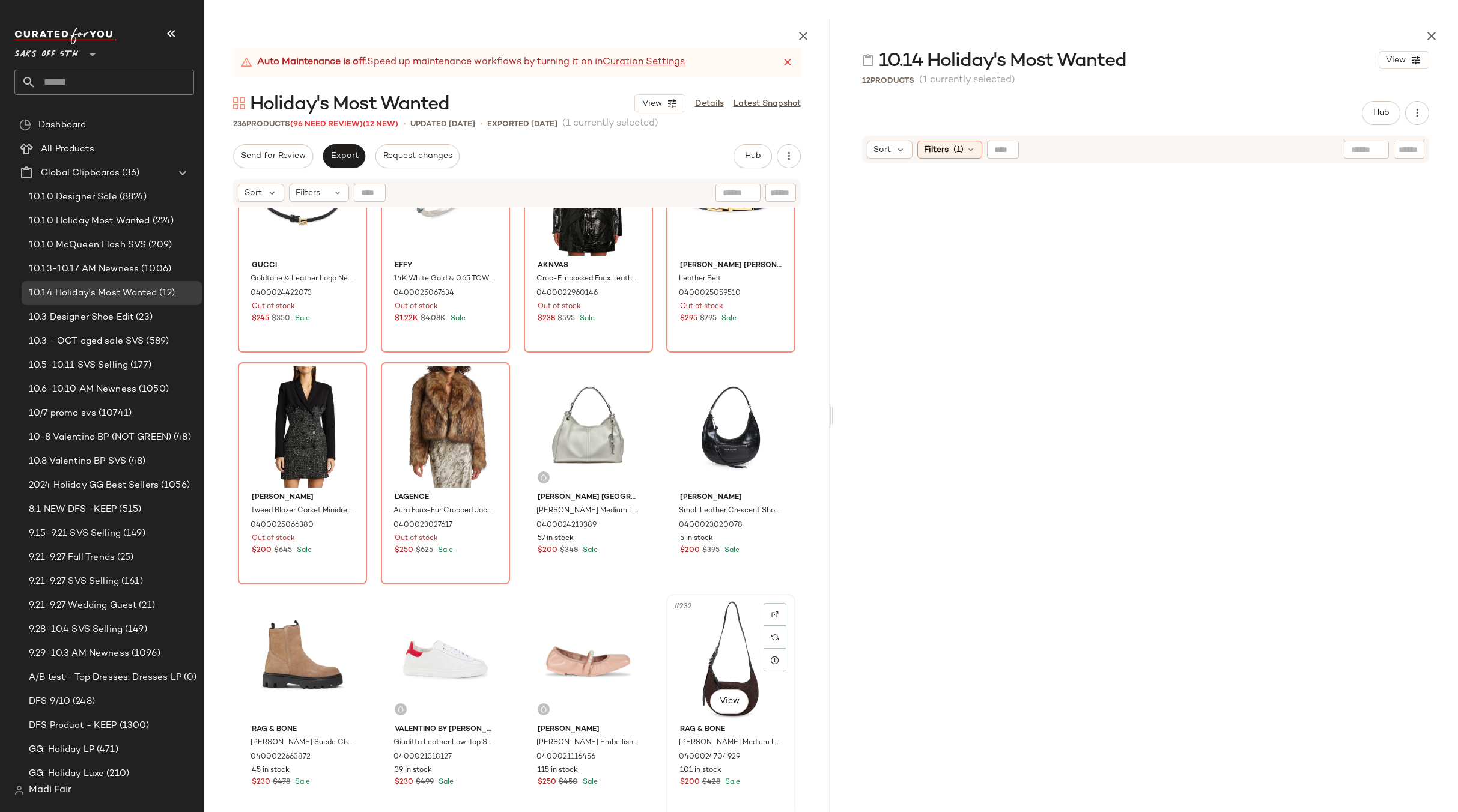
scroll to position [12597, 0]
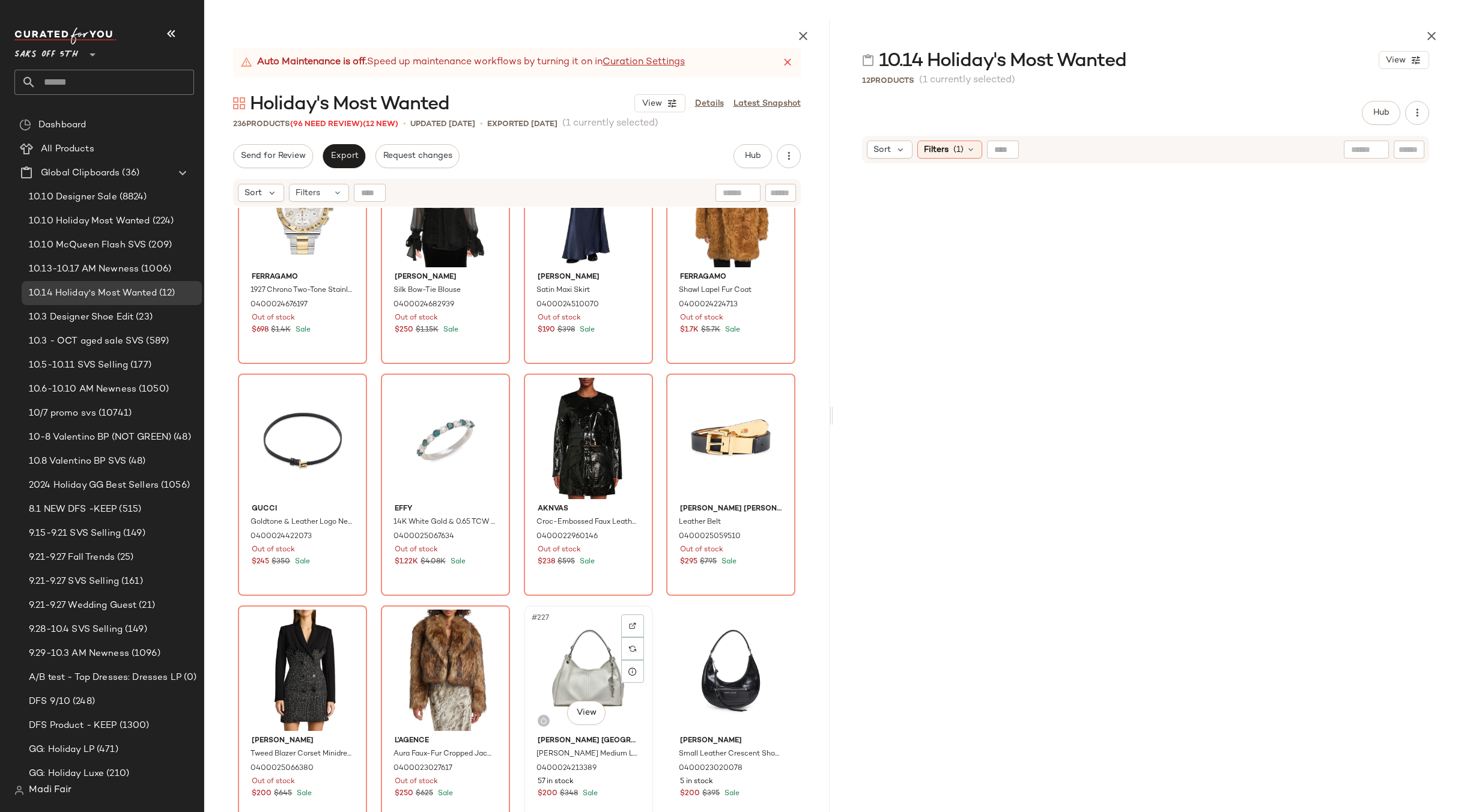
click at [579, 651] on div "#227 View" at bounding box center [588, 670] width 121 height 121
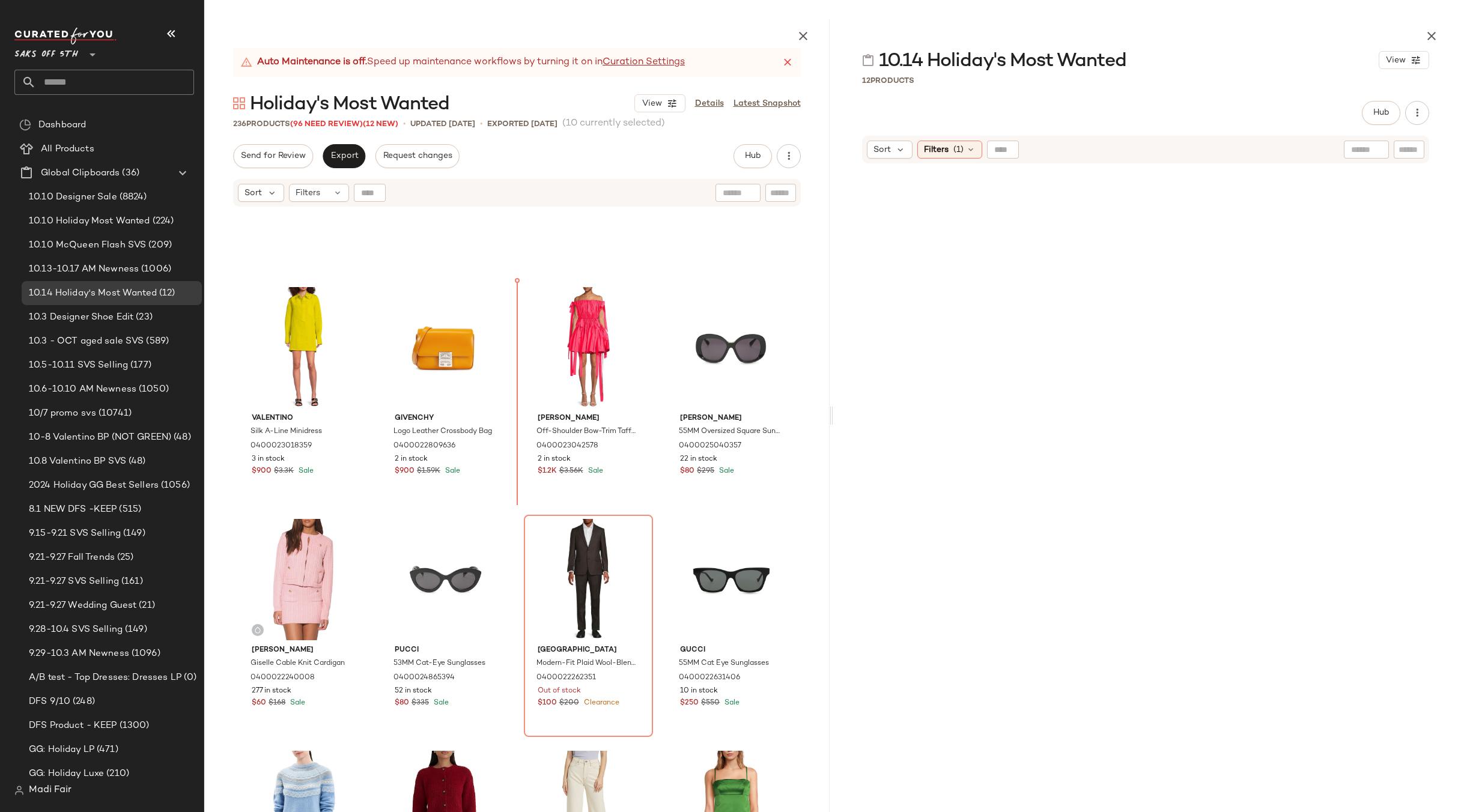
scroll to position [6651, 0]
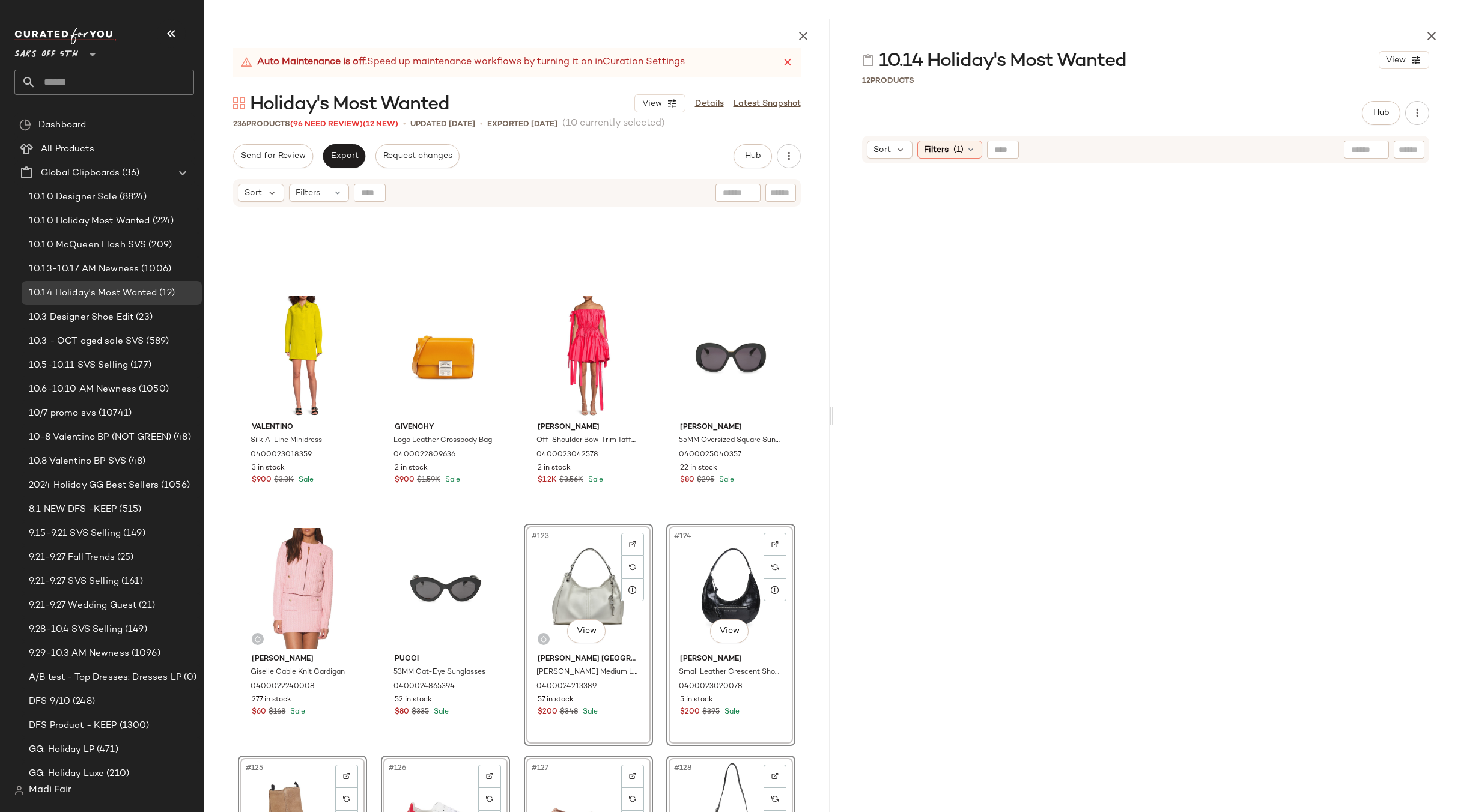
click at [645, 518] on div "Valentino Silk A-Line Minidress 0400023018359 3 in stock $900 $3.3K Sale Givenc…" at bounding box center [517, 539] width 626 height 663
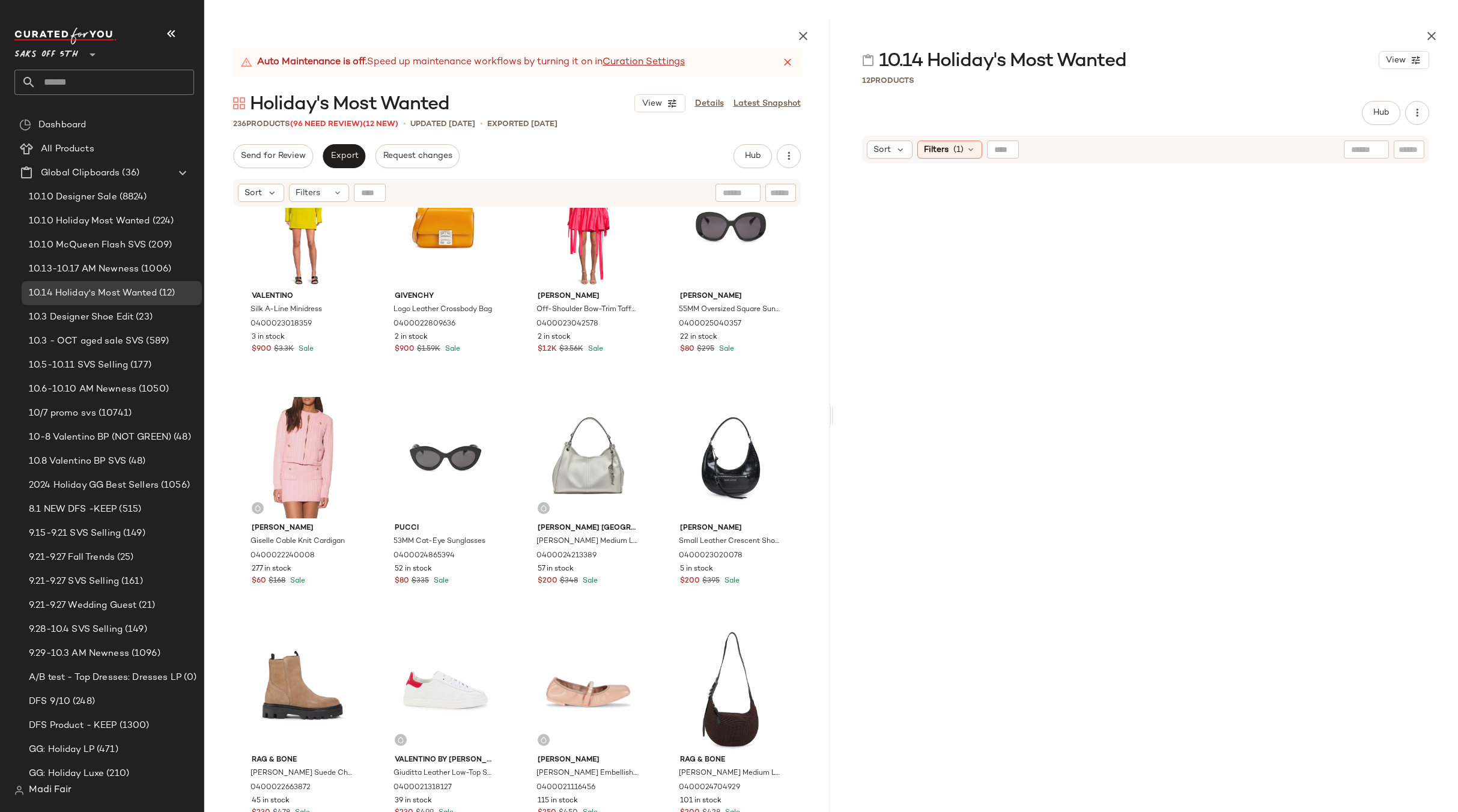
scroll to position [6891, 0]
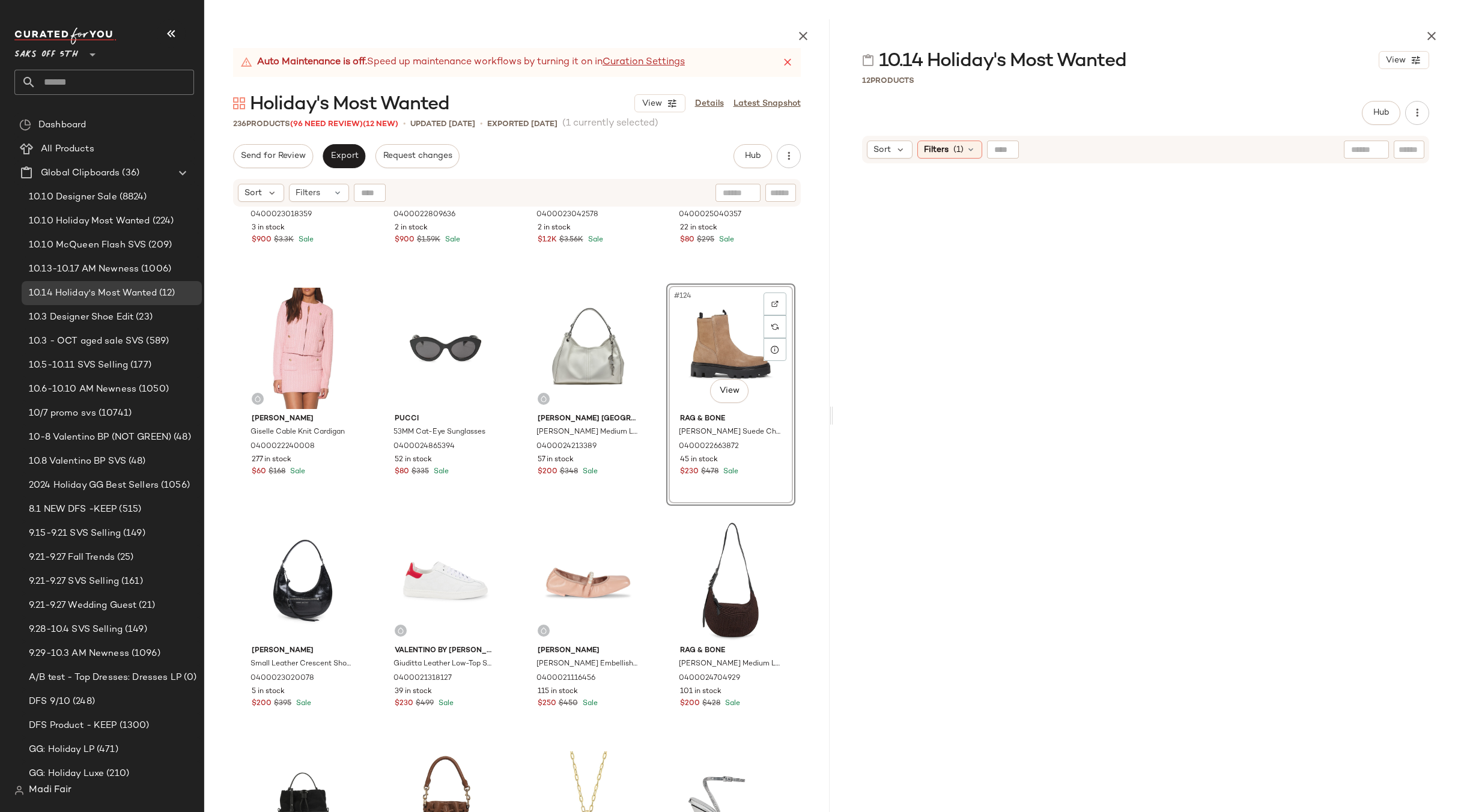
scroll to position [7132, 0]
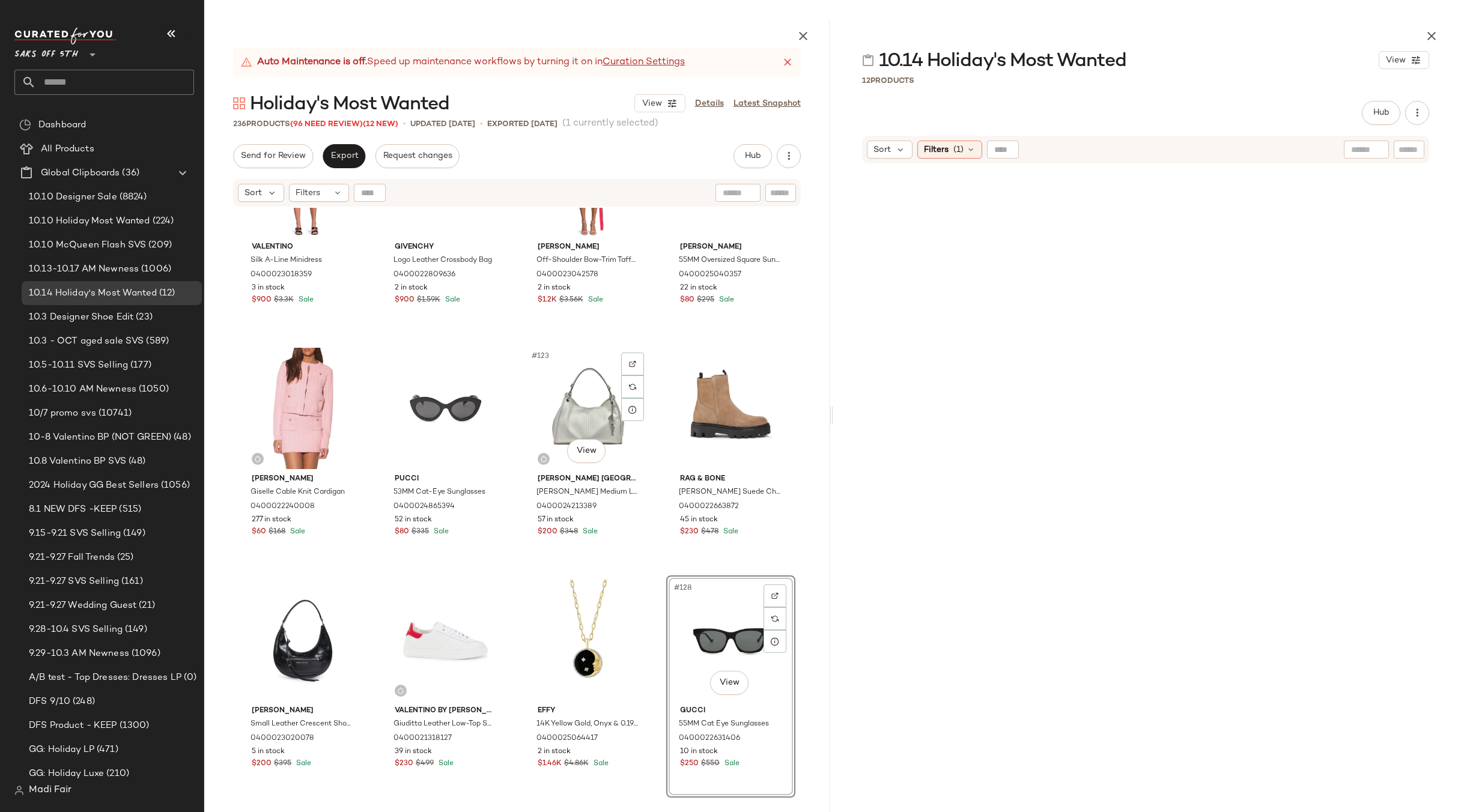
click at [653, 411] on div "Valentino Silk A-Line Minidress 0400023018359 3 in stock $900 $3.3K Sale Givenc…" at bounding box center [517, 539] width 626 height 663
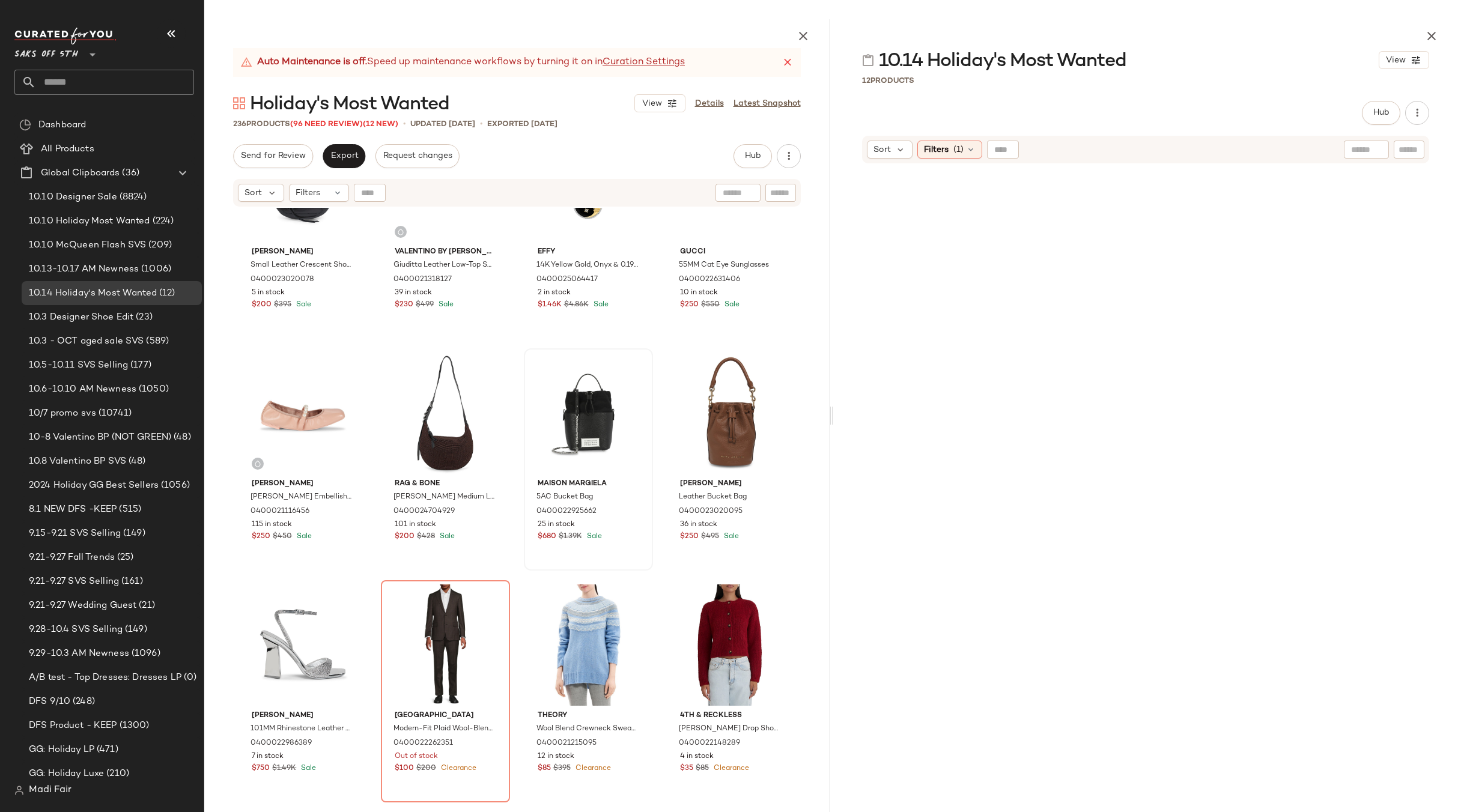
scroll to position [7312, 0]
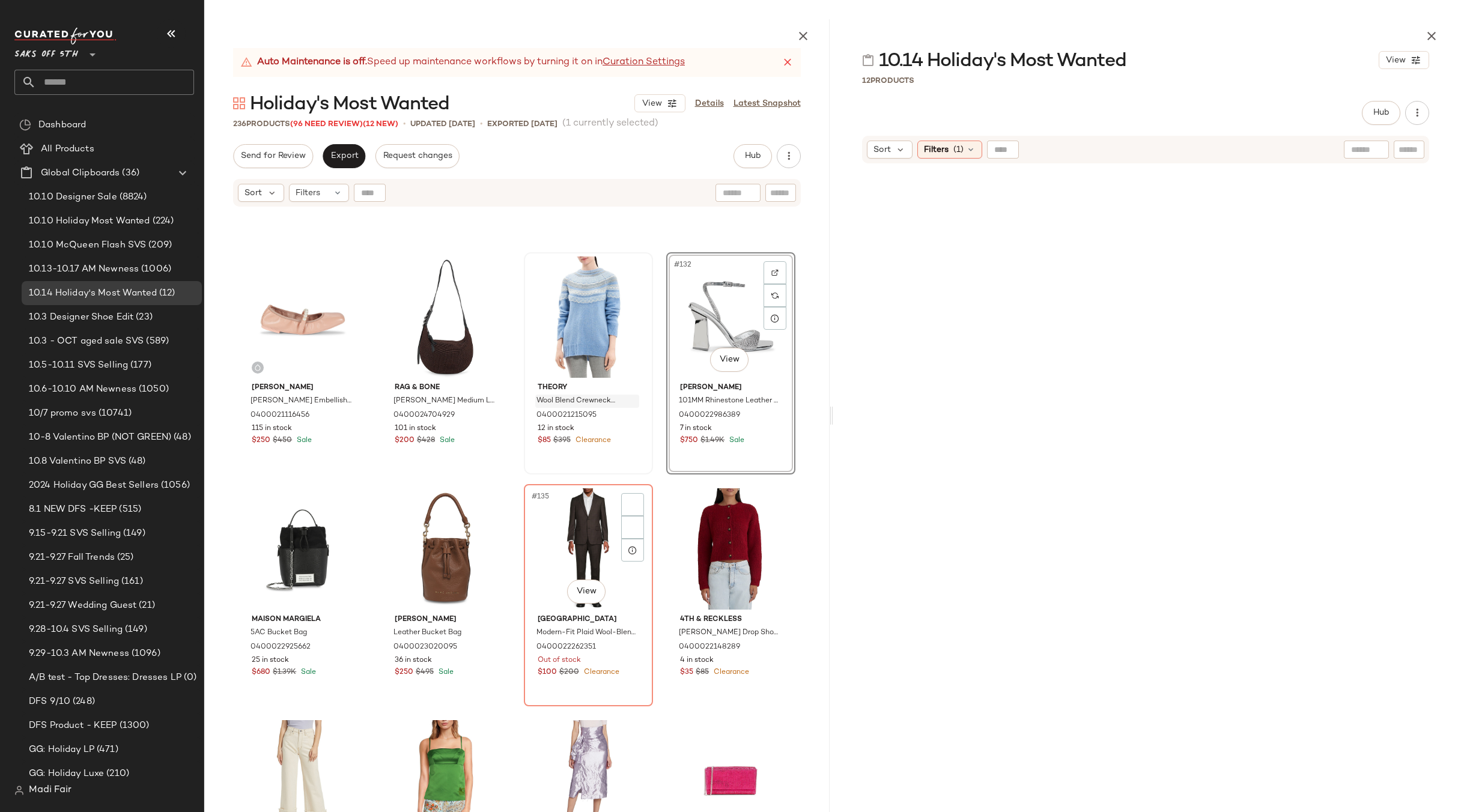
scroll to position [7492, 0]
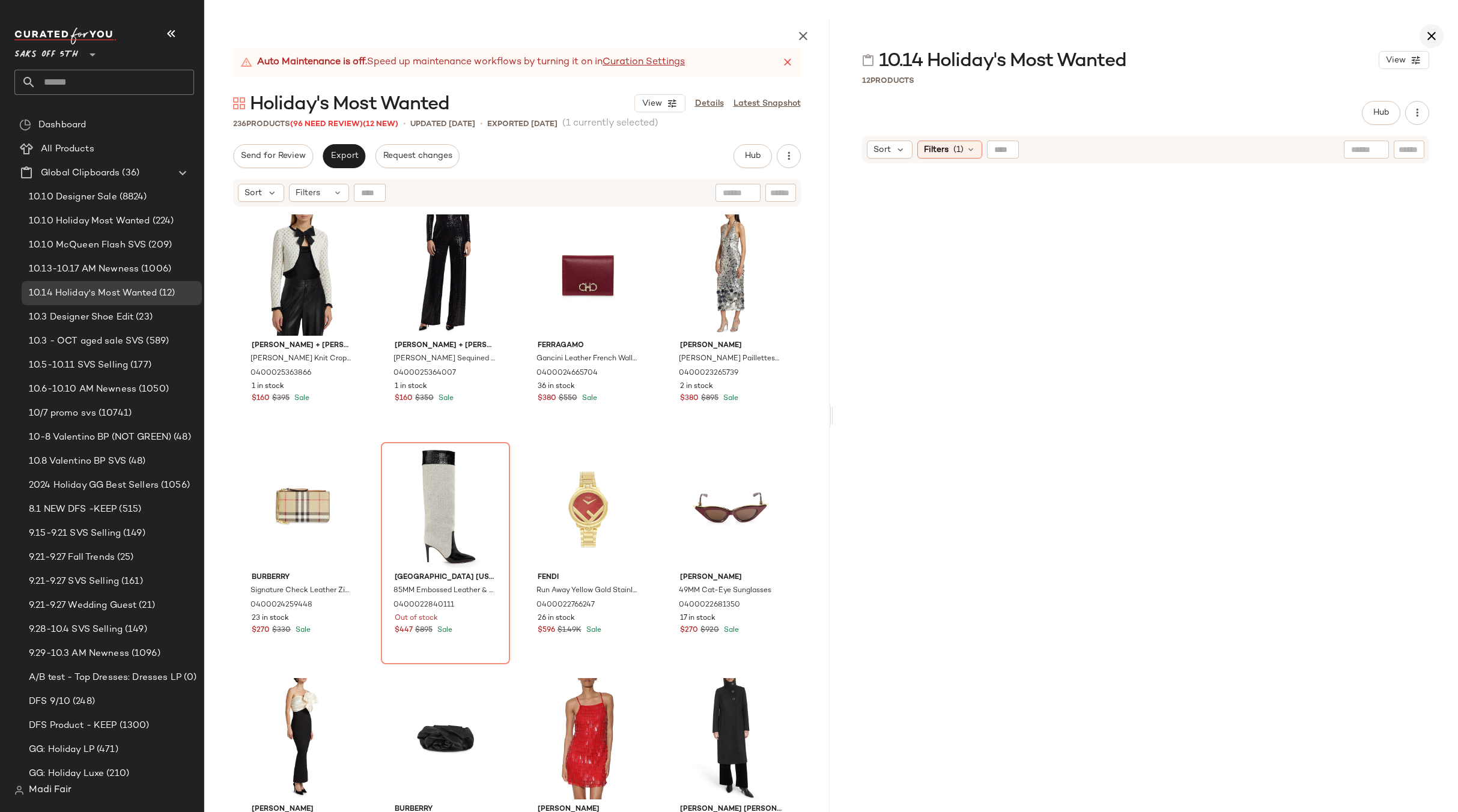
click at [1431, 40] on icon "button" at bounding box center [1431, 36] width 14 height 14
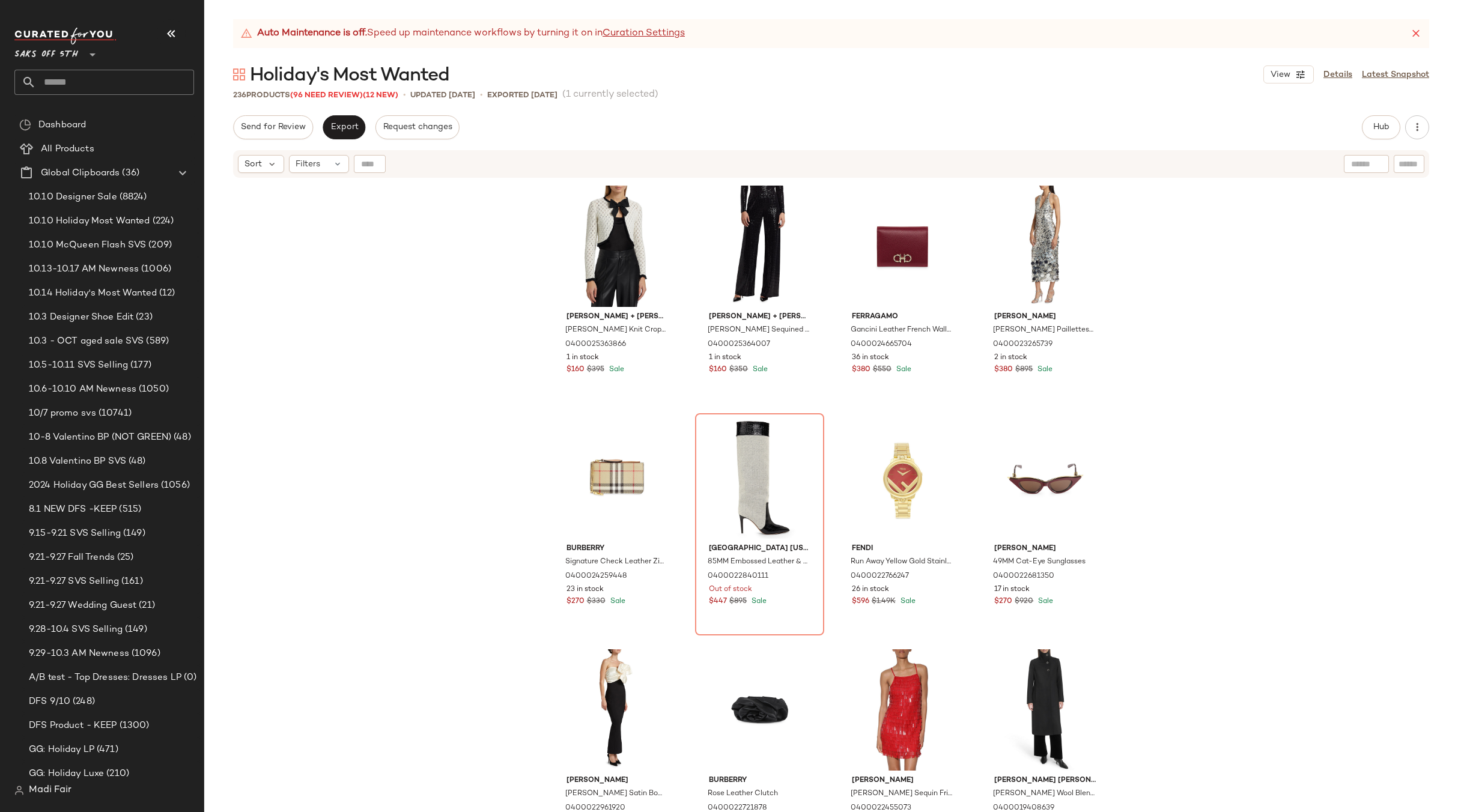
click at [444, 334] on div "[PERSON_NAME] + [PERSON_NAME] [PERSON_NAME] Bow Knit Cropped Cardigan 040002536…" at bounding box center [831, 511] width 1254 height 663
click at [292, 125] on span "Send for Review" at bounding box center [273, 127] width 66 height 9
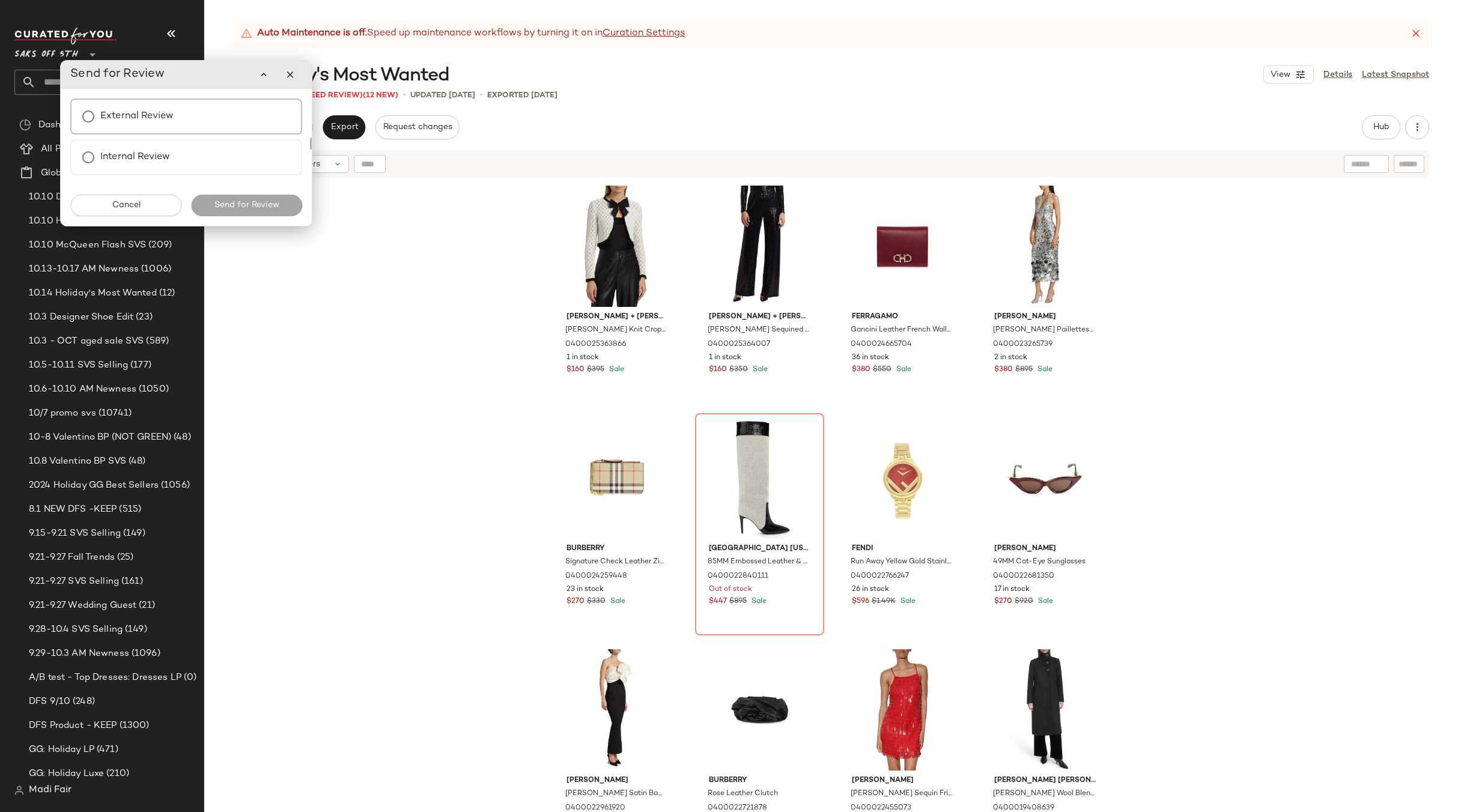
click at [189, 122] on div "External Review" at bounding box center [186, 117] width 232 height 36
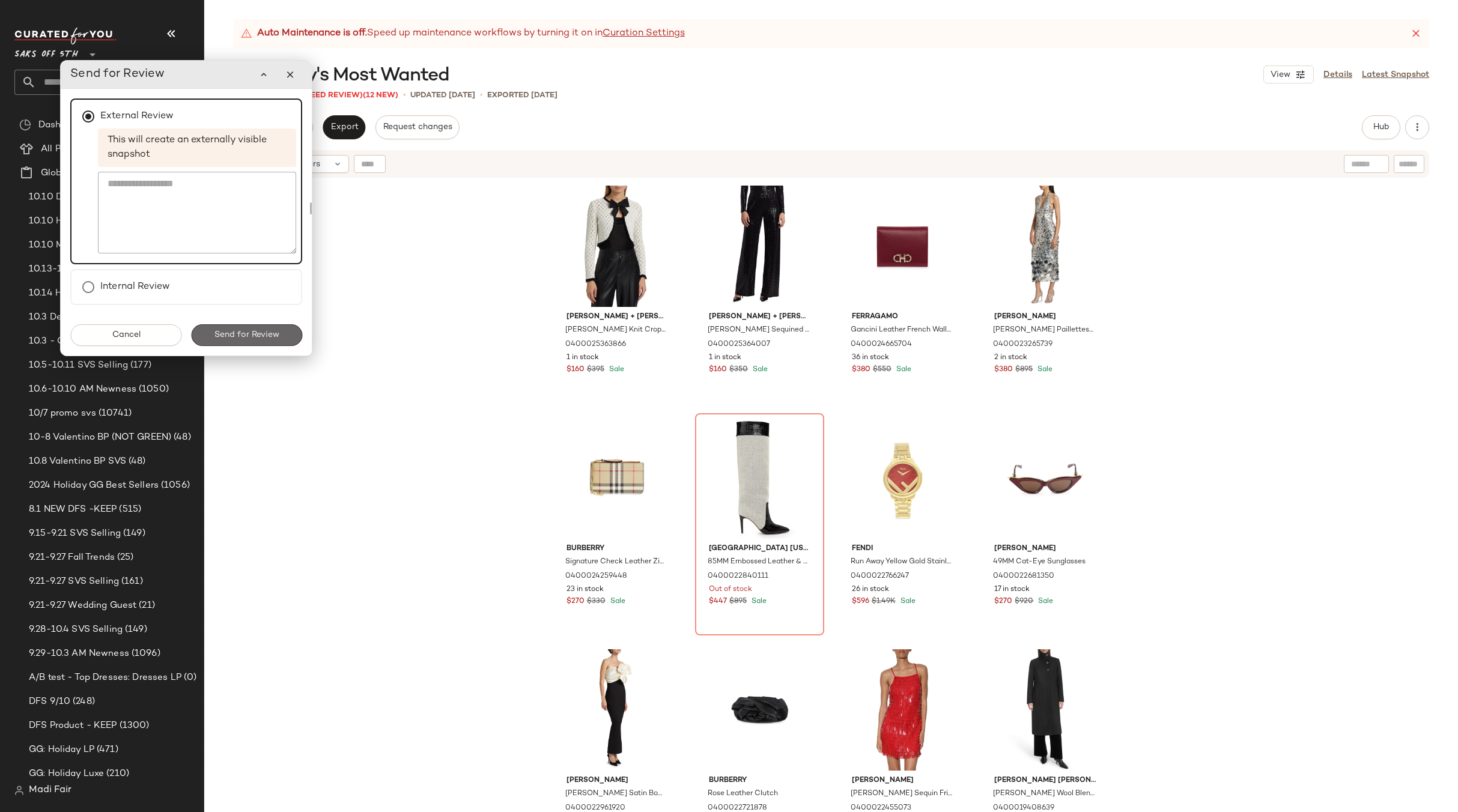
click at [244, 337] on span "Send for Review" at bounding box center [247, 335] width 66 height 9
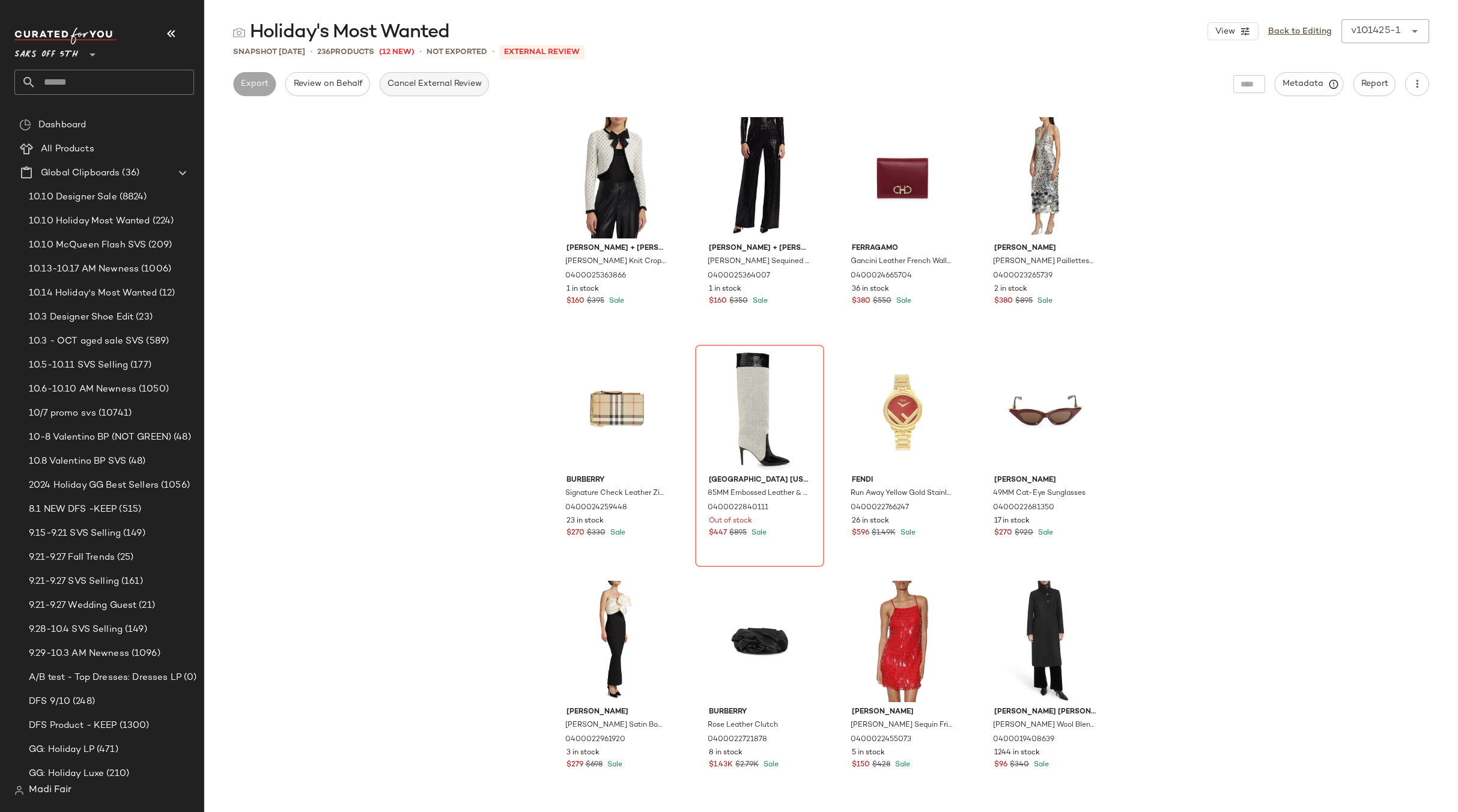
click at [442, 86] on span "Cancel External Review" at bounding box center [434, 84] width 95 height 9
click at [1311, 31] on link "Back to Editing" at bounding box center [1299, 31] width 63 height 13
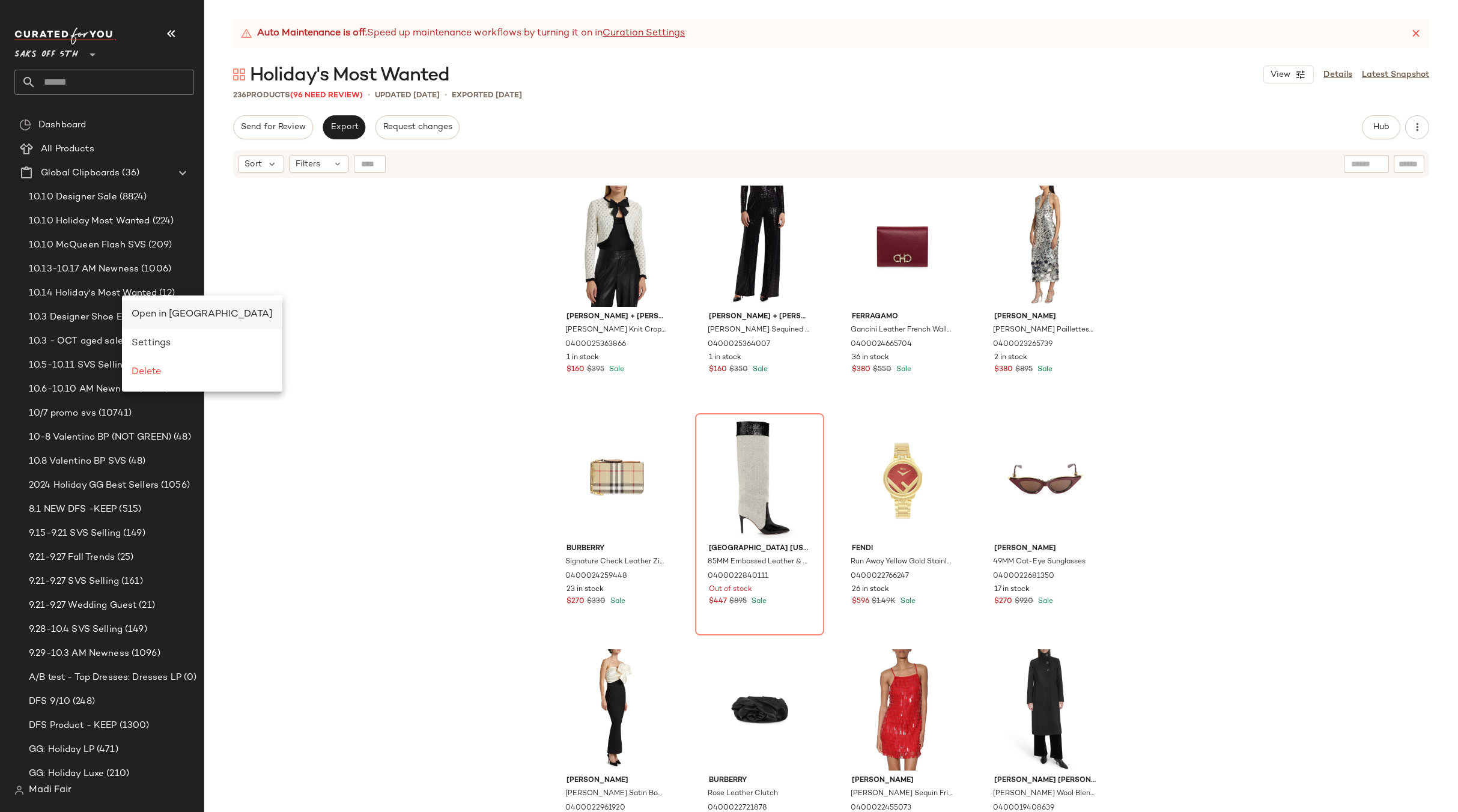
click at [148, 315] on span "Open in [GEOGRAPHIC_DATA]" at bounding box center [202, 314] width 141 height 10
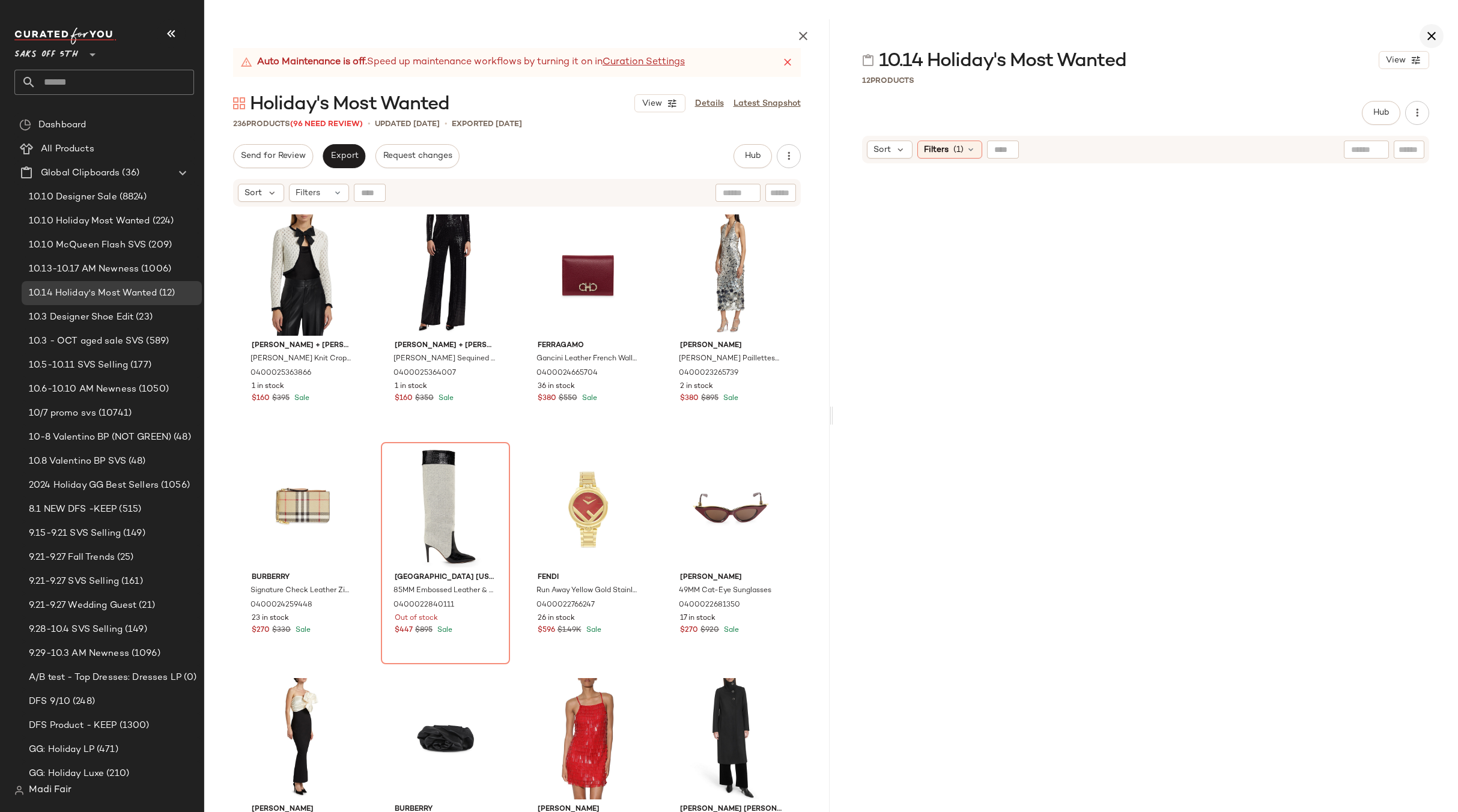
click at [1437, 42] on icon "button" at bounding box center [1431, 36] width 14 height 14
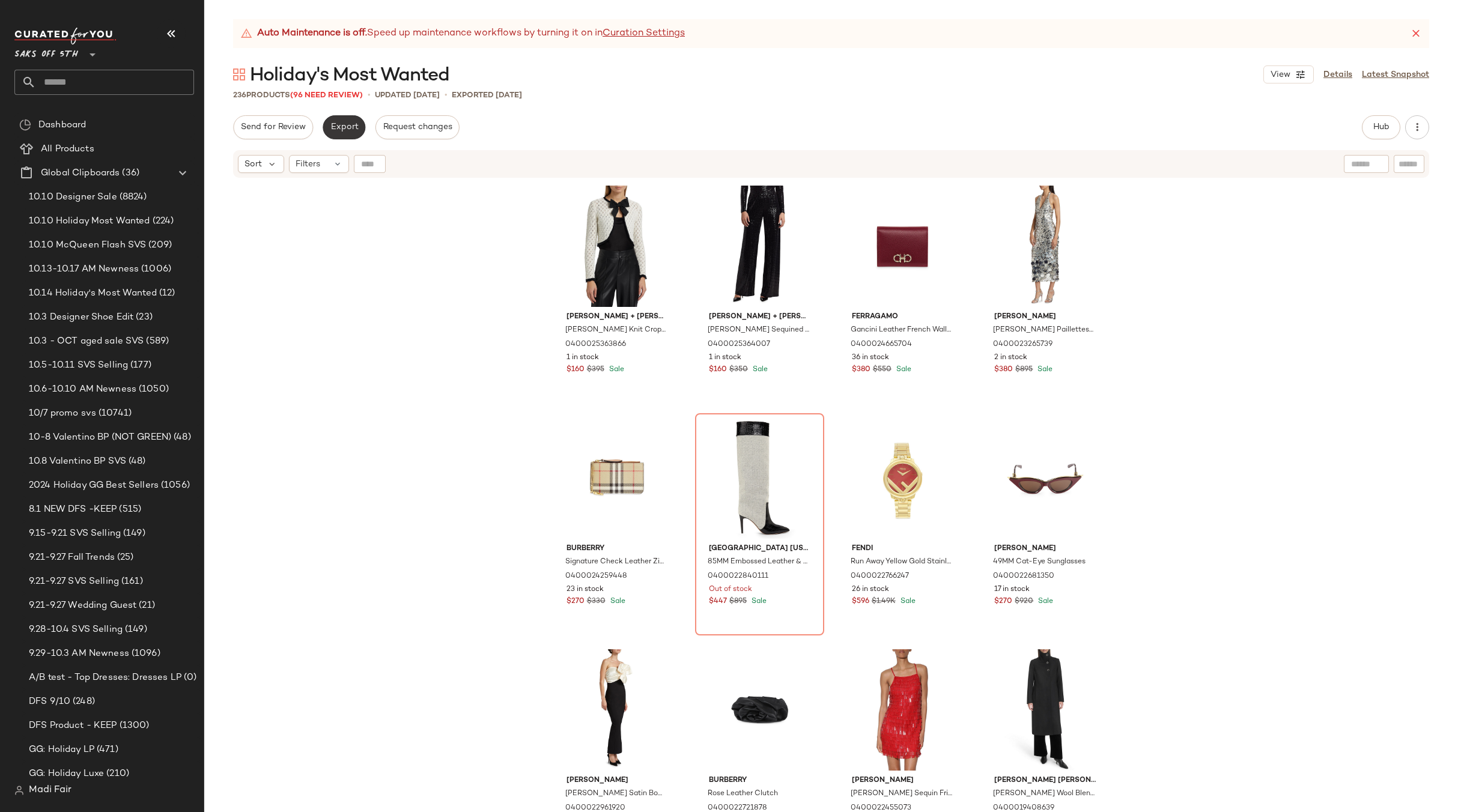
click at [358, 121] on button "Export" at bounding box center [344, 127] width 42 height 24
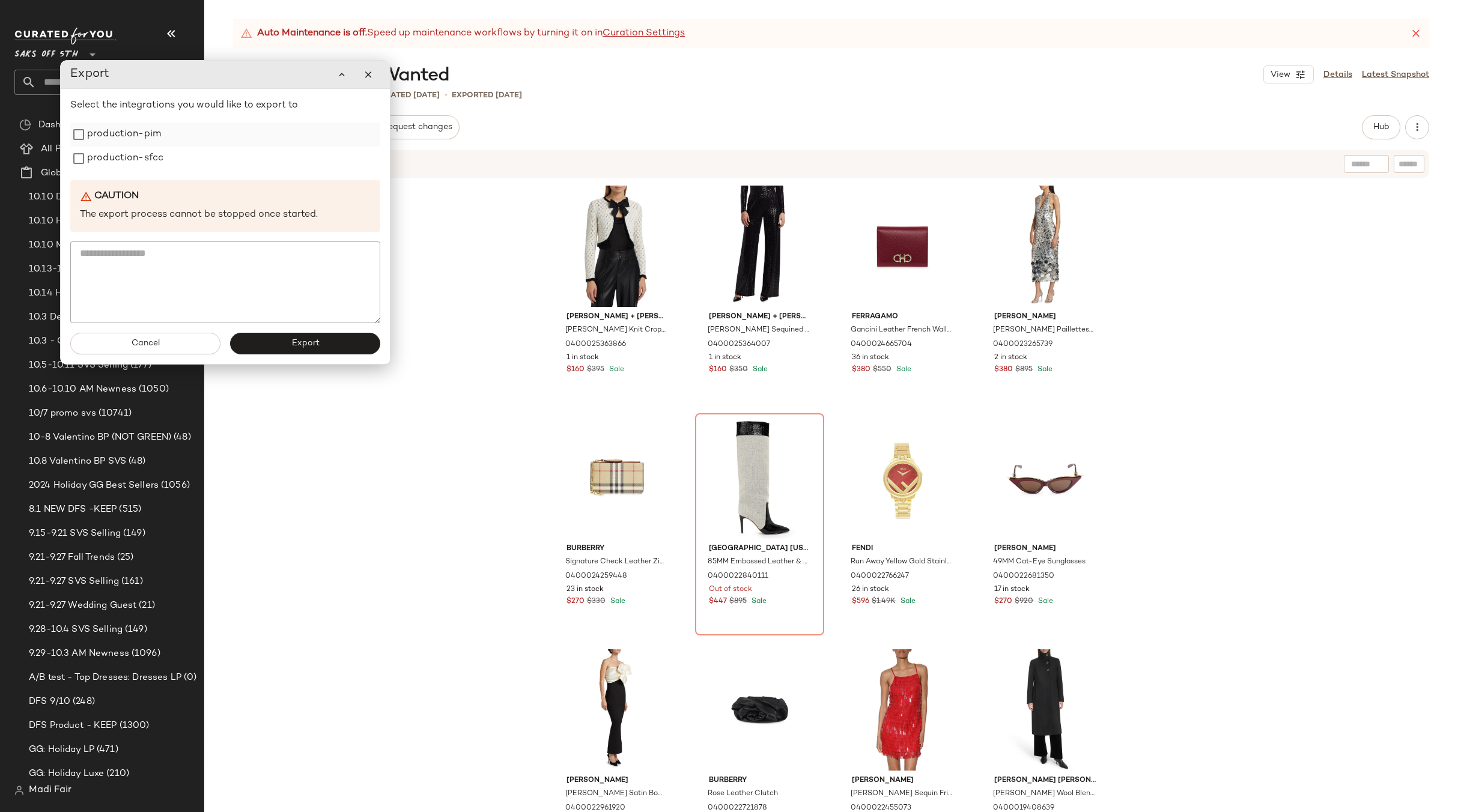
click at [157, 136] on label "production-pim" at bounding box center [124, 134] width 74 height 24
click at [152, 157] on label "production-sfcc" at bounding box center [125, 158] width 76 height 24
click at [274, 344] on button "Export" at bounding box center [305, 344] width 150 height 22
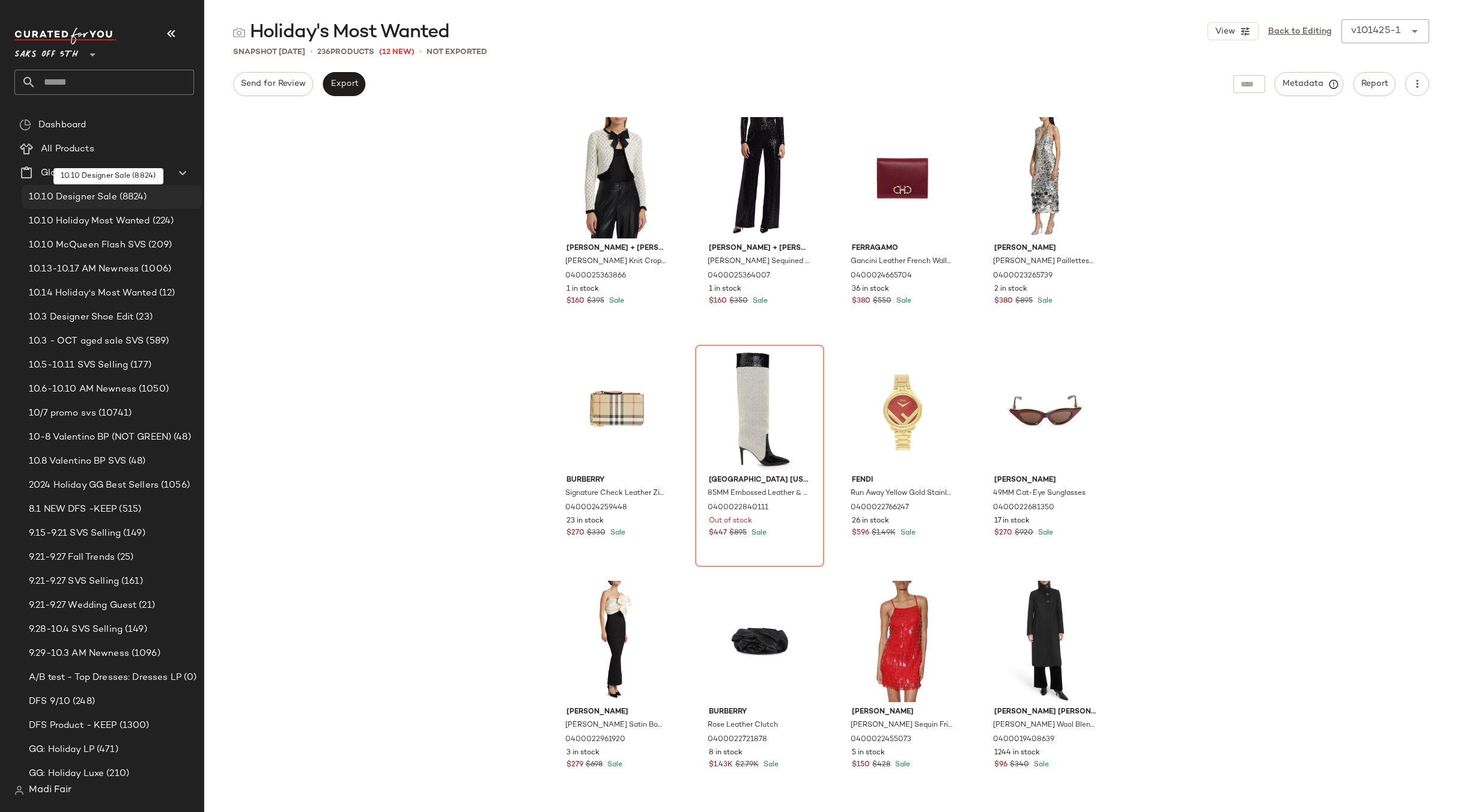
click at [104, 201] on span "10.10 Designer Sale" at bounding box center [73, 197] width 88 height 14
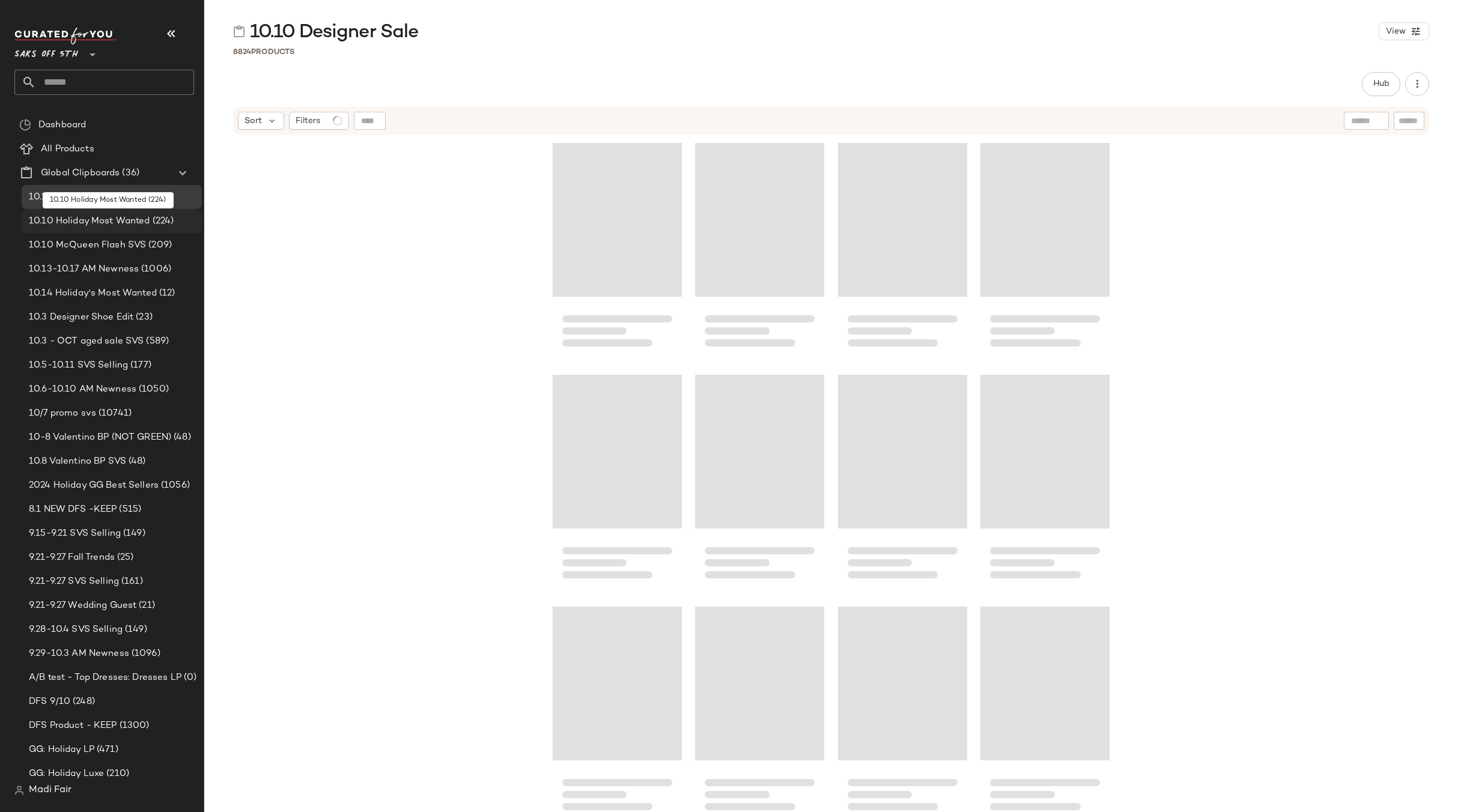
click at [102, 225] on span "10.10 Holiday Most Wanted" at bounding box center [89, 222] width 121 height 14
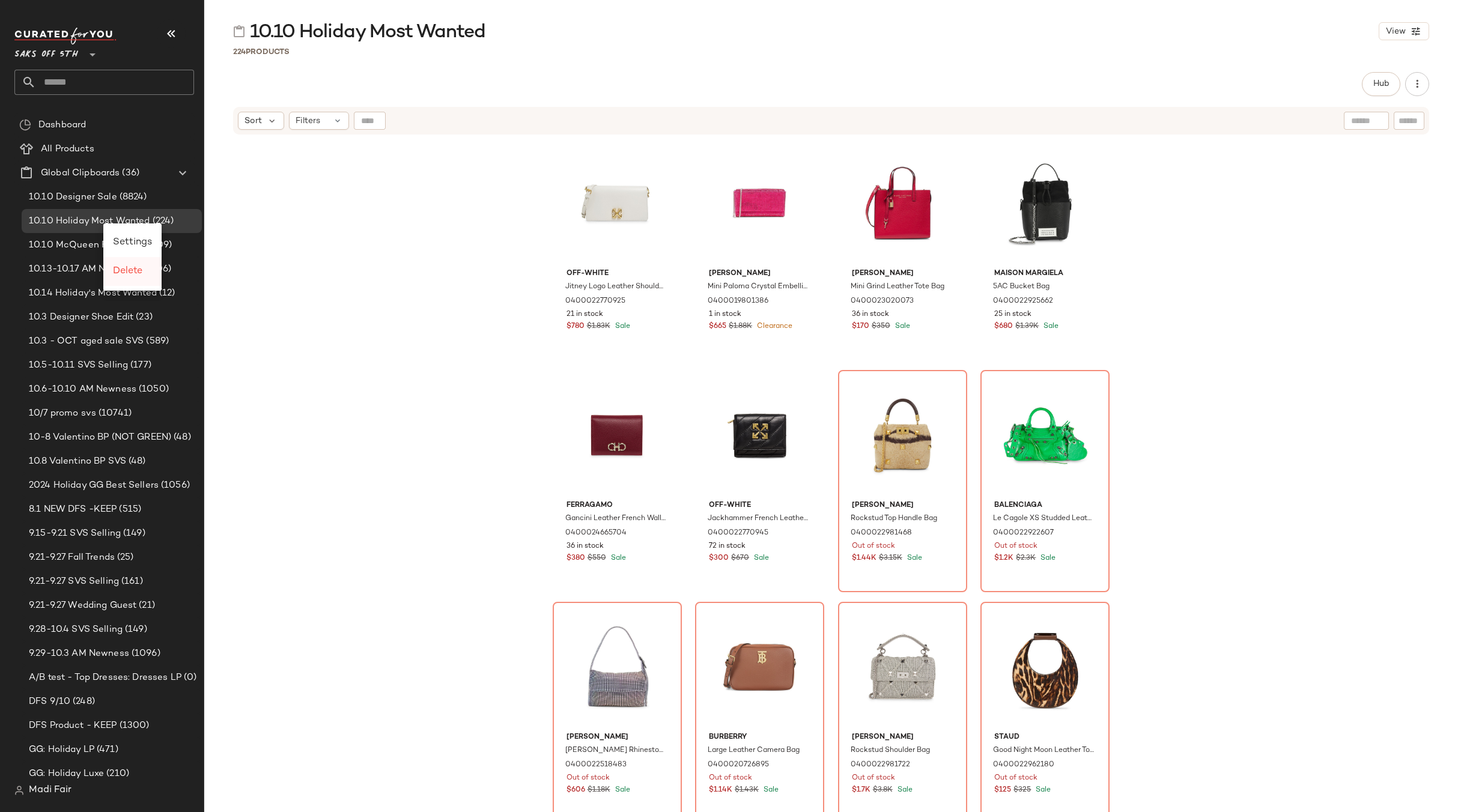
click at [125, 274] on span "Delete" at bounding box center [128, 271] width 30 height 10
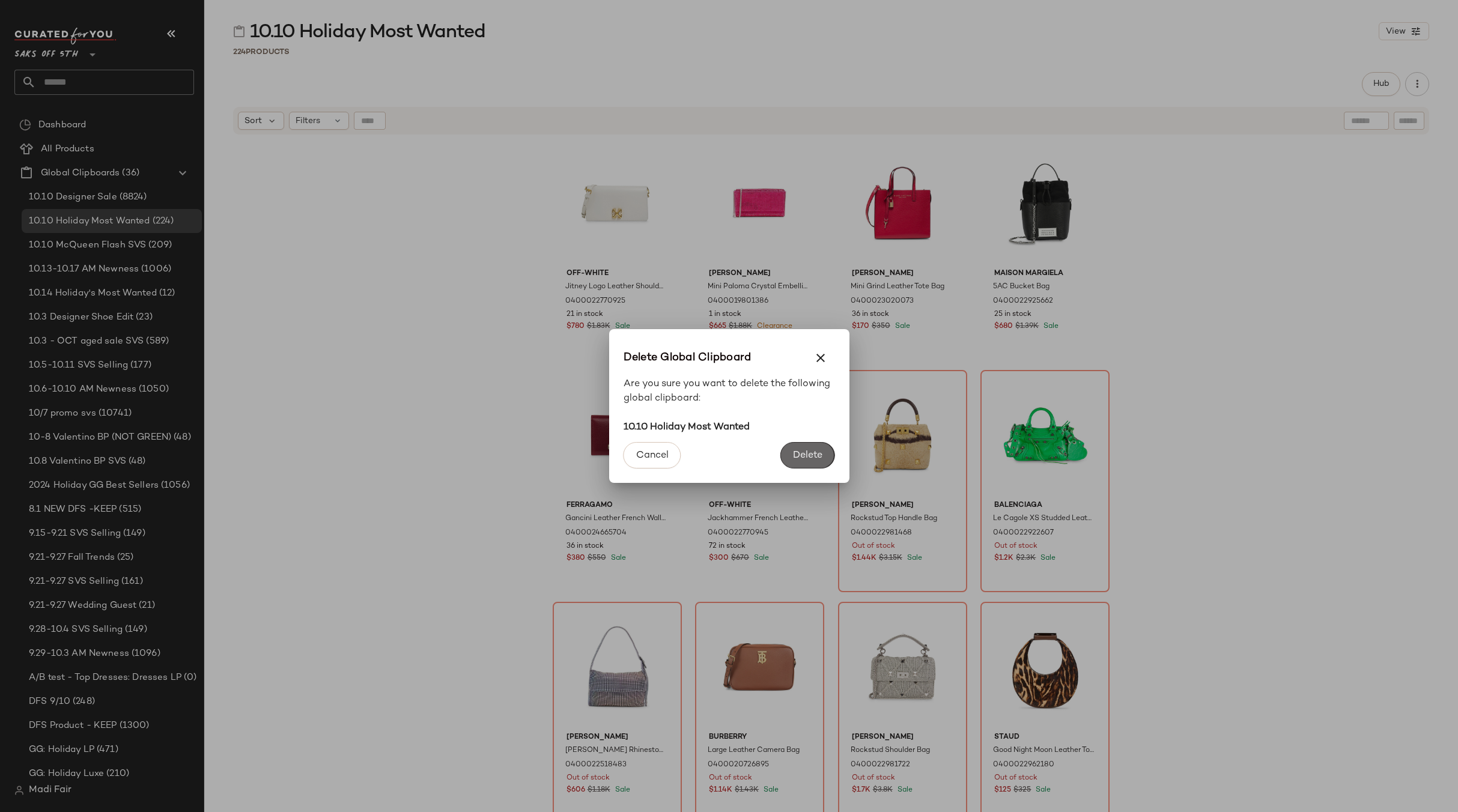
click at [793, 453] on span "Delete" at bounding box center [807, 456] width 30 height 12
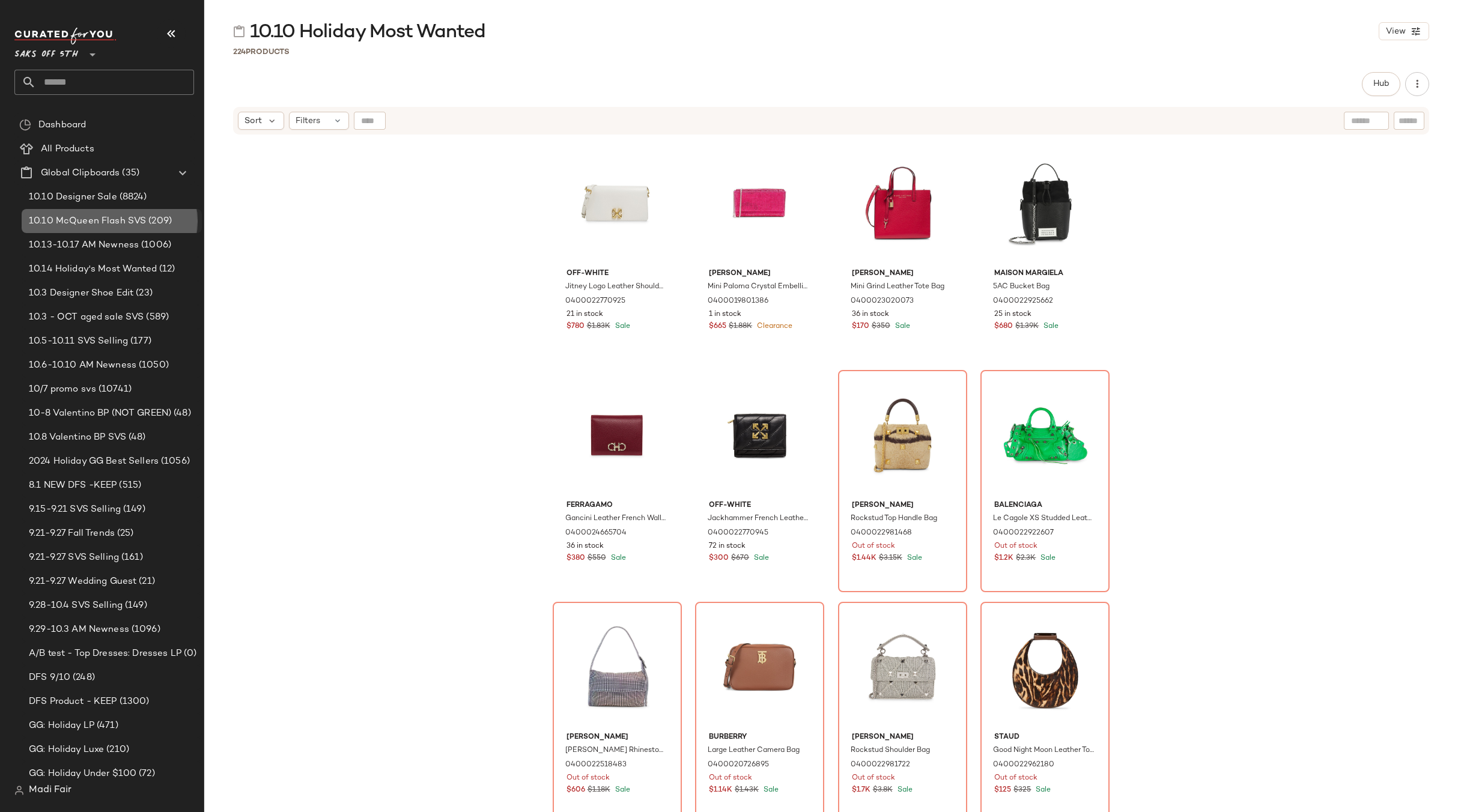
click at [128, 227] on span "10.10 McQueen Flash SVS" at bounding box center [88, 222] width 117 height 14
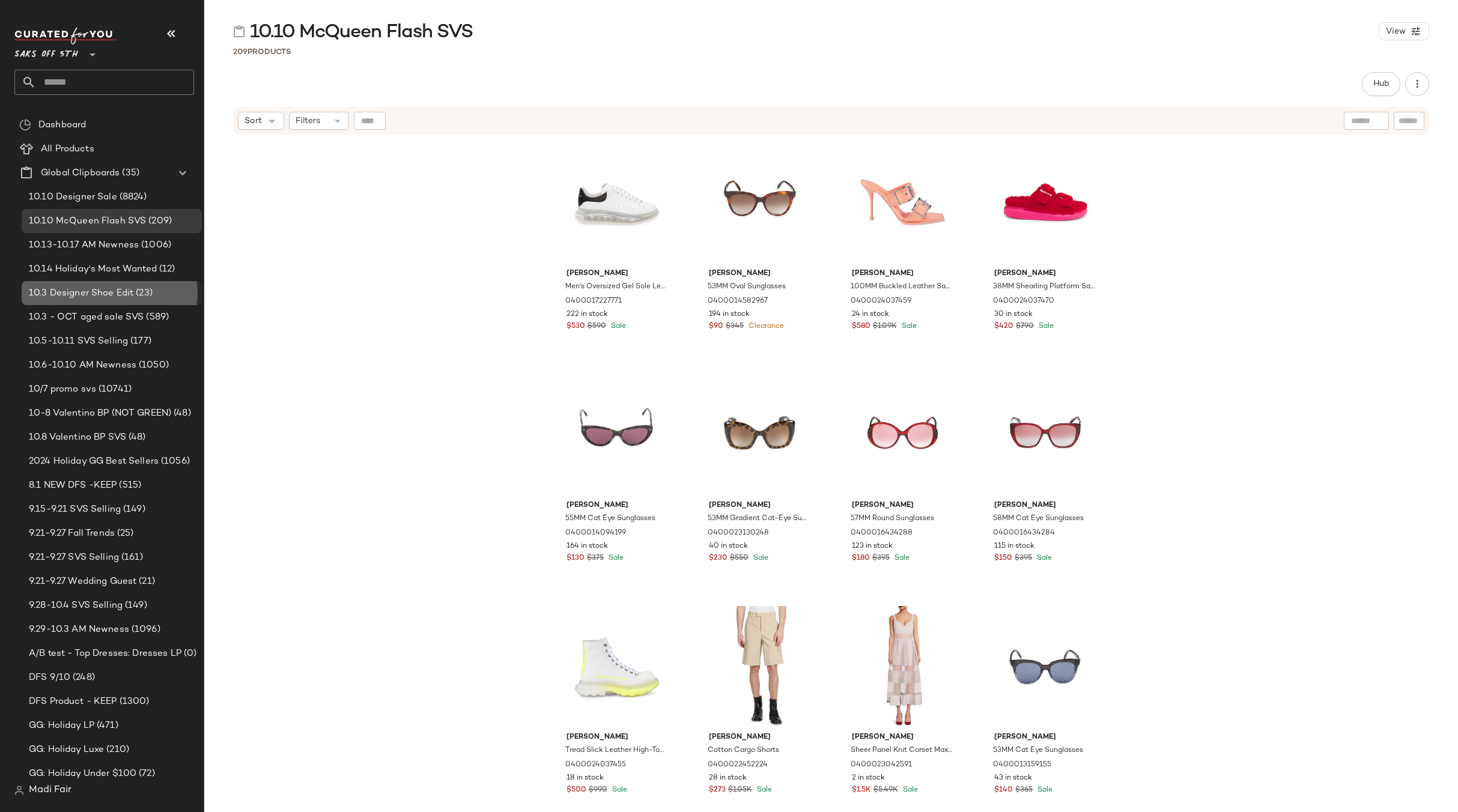
click at [125, 290] on span "10.3 Designer Shoe Edit" at bounding box center [81, 294] width 104 height 14
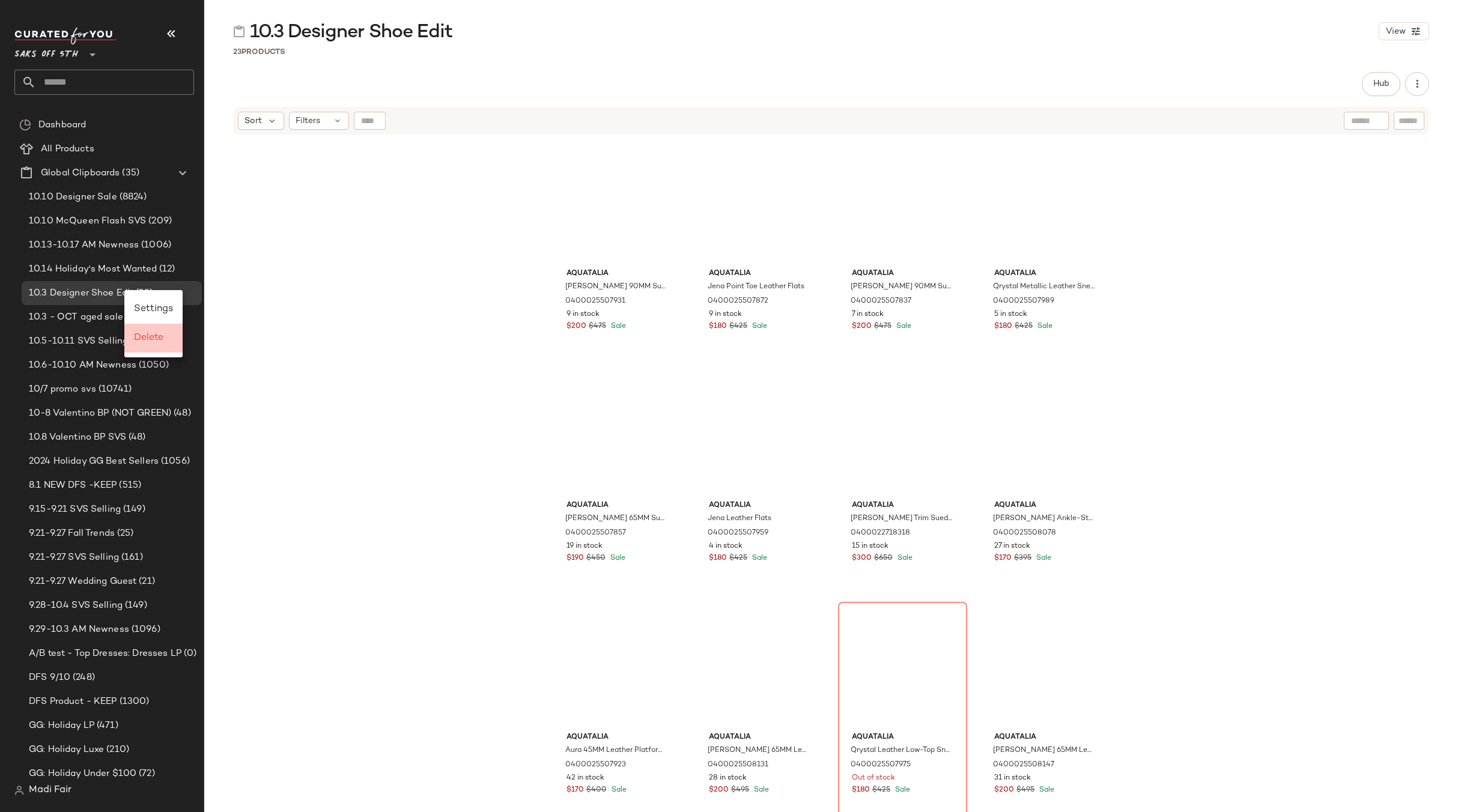
click at [151, 340] on span "Delete" at bounding box center [149, 337] width 30 height 10
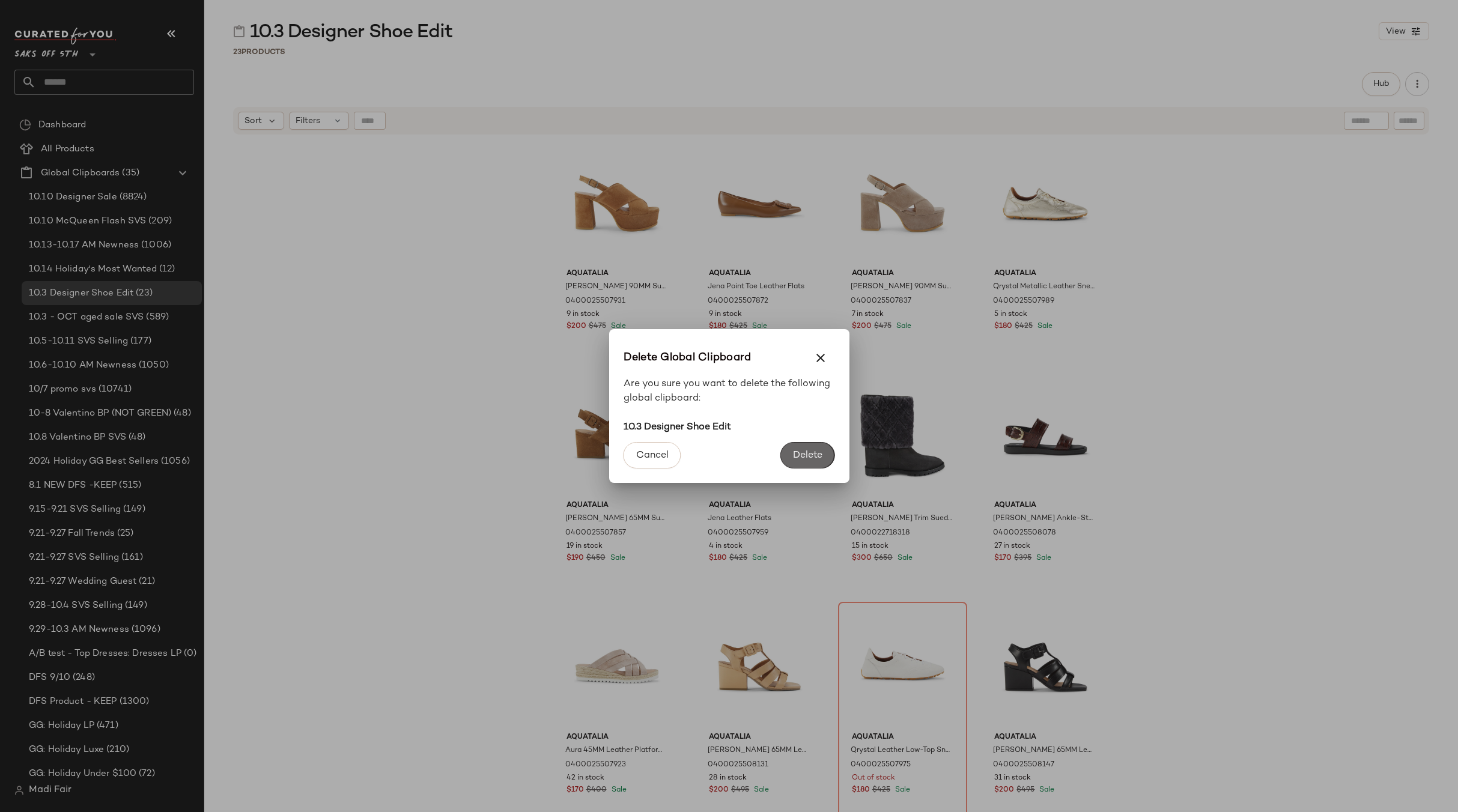
click at [793, 450] on span "Delete" at bounding box center [807, 456] width 30 height 12
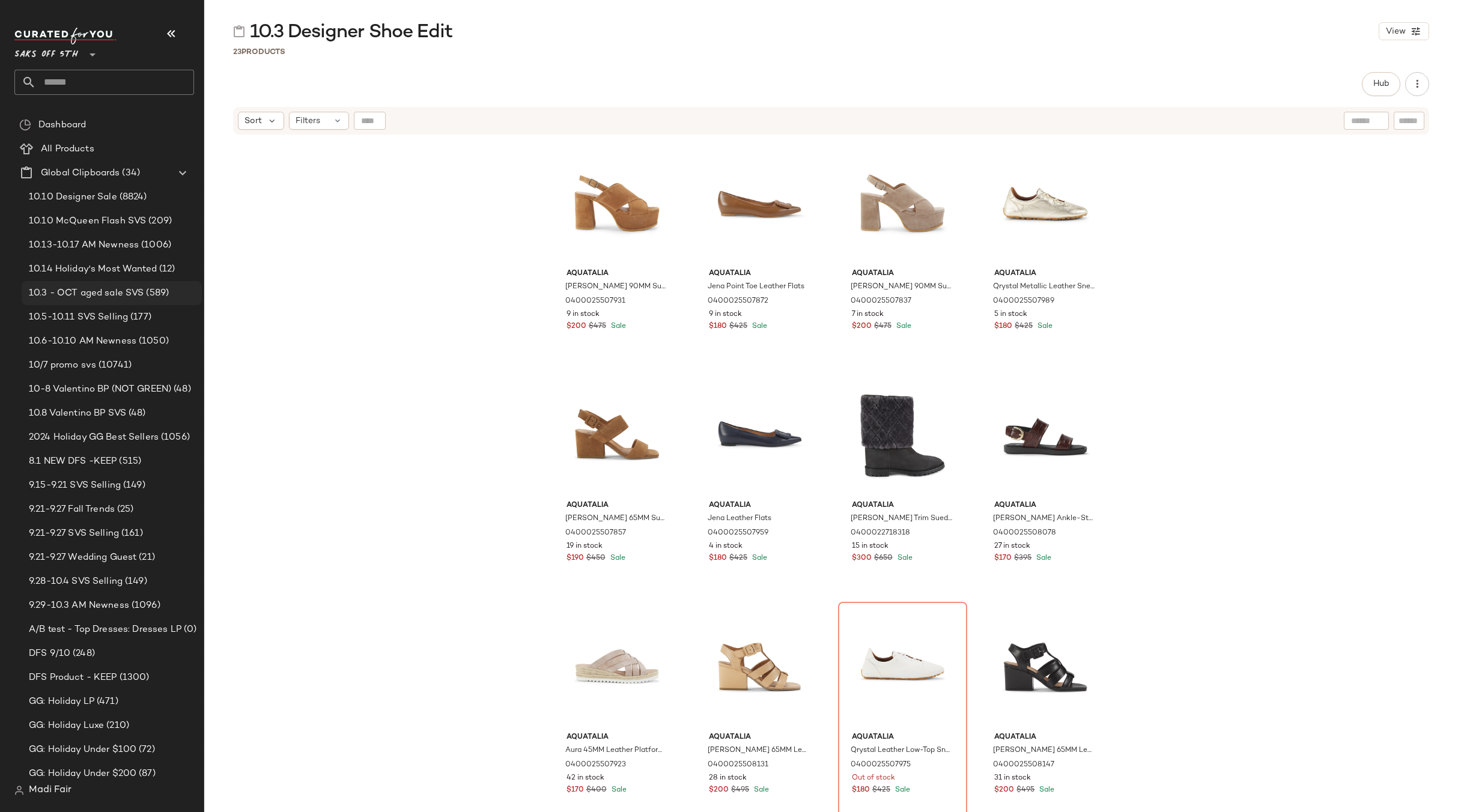
click at [70, 295] on span "10.3 - OCT aged sale SVS" at bounding box center [86, 294] width 115 height 14
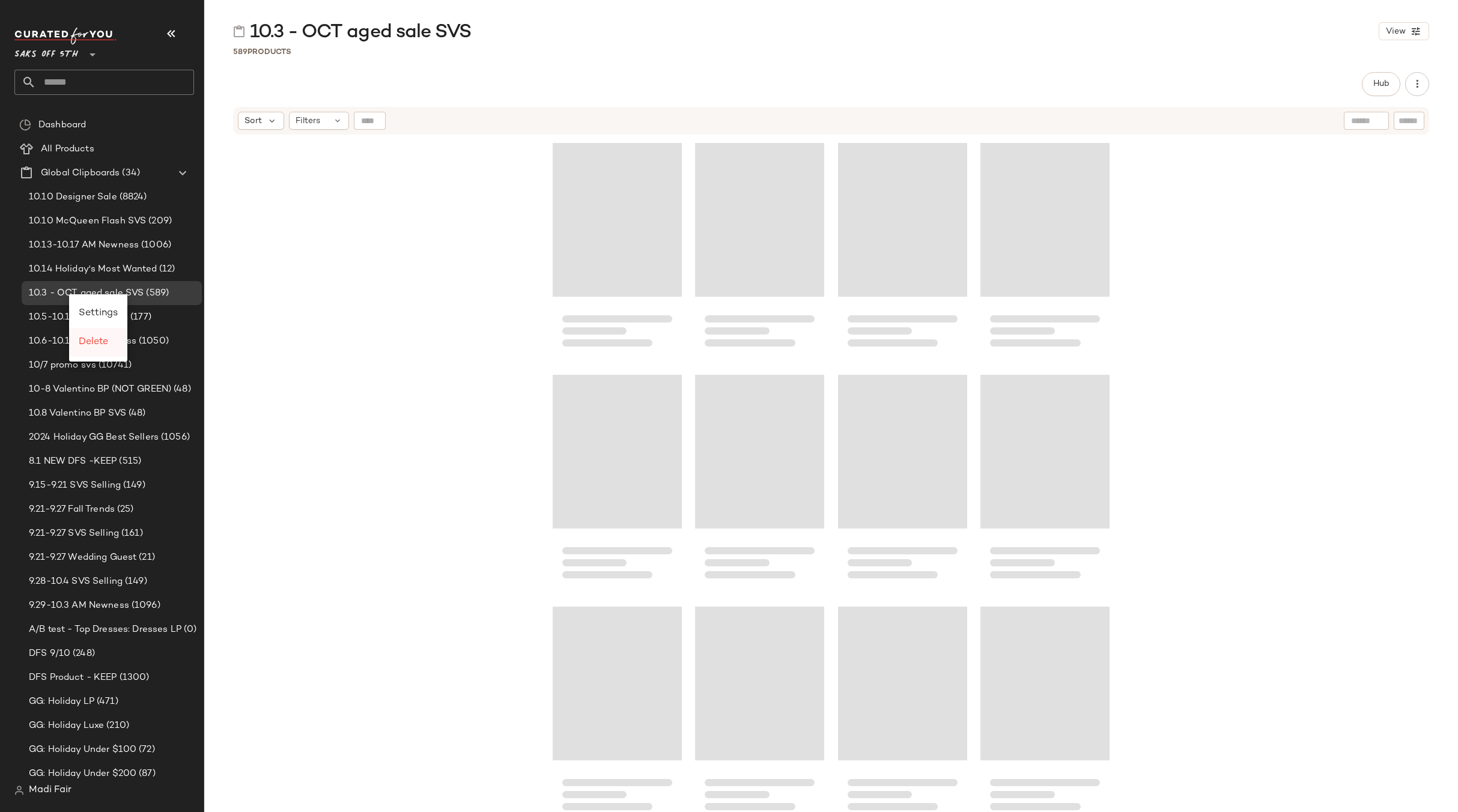
click at [107, 346] on span "Delete" at bounding box center [93, 341] width 30 height 10
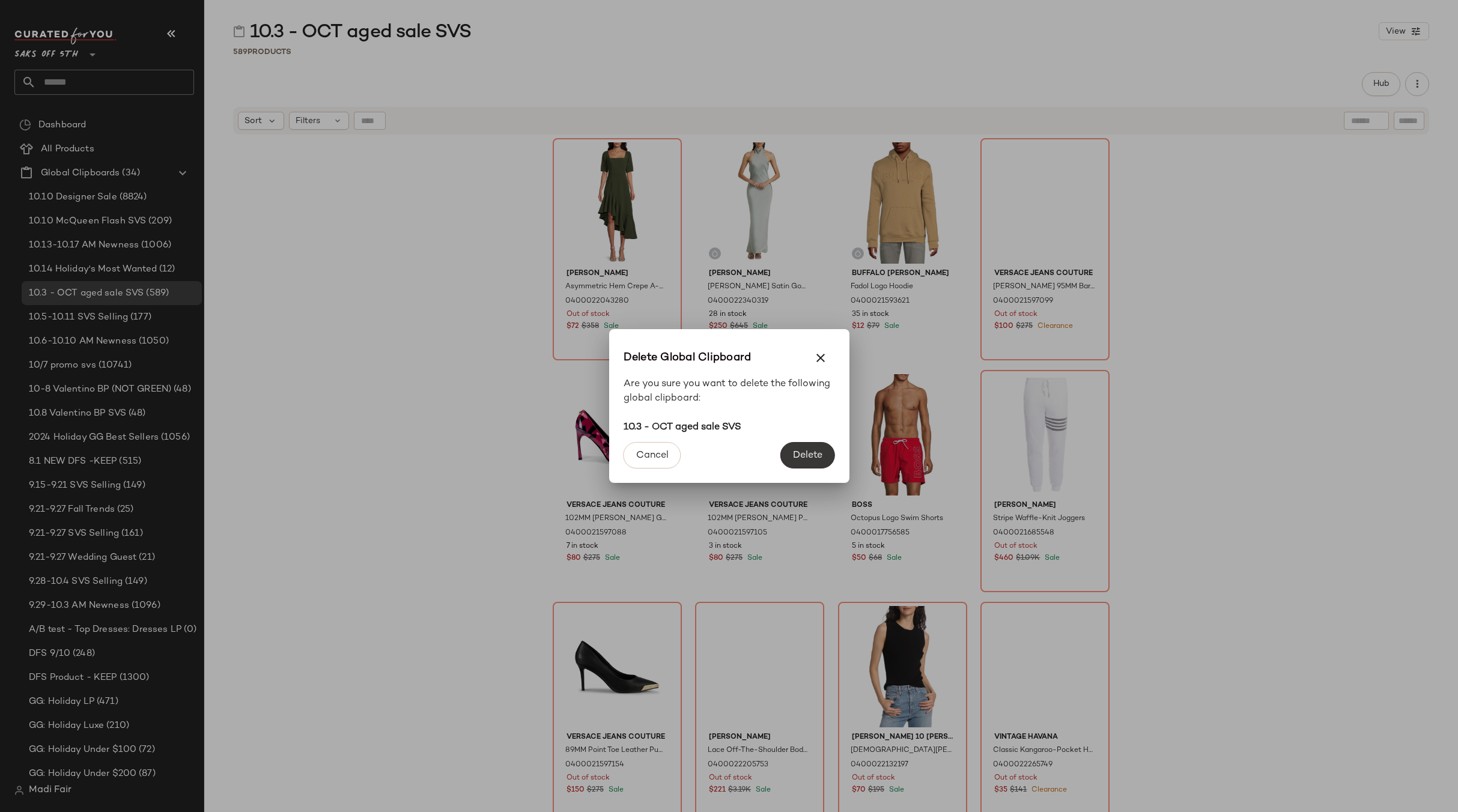
click at [788, 459] on button "Delete" at bounding box center [807, 456] width 54 height 27
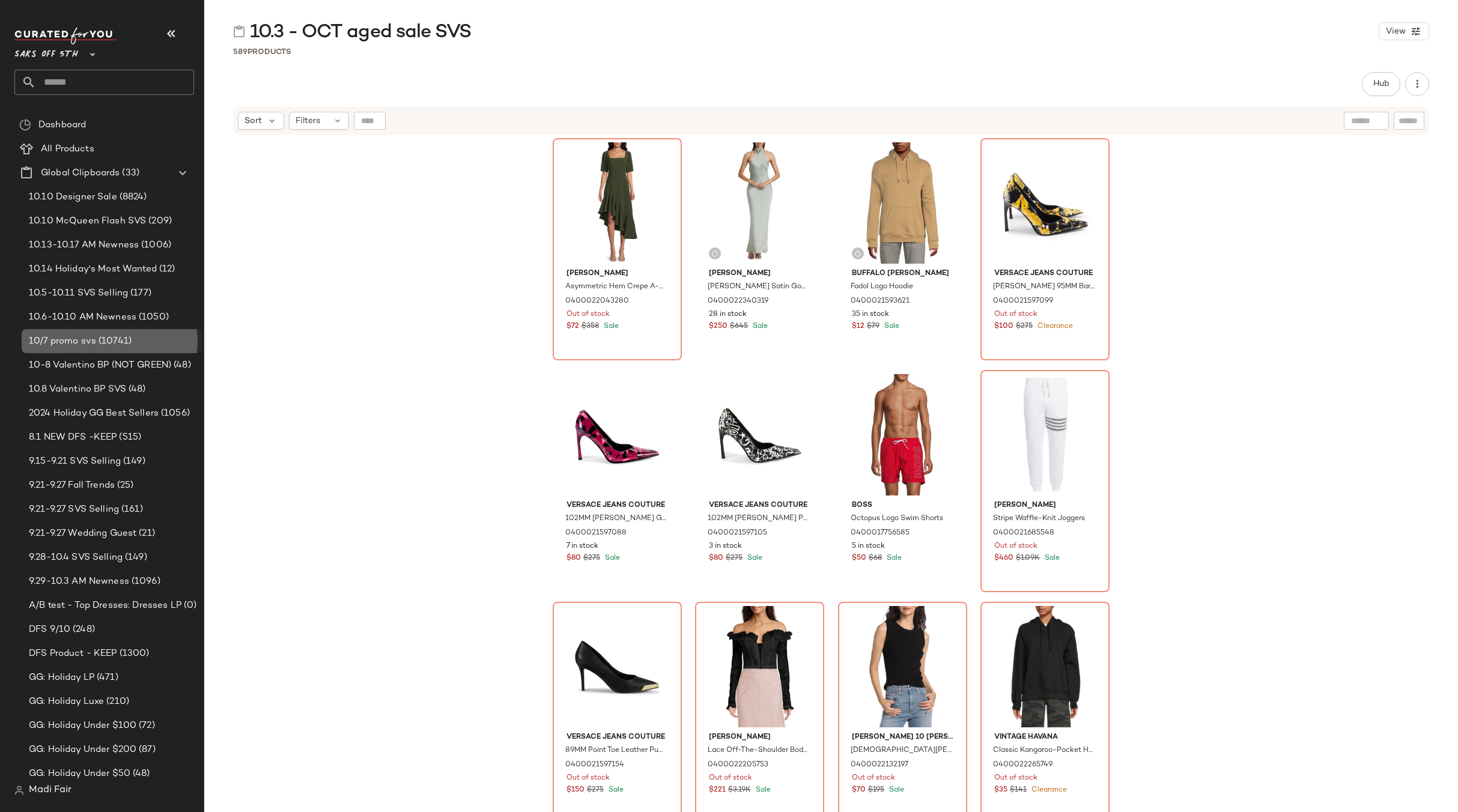
click at [112, 337] on span "(10741)" at bounding box center [114, 341] width 35 height 14
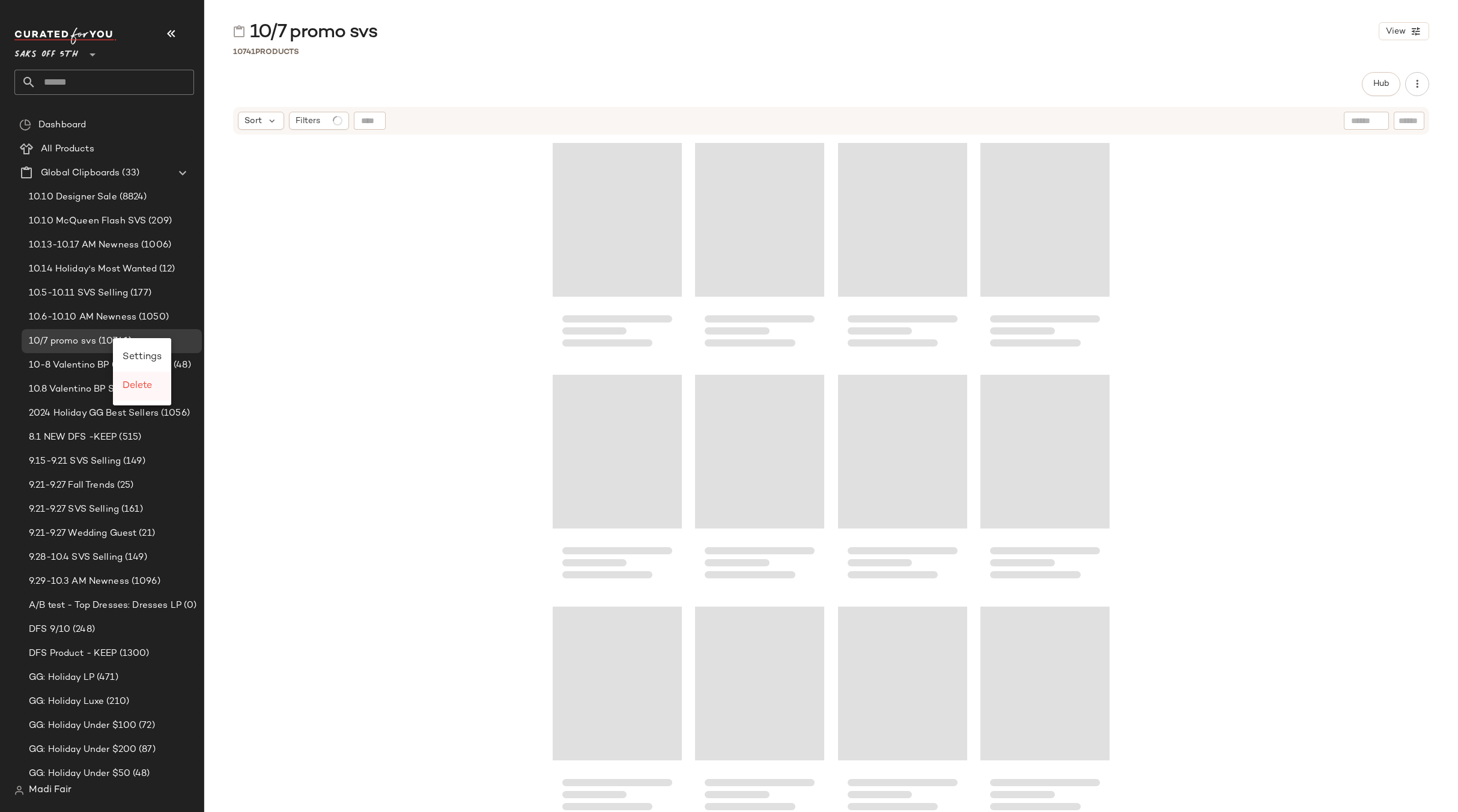
click at [138, 384] on span "Delete" at bounding box center [137, 385] width 30 height 10
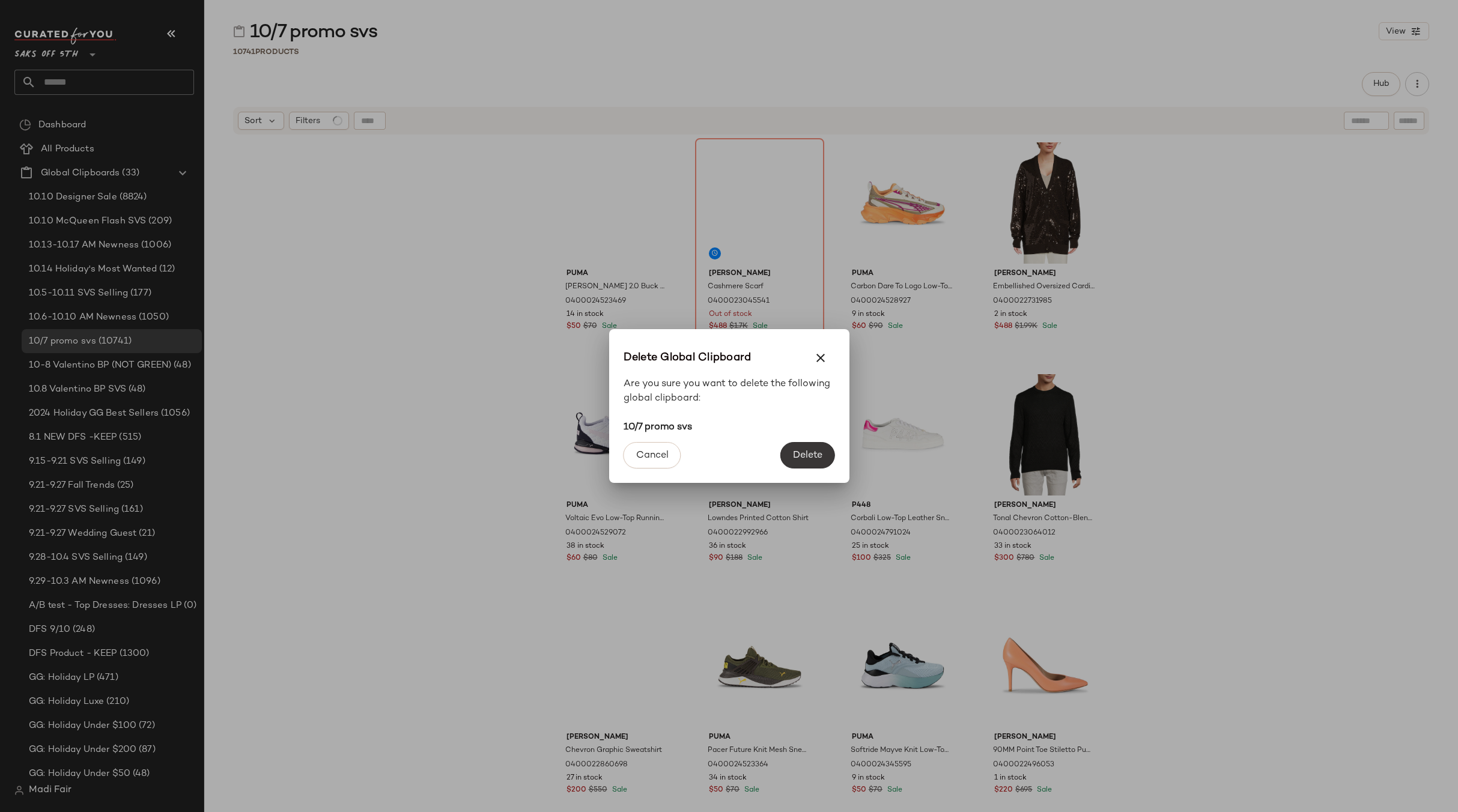
click at [794, 451] on span "Delete" at bounding box center [807, 456] width 30 height 12
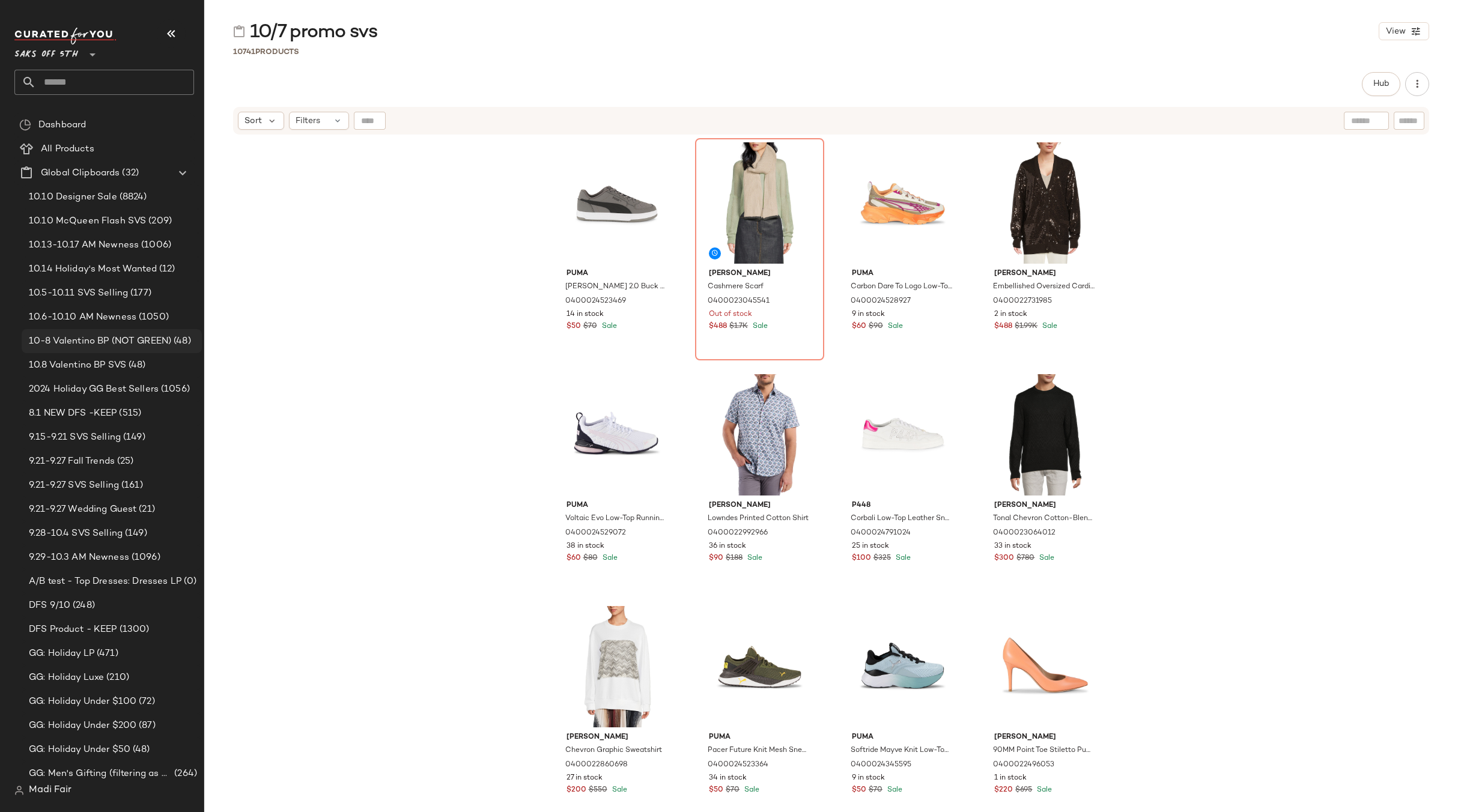
click at [97, 343] on span "10-8 Valentino BP (NOT GREEN)" at bounding box center [100, 341] width 143 height 14
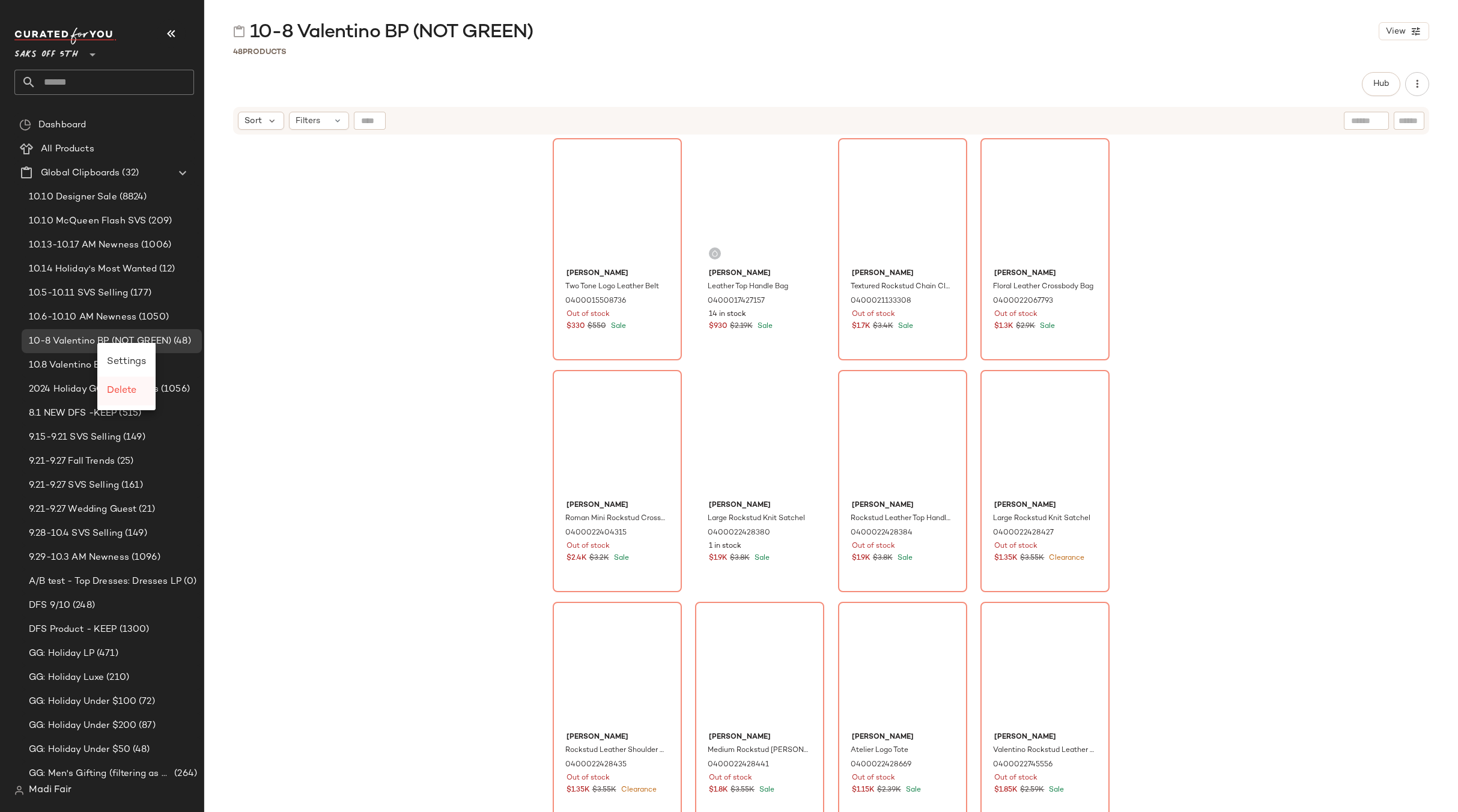
click at [121, 392] on span "Delete" at bounding box center [122, 390] width 30 height 10
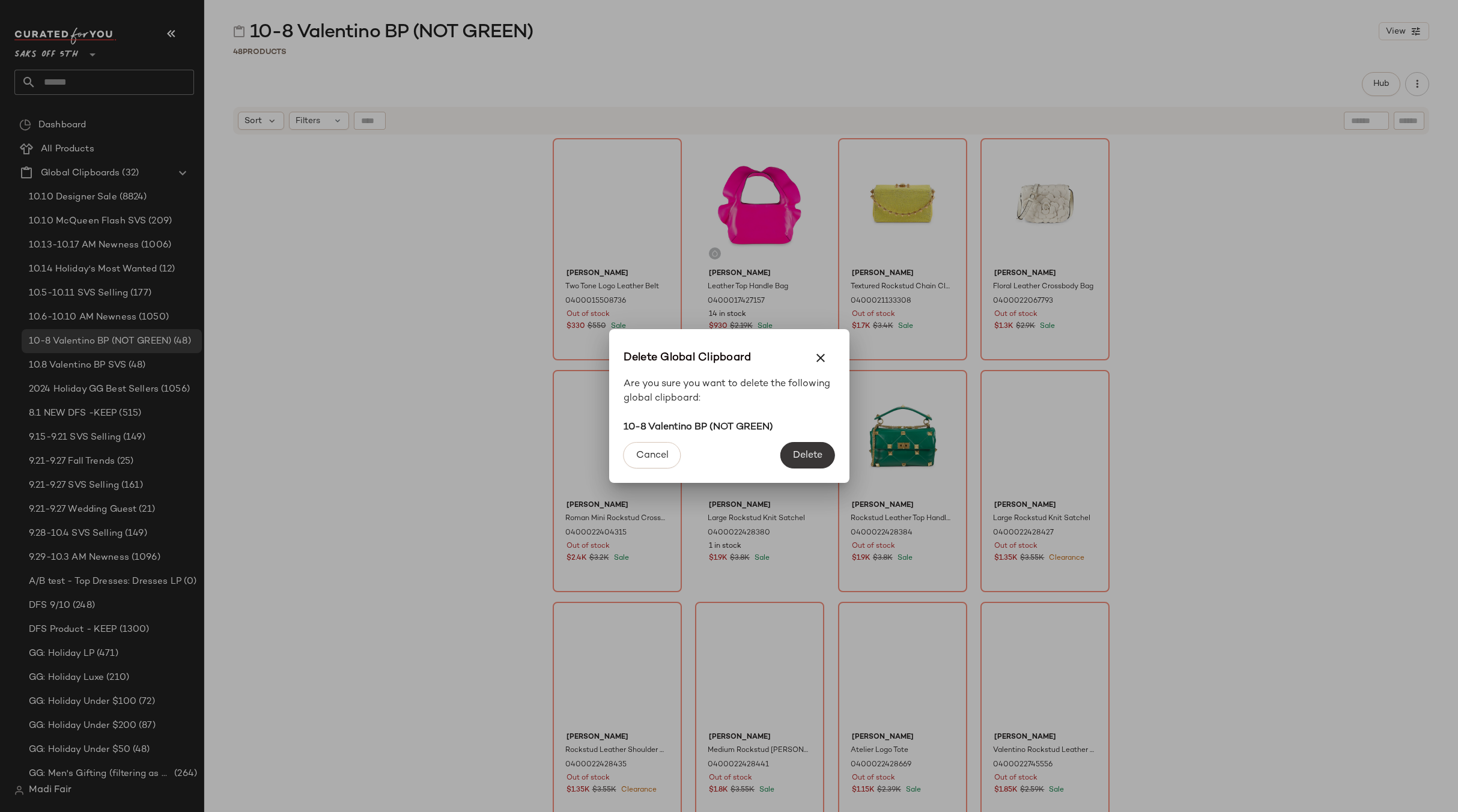
click at [789, 453] on button "Delete" at bounding box center [807, 456] width 54 height 27
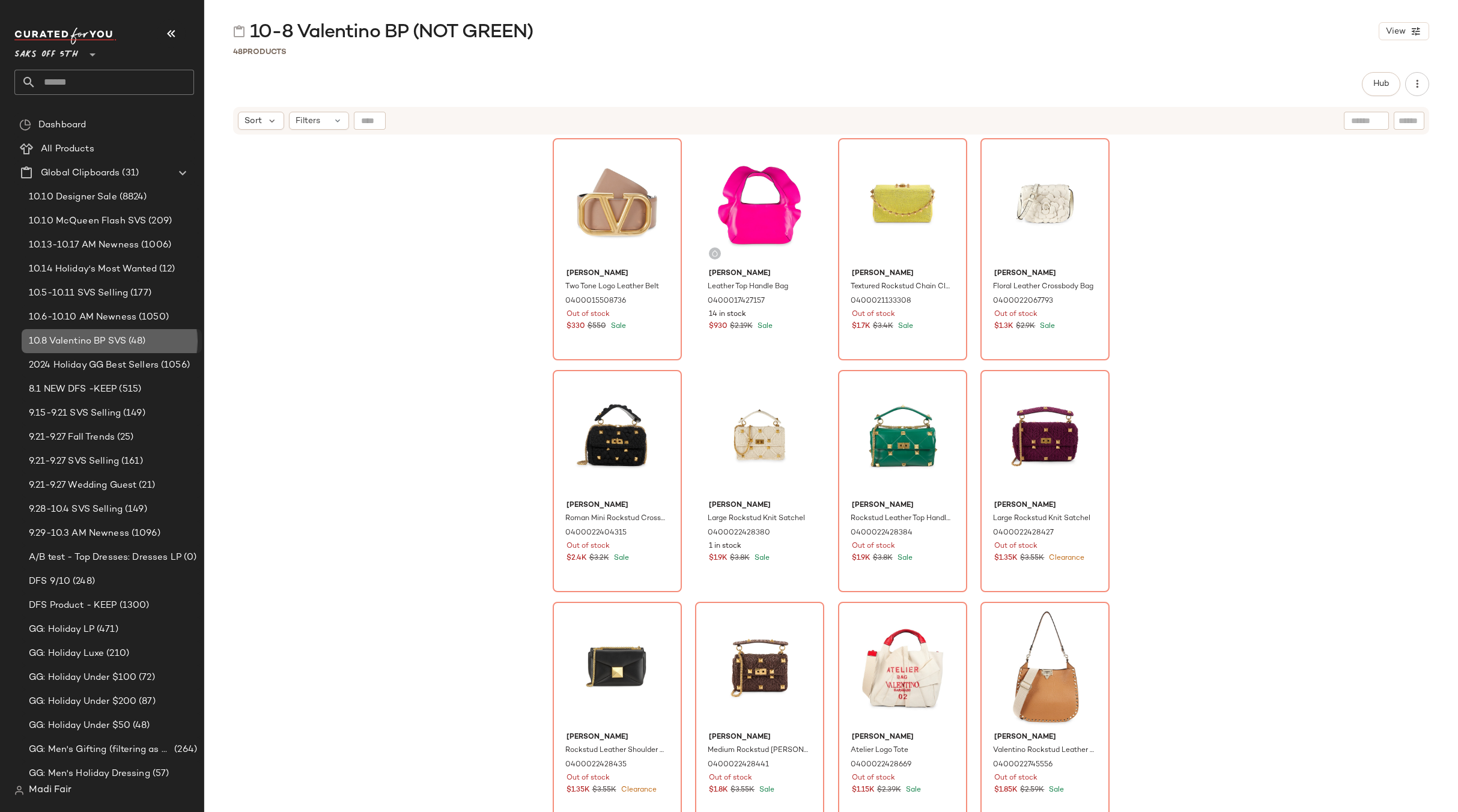
click at [107, 346] on span "10.8 Valentino BP SVS" at bounding box center [78, 341] width 97 height 14
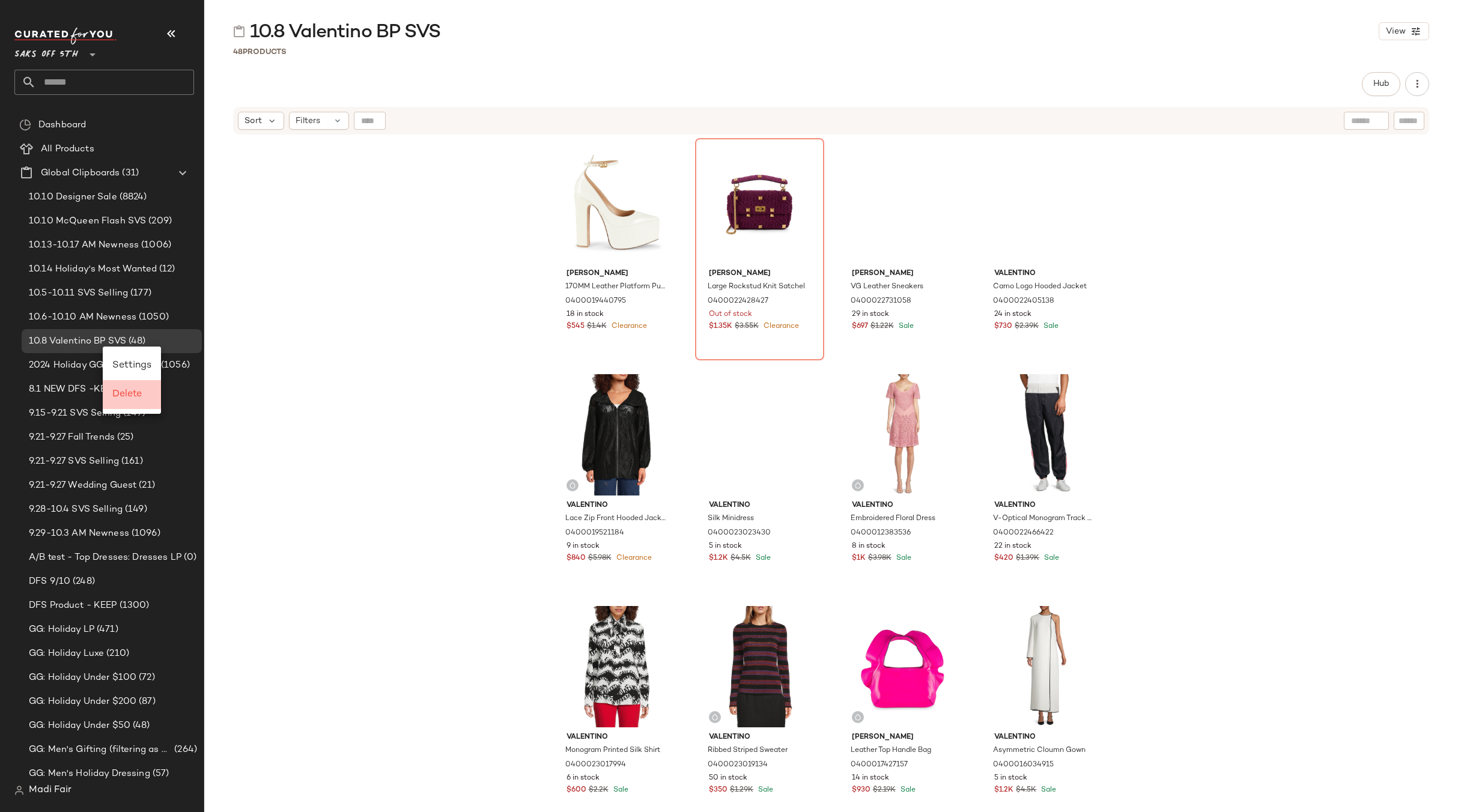
click at [128, 402] on div "Delete" at bounding box center [132, 395] width 58 height 29
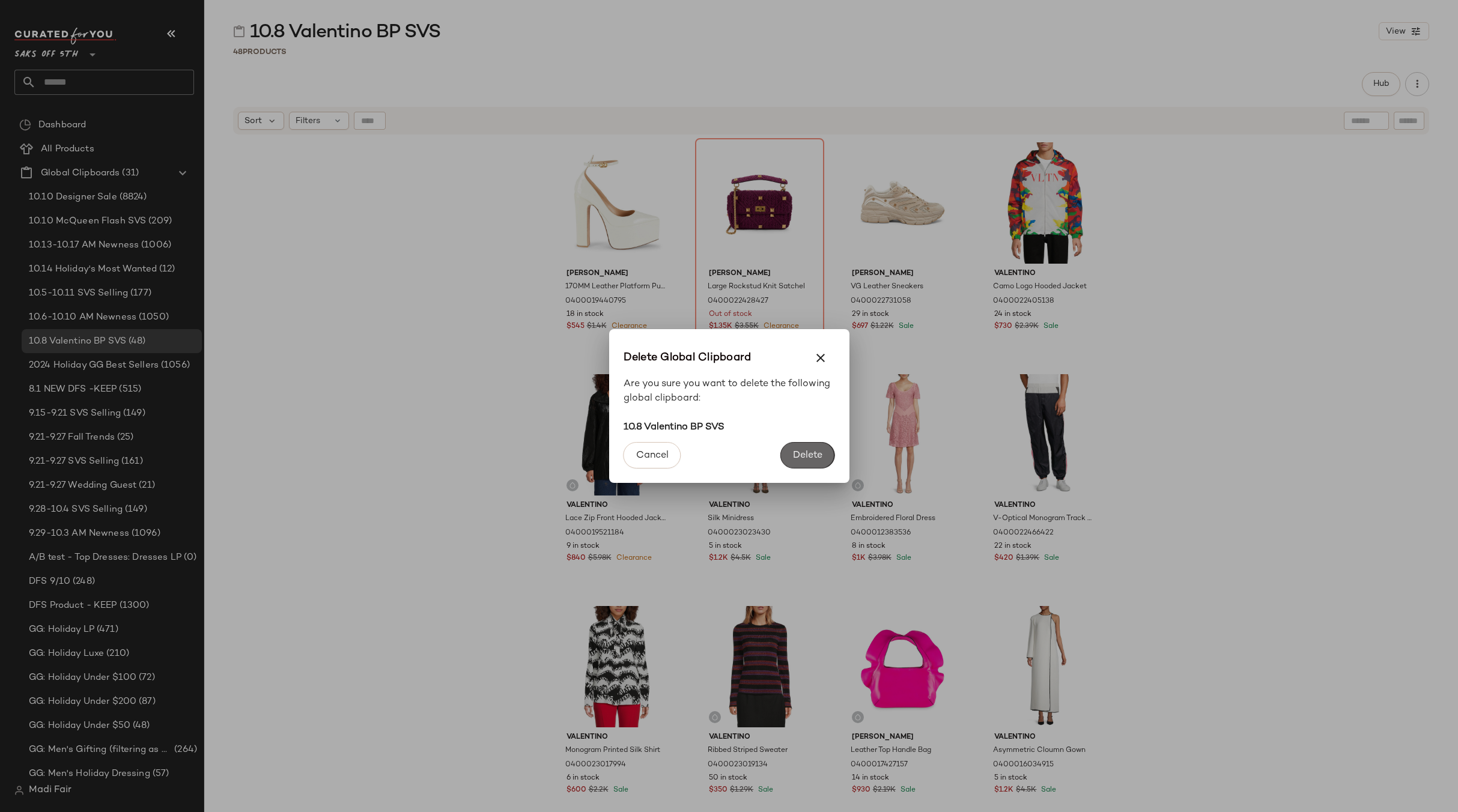
click at [801, 460] on span "Delete" at bounding box center [807, 456] width 30 height 12
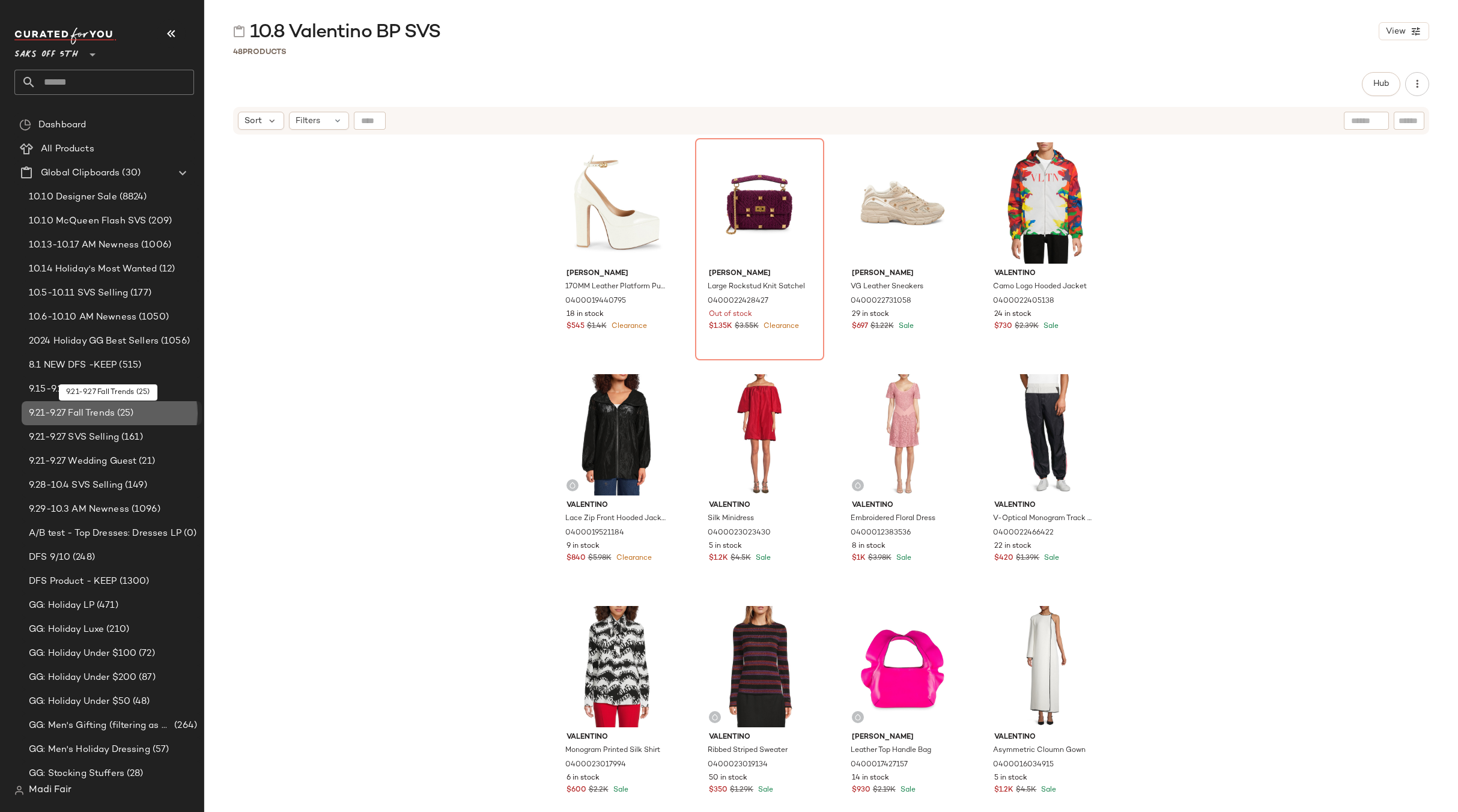
click at [107, 413] on span "9.21-9.27 Fall Trends" at bounding box center [72, 413] width 86 height 14
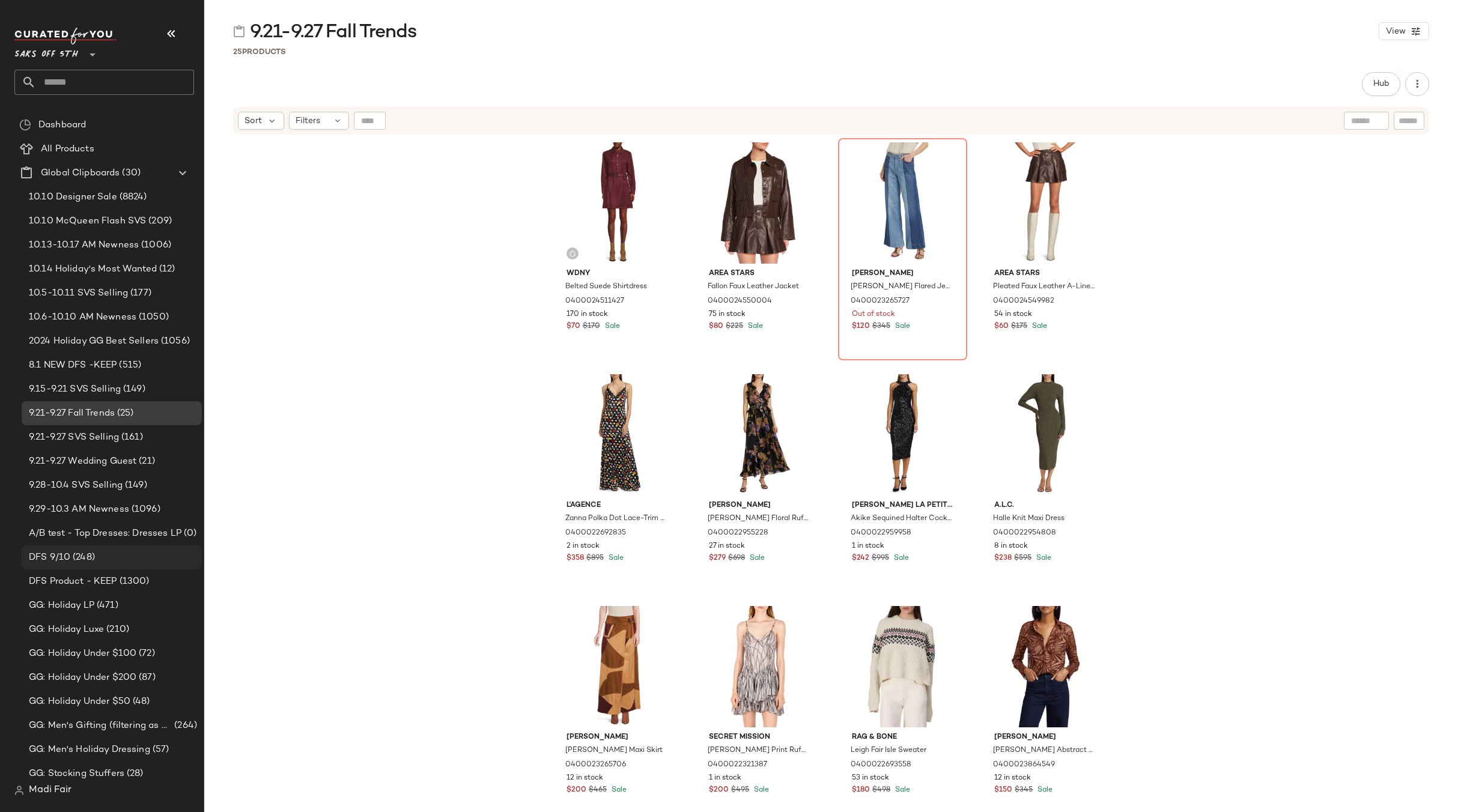
click at [115, 560] on div "DFS 9/10 (248)" at bounding box center [110, 558] width 171 height 14
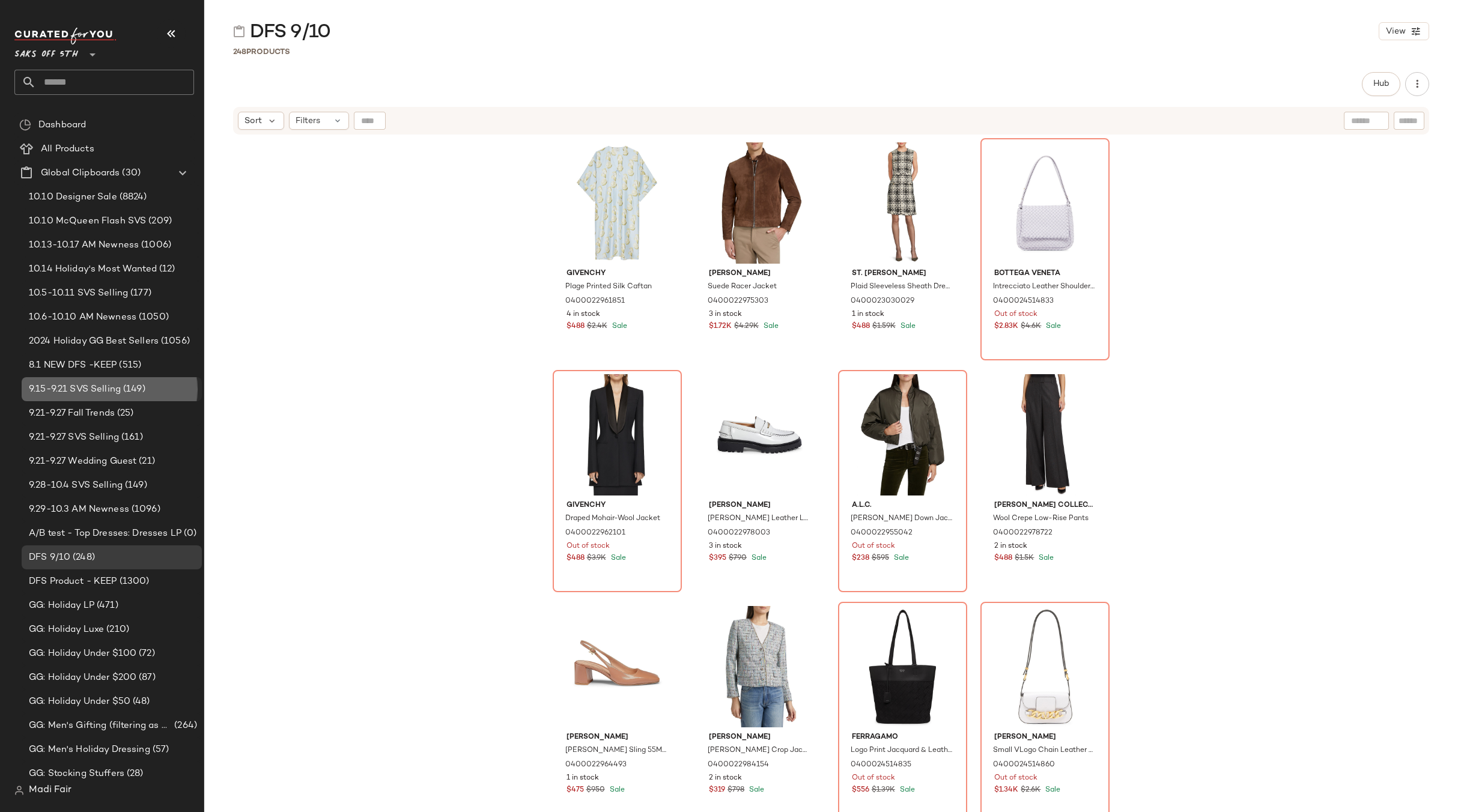
click at [96, 385] on span "9.15-9.21 SVS Selling" at bounding box center [74, 390] width 92 height 14
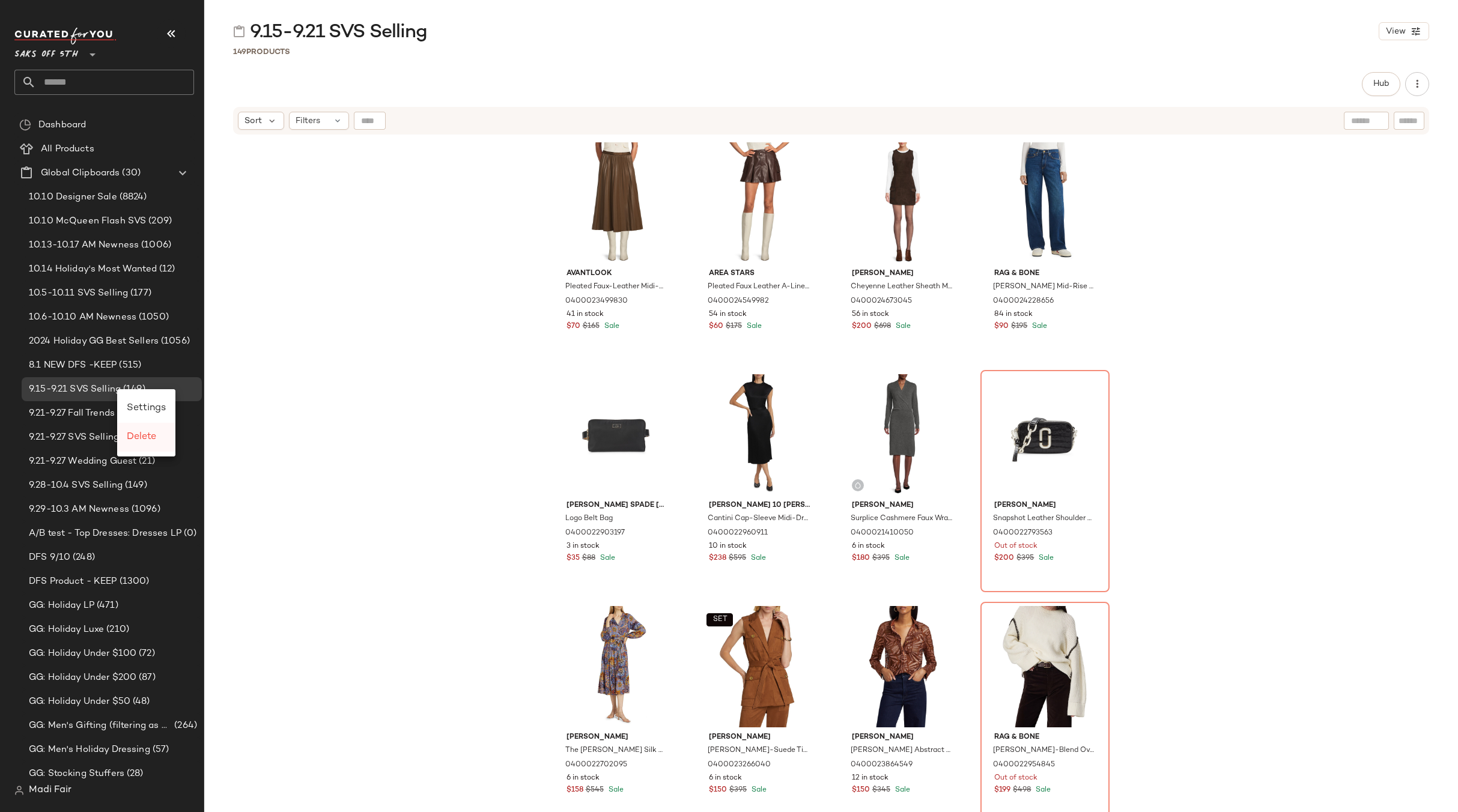
click at [144, 437] on span "Delete" at bounding box center [142, 437] width 30 height 10
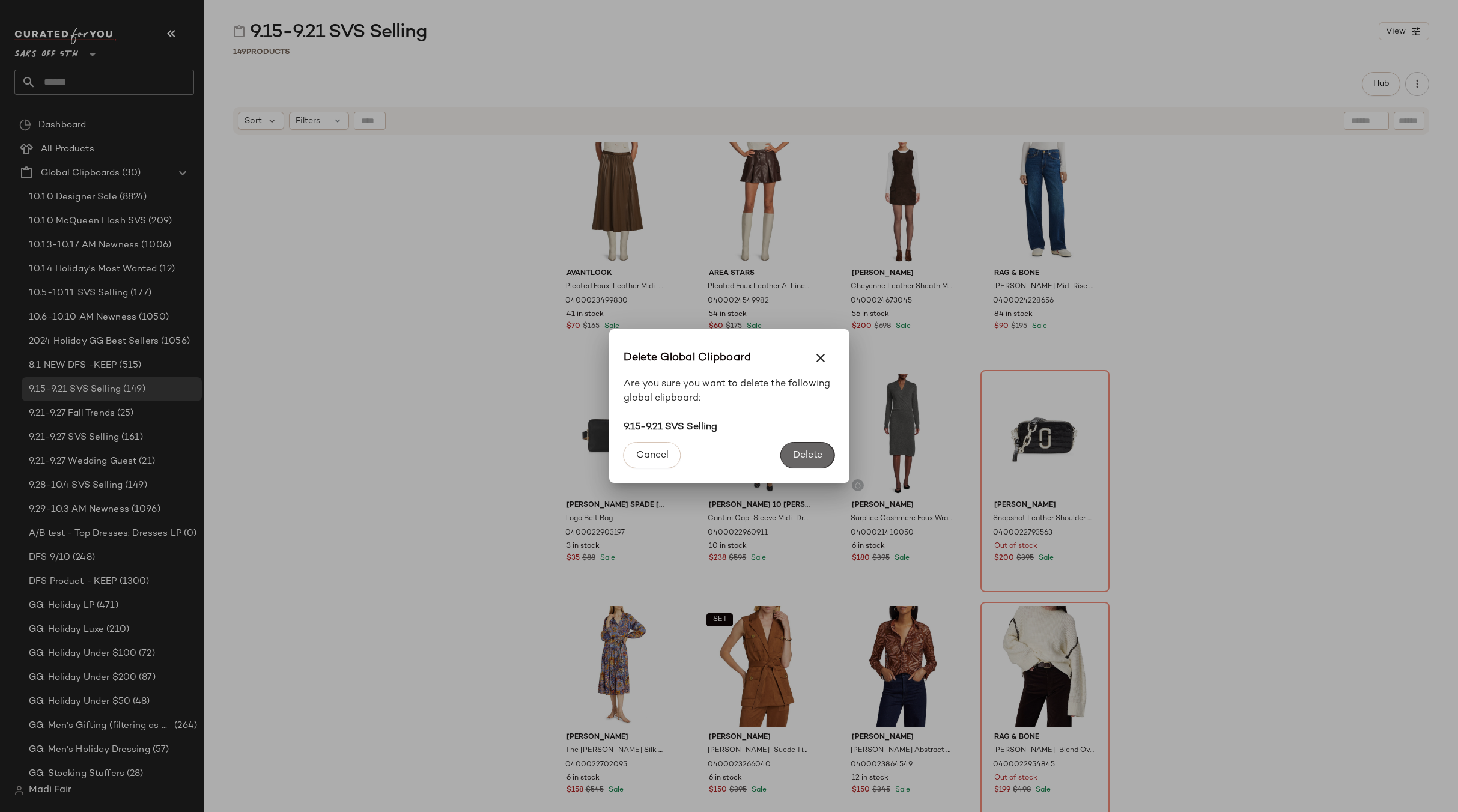
click at [798, 456] on span "Delete" at bounding box center [807, 456] width 30 height 12
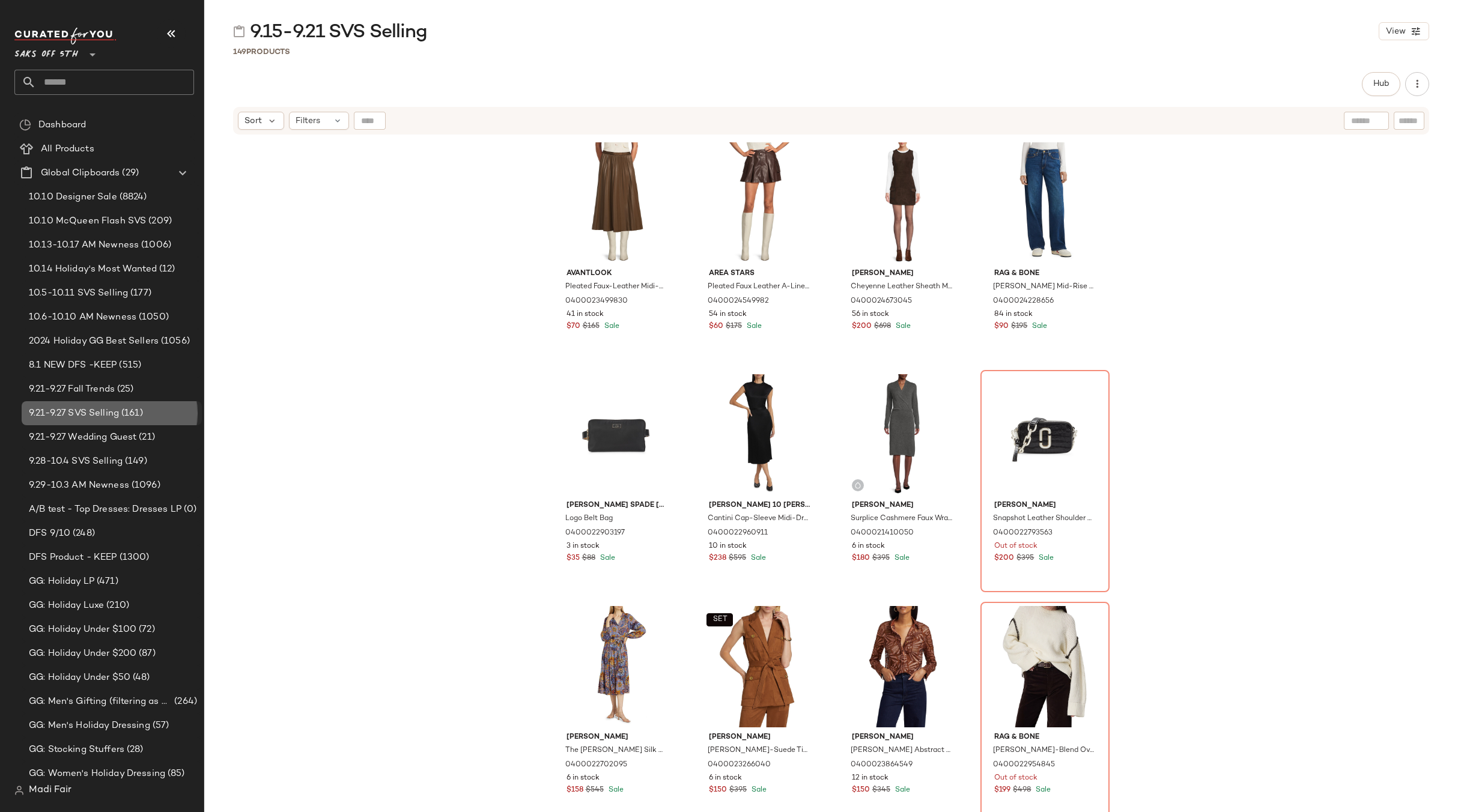
click at [96, 416] on span "9.21-9.27 SVS Selling" at bounding box center [74, 413] width 90 height 14
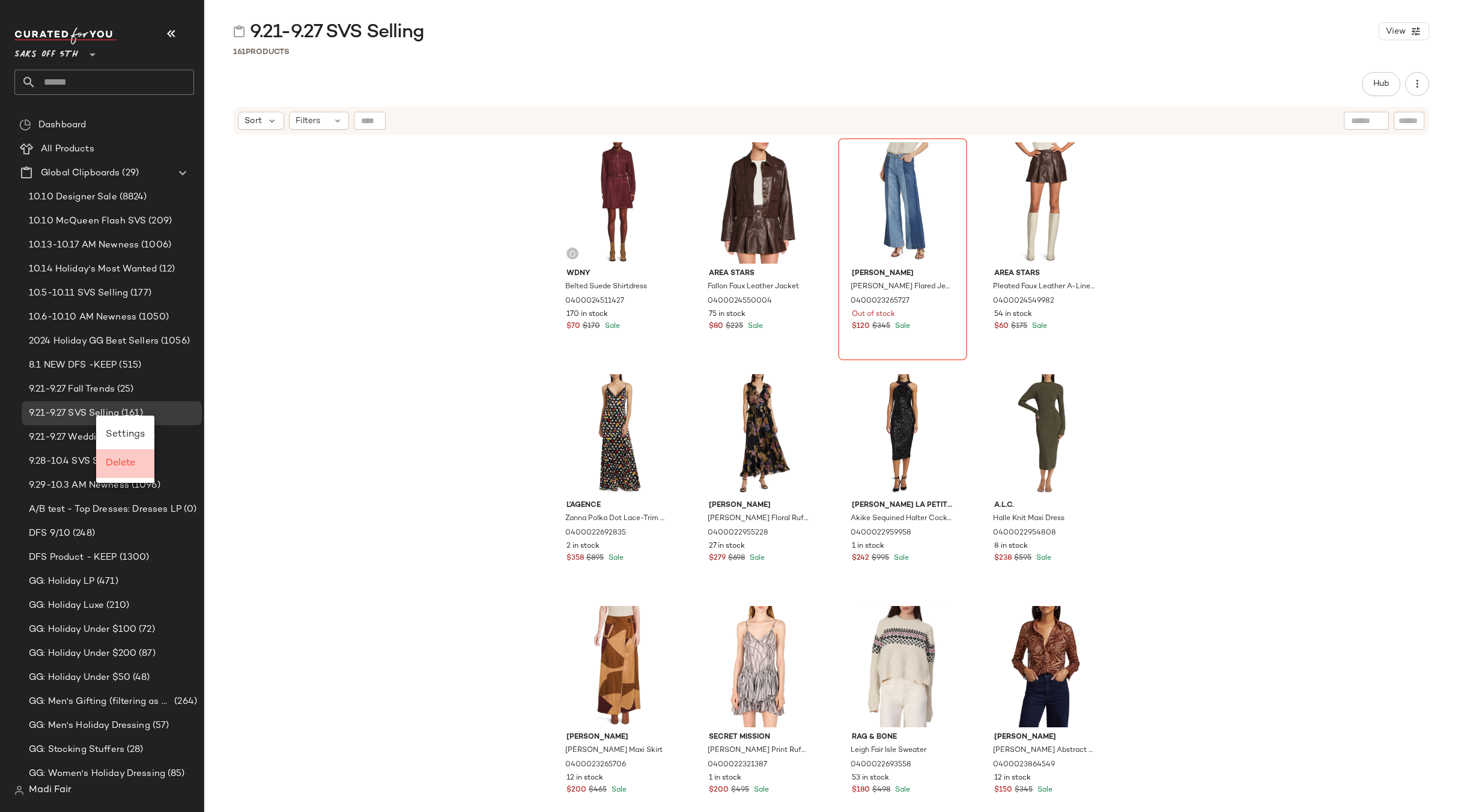
click at [124, 468] on span "Delete" at bounding box center [121, 463] width 30 height 10
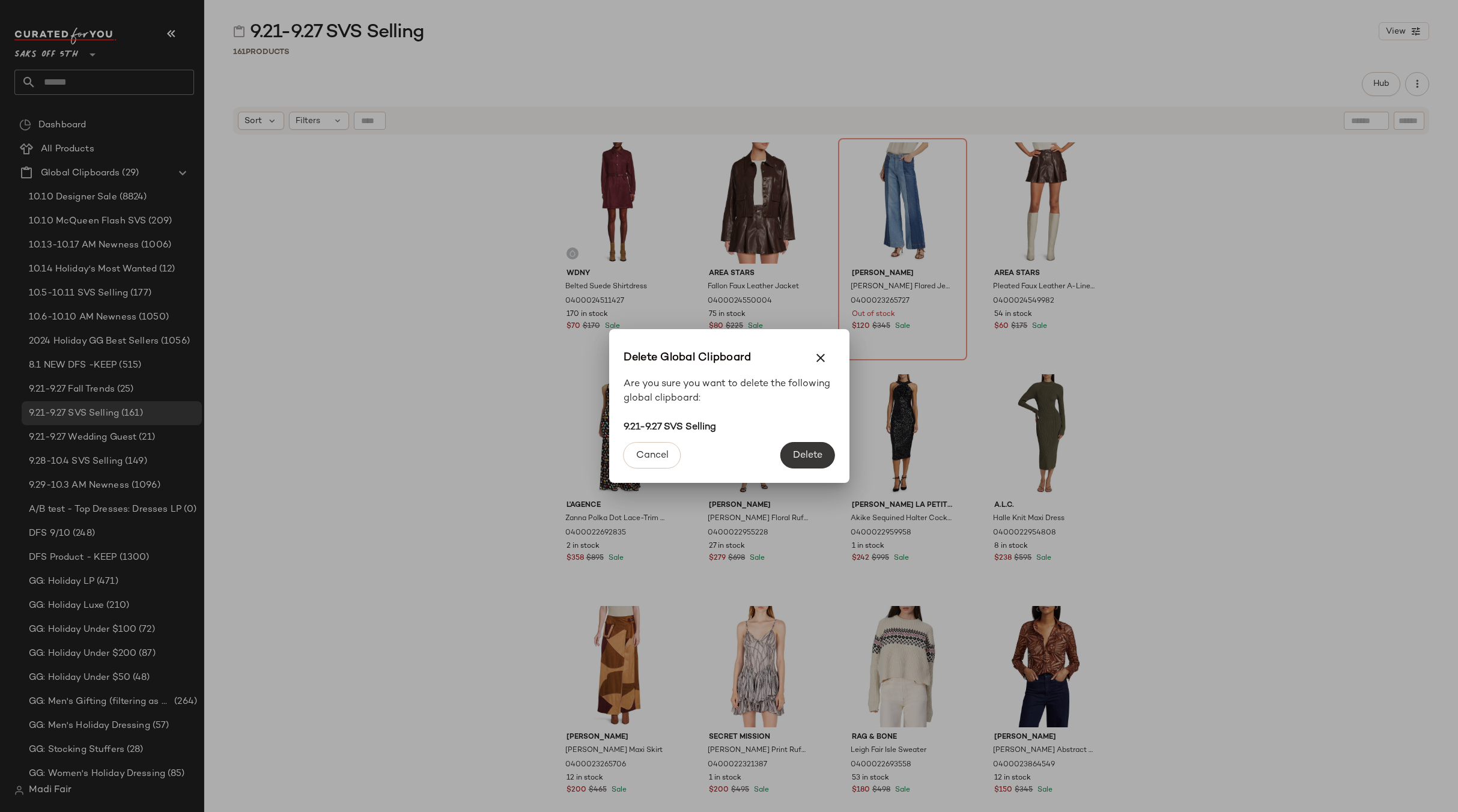
click at [789, 457] on button "Delete" at bounding box center [807, 456] width 54 height 27
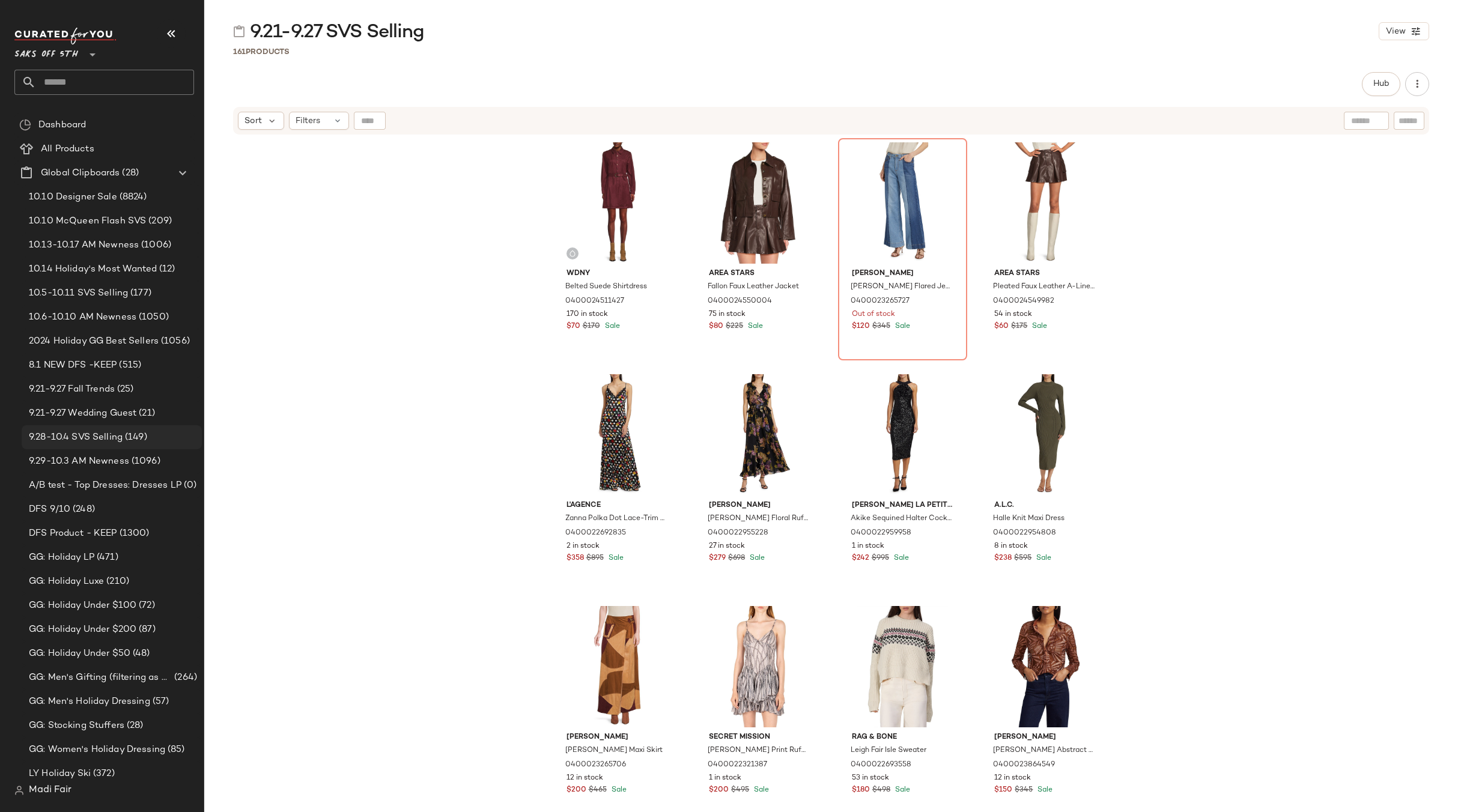
click at [92, 439] on span "9.28-10.4 SVS Selling" at bounding box center [76, 438] width 94 height 14
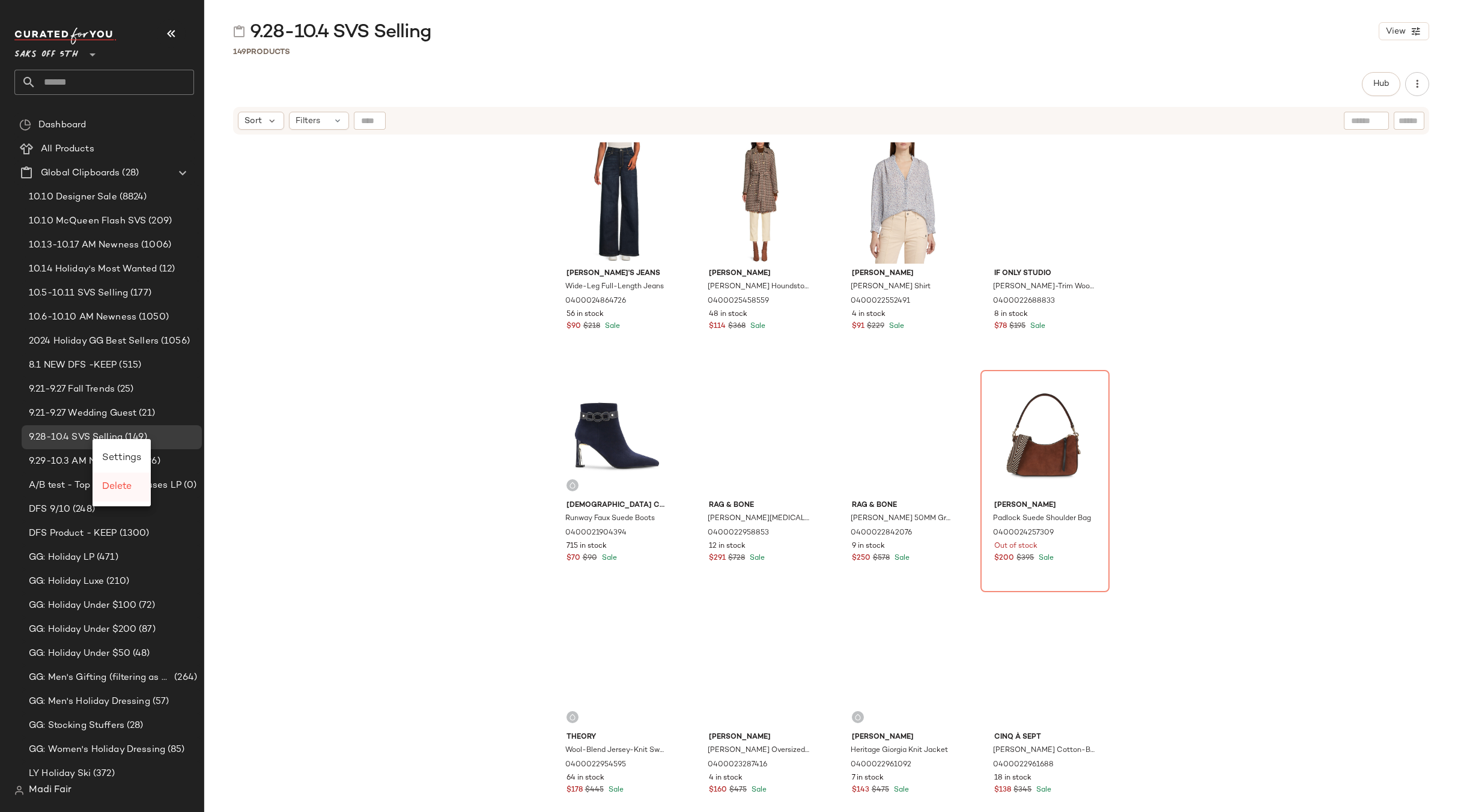
click at [117, 483] on span "Delete" at bounding box center [117, 486] width 30 height 10
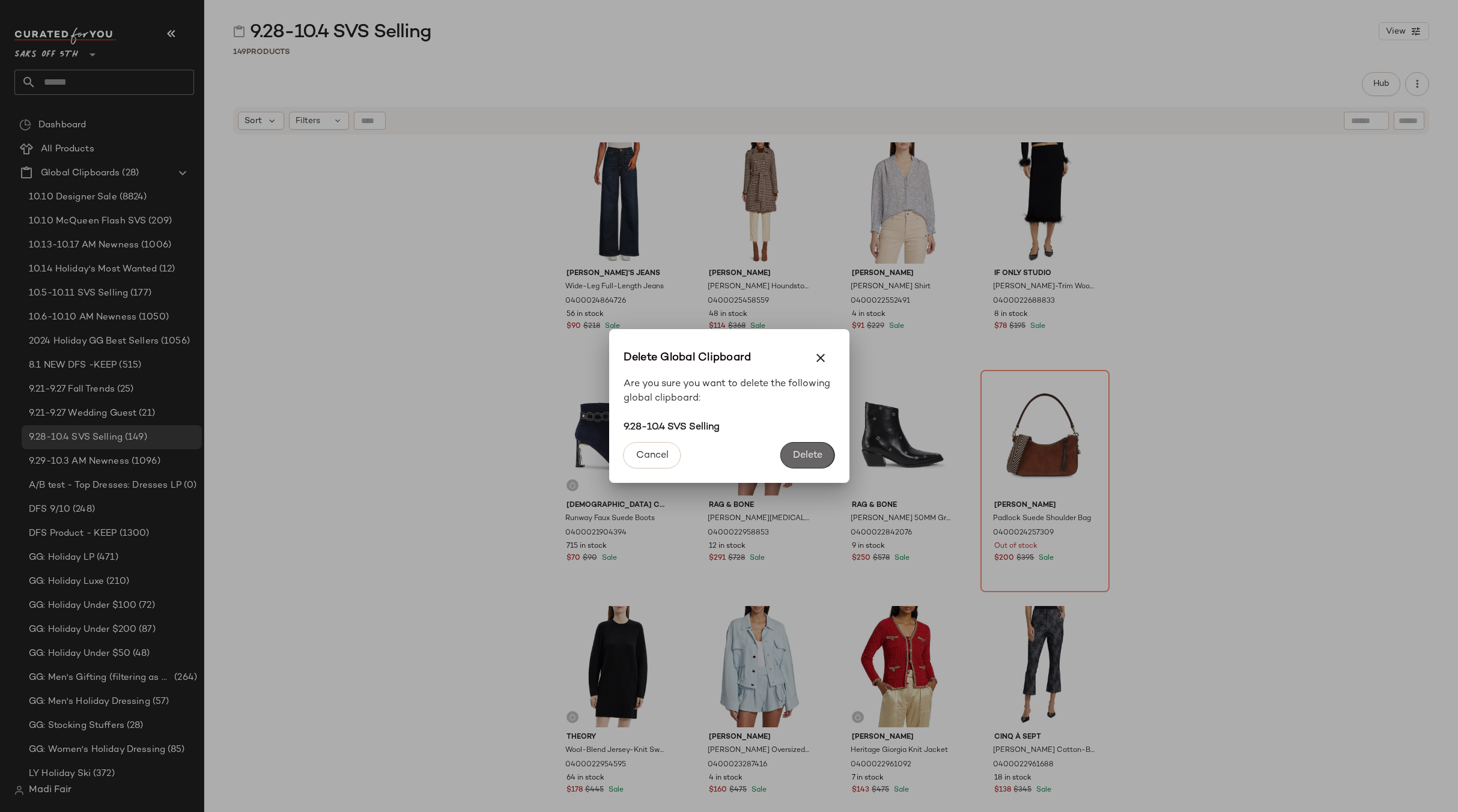
click at [798, 448] on button "Delete" at bounding box center [807, 456] width 54 height 27
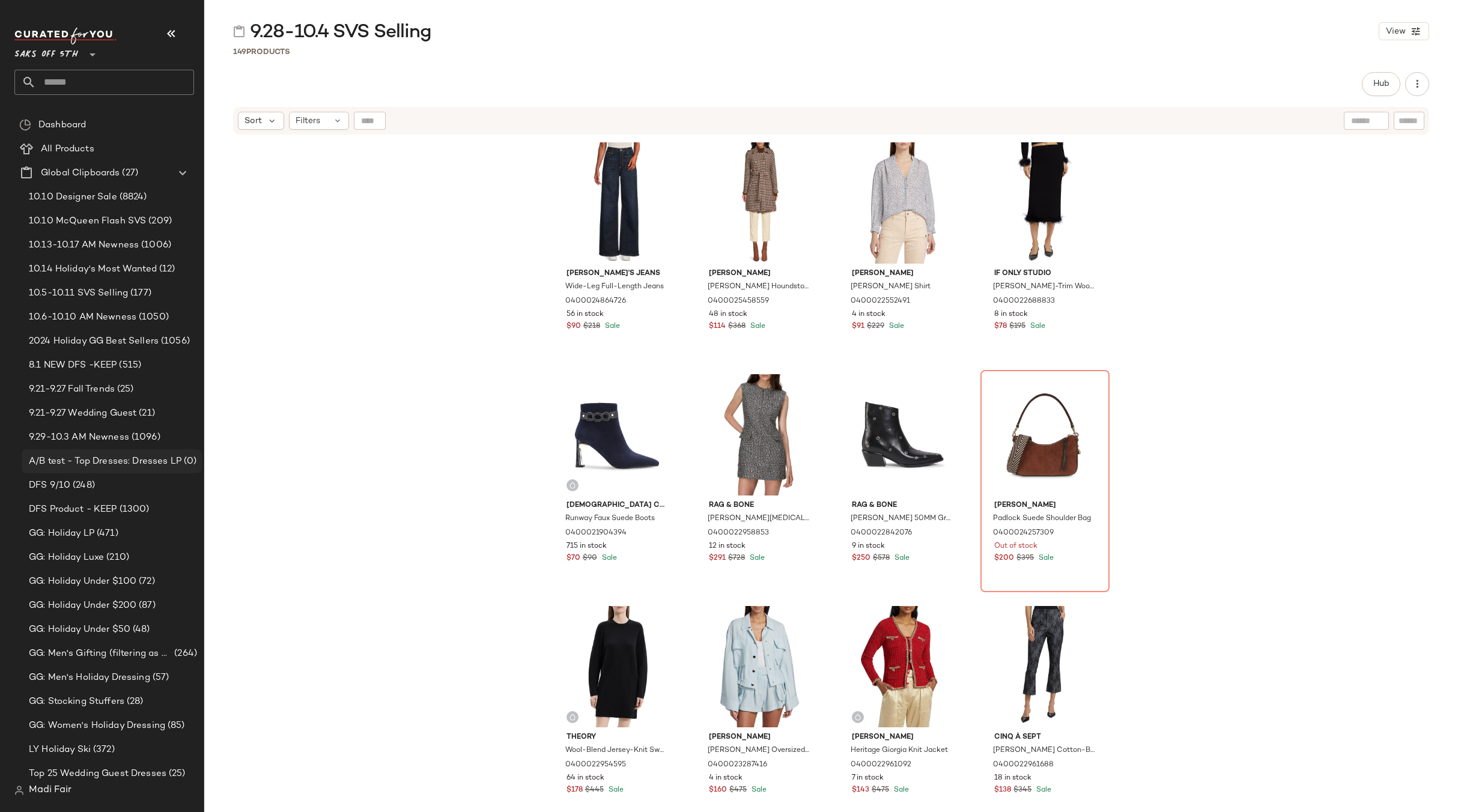
click at [114, 460] on span "A/B test - Top Dresses: Dresses LP" at bounding box center [105, 462] width 153 height 14
